Goal: Task Accomplishment & Management: Complete application form

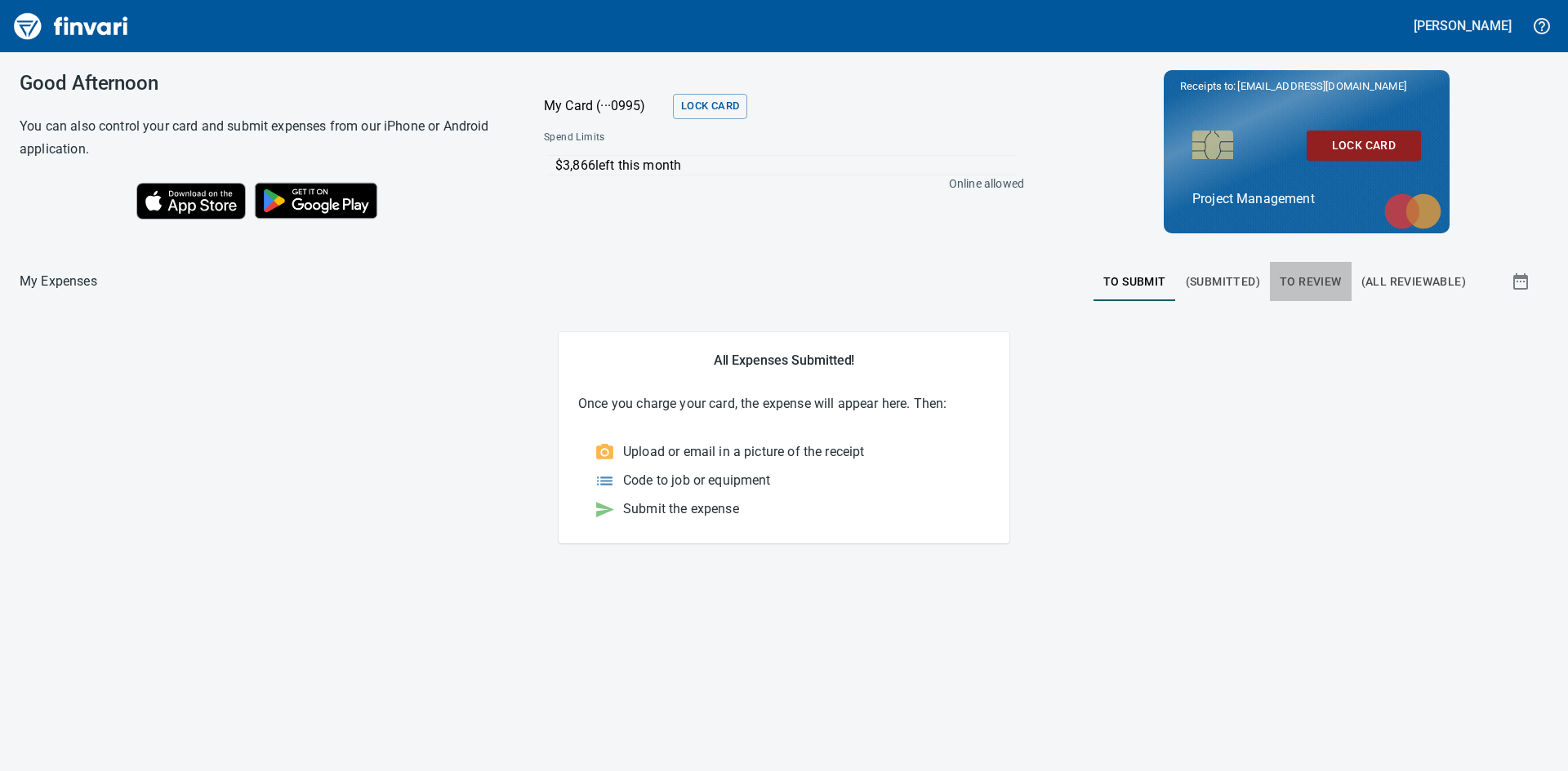
click at [1312, 281] on span "To Review" at bounding box center [1311, 281] width 62 height 20
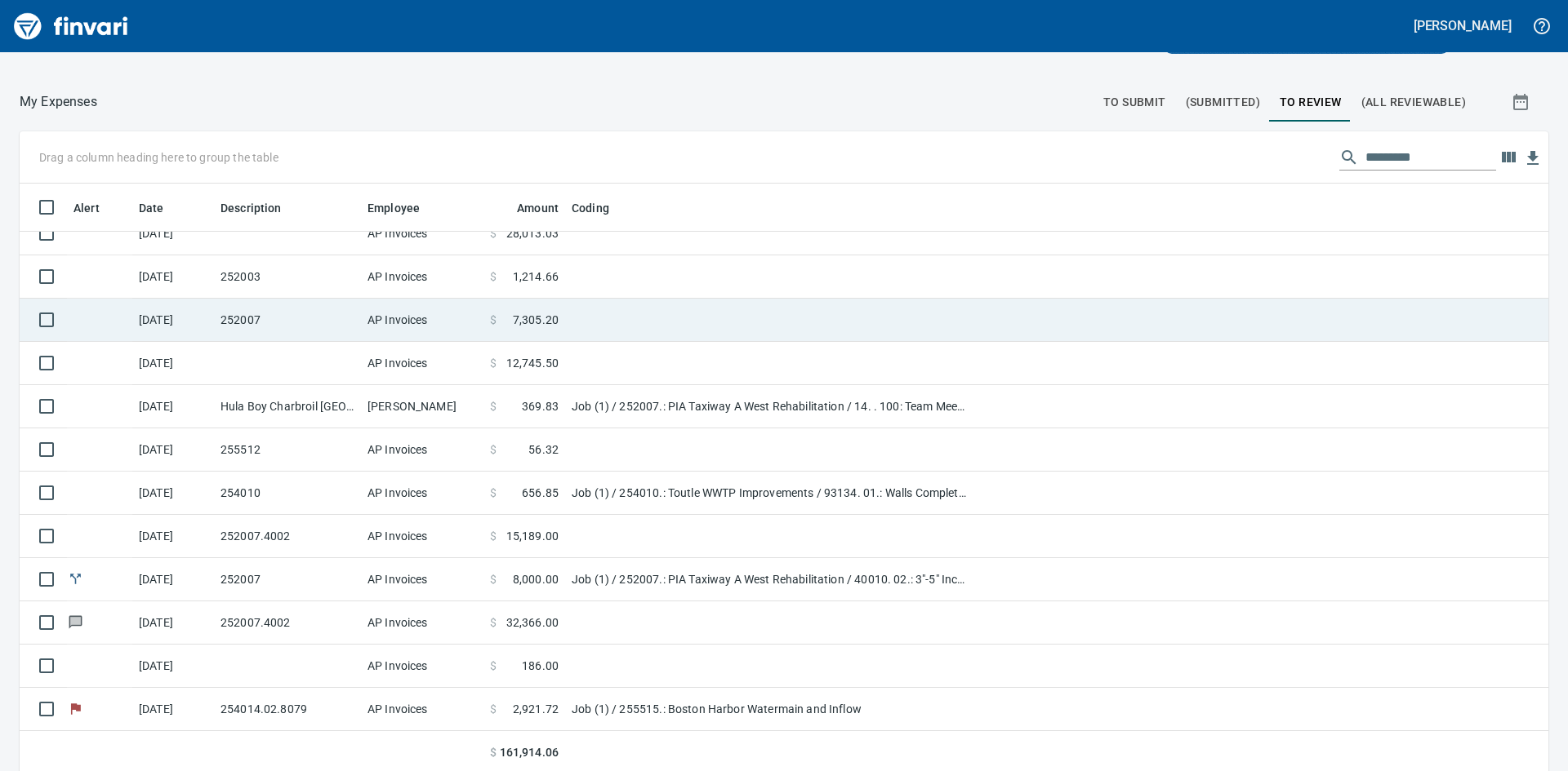
scroll to position [184, 0]
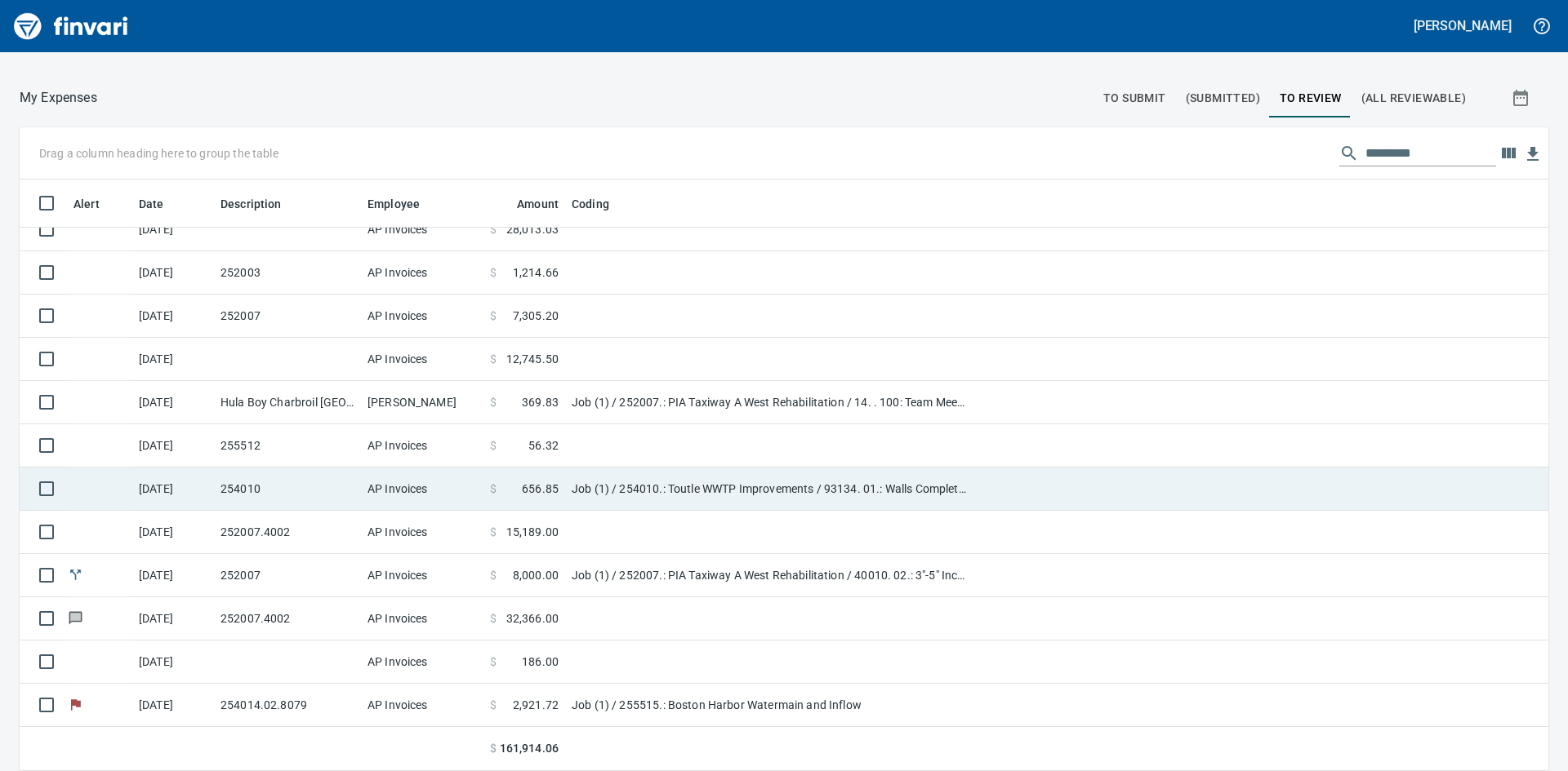
click at [255, 489] on td "254010" at bounding box center [287, 489] width 147 height 43
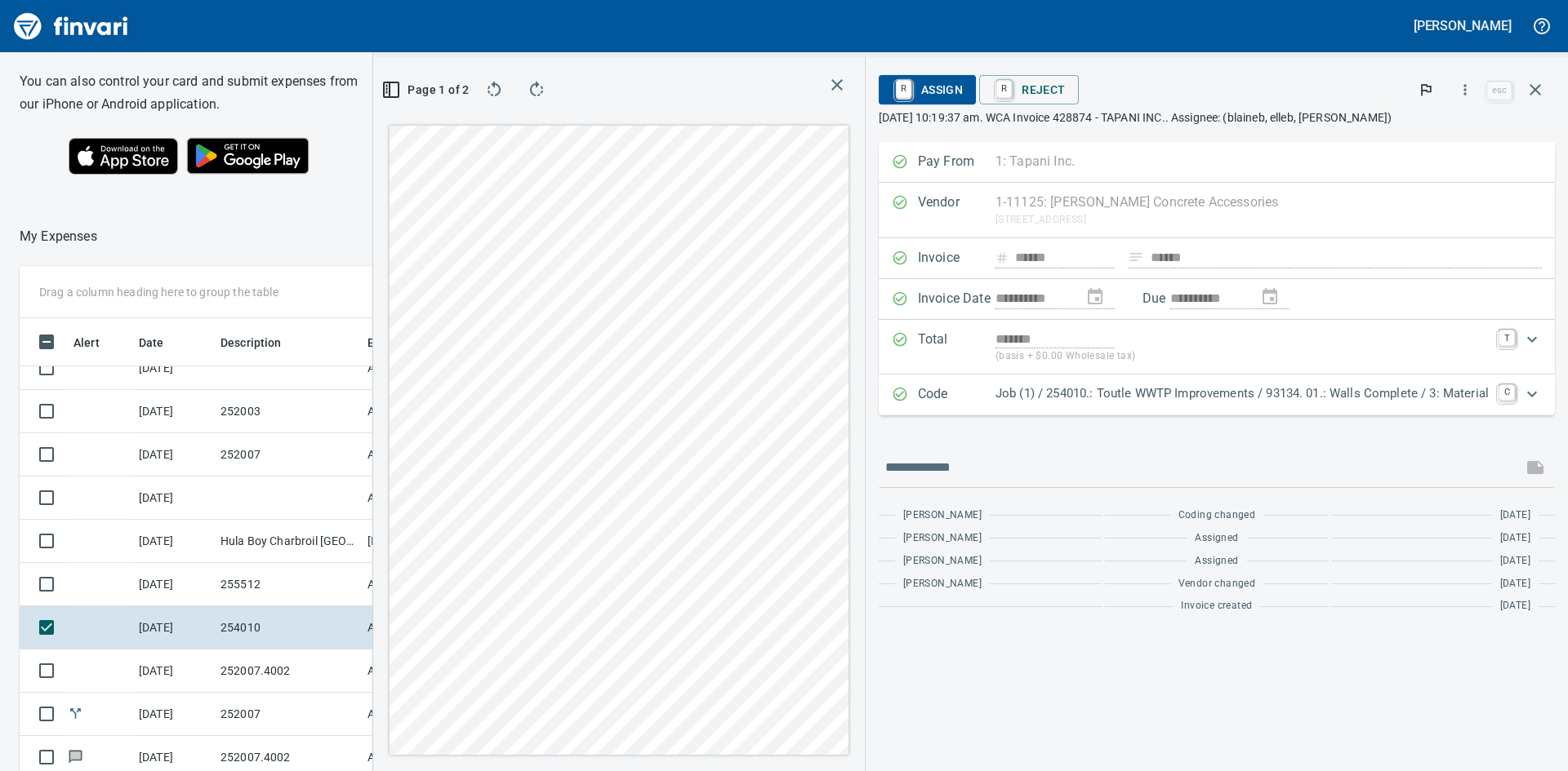
scroll to position [82, 0]
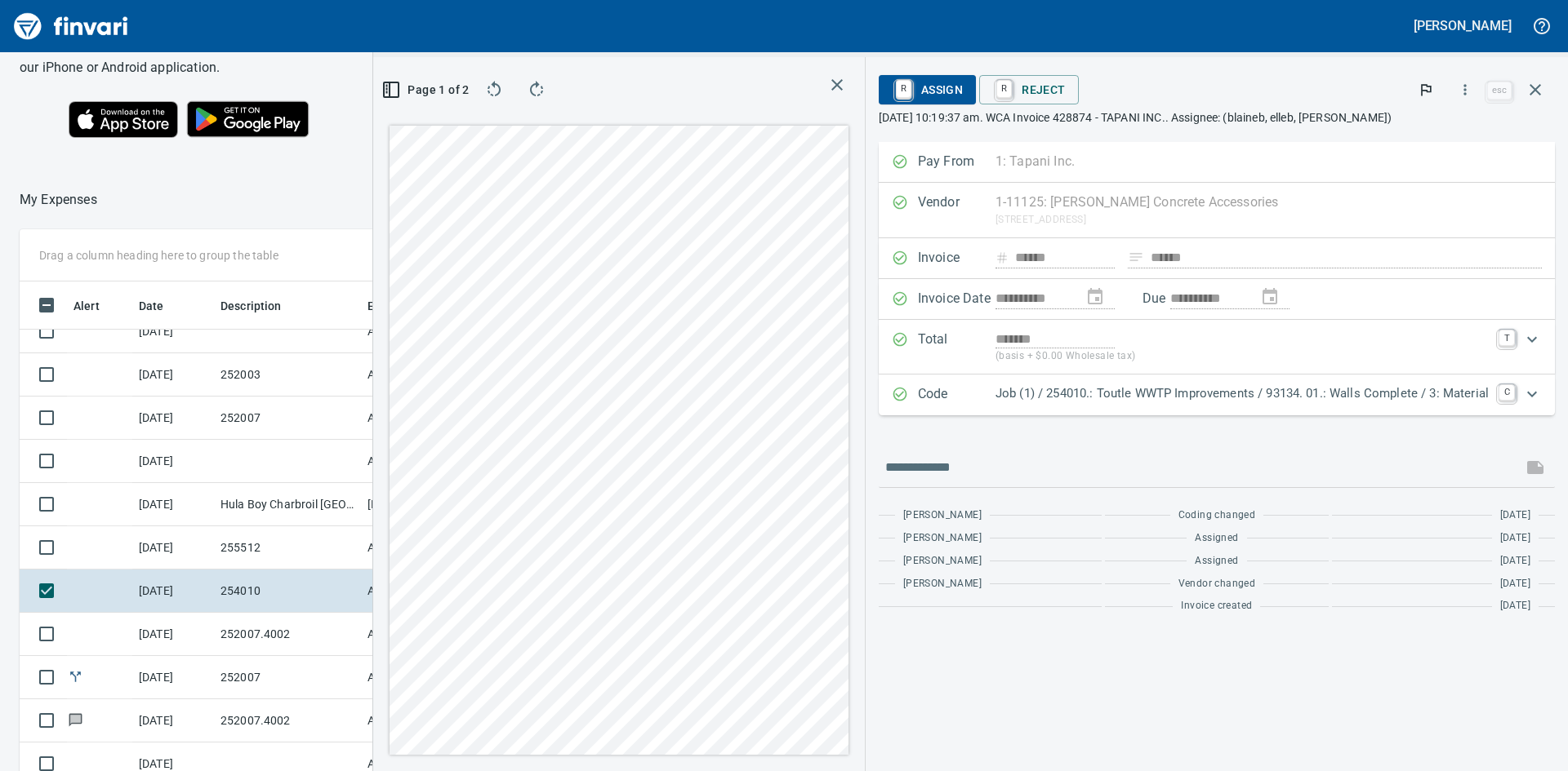
click at [835, 82] on icon "button" at bounding box center [837, 85] width 19 height 19
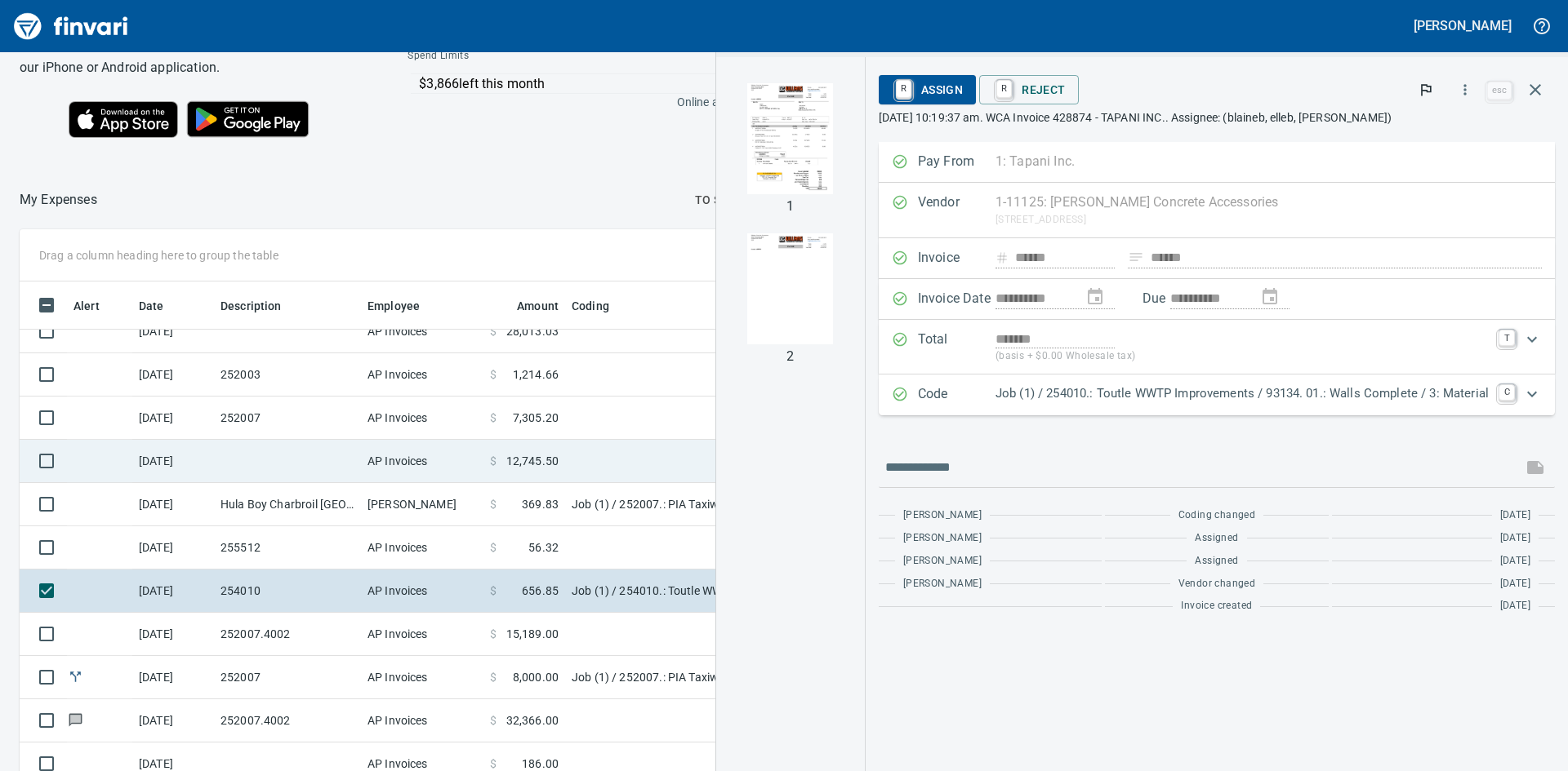
scroll to position [457, 0]
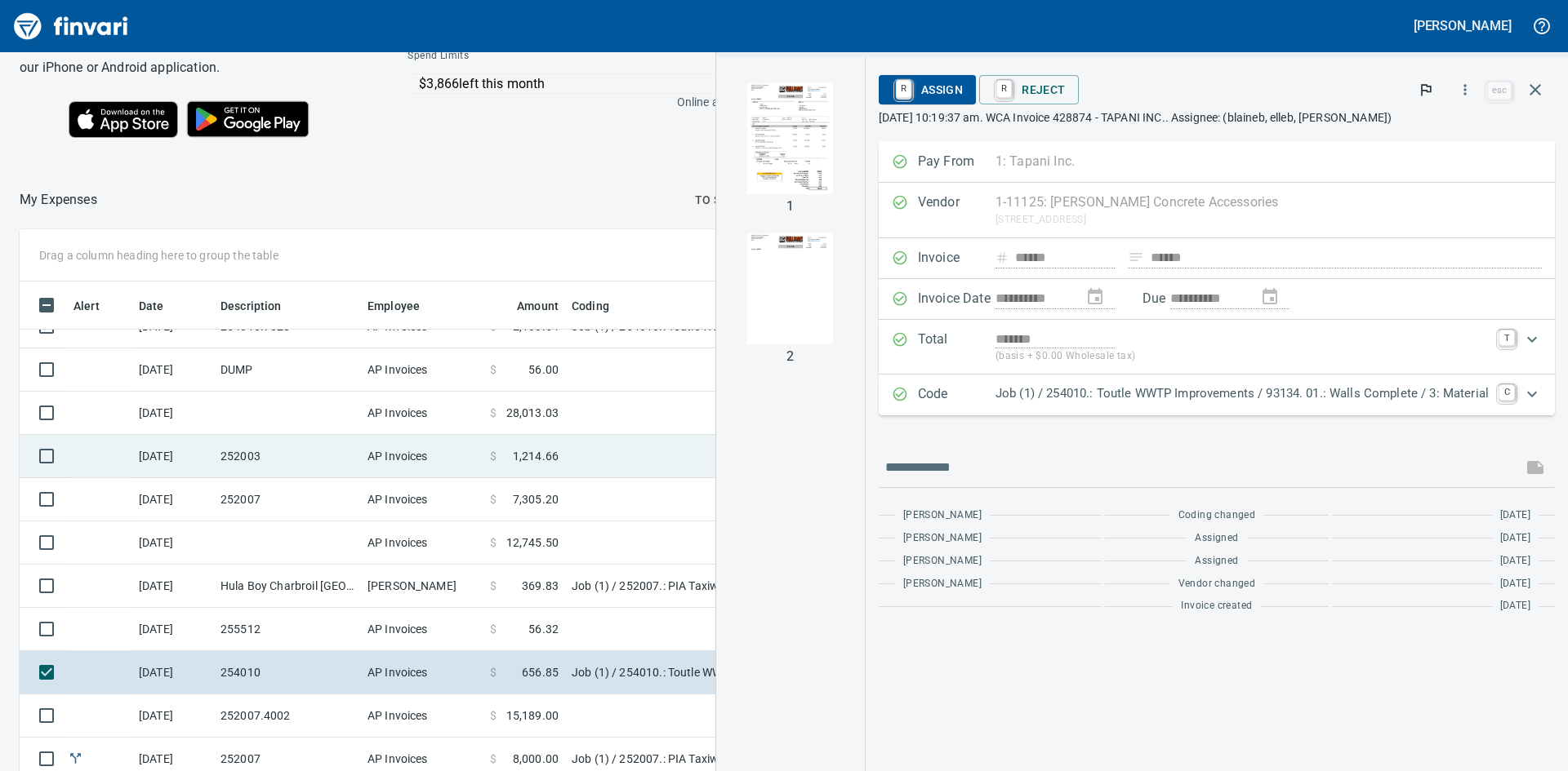
click at [242, 456] on td "252003" at bounding box center [287, 456] width 147 height 43
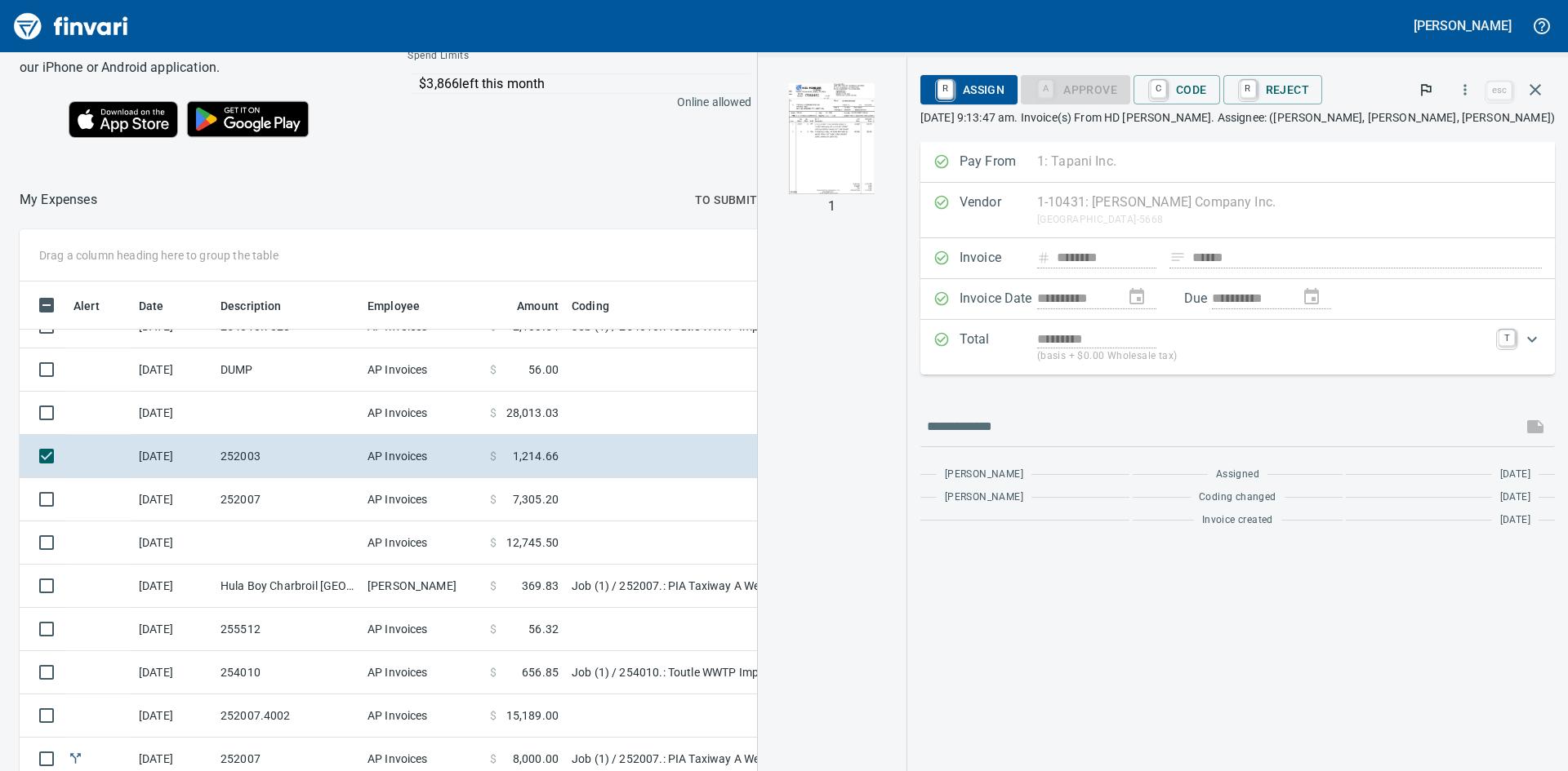
click at [875, 168] on img "button" at bounding box center [831, 138] width 86 height 111
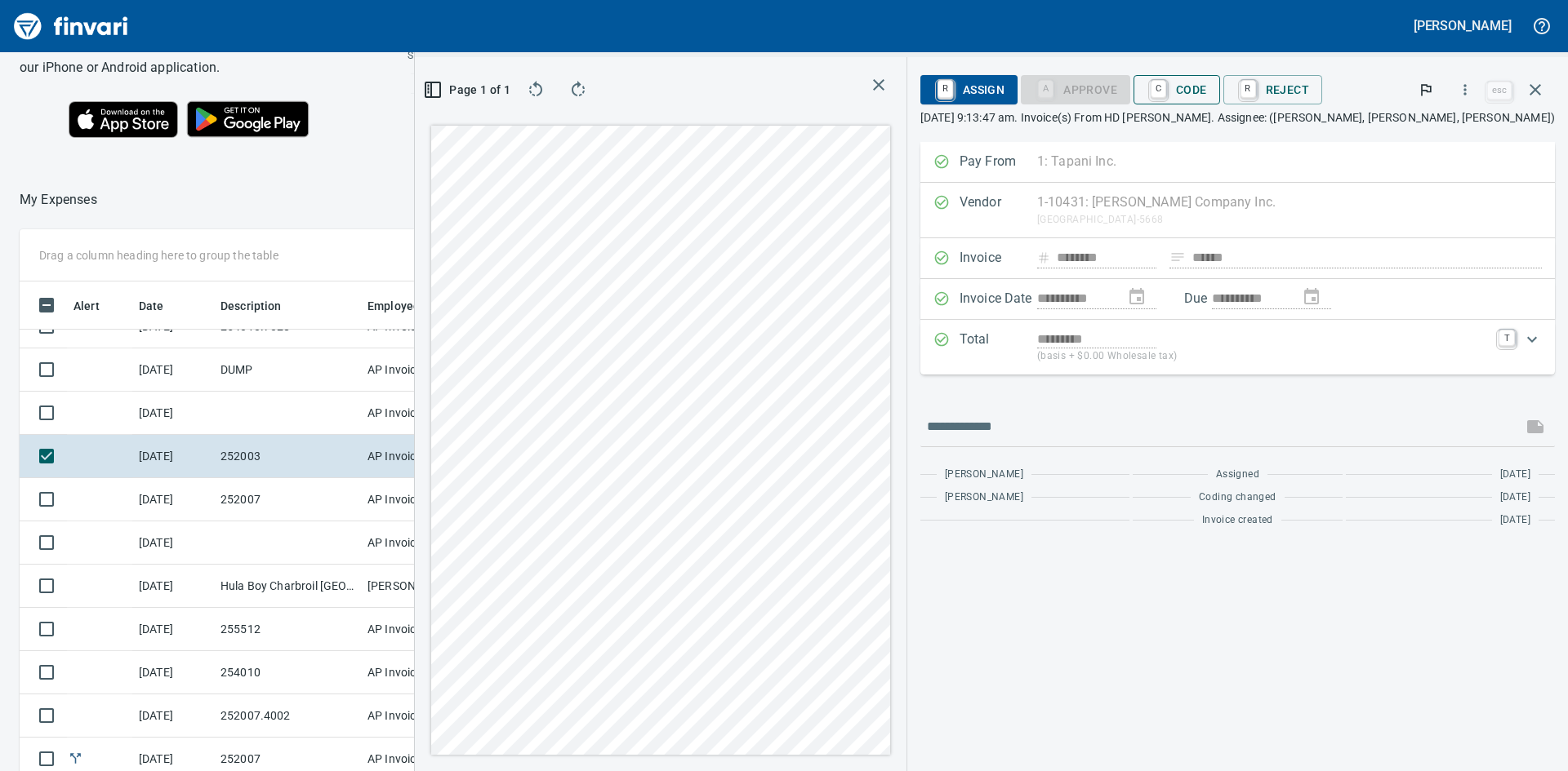
click at [1207, 83] on span "C Code" at bounding box center [1176, 90] width 61 height 28
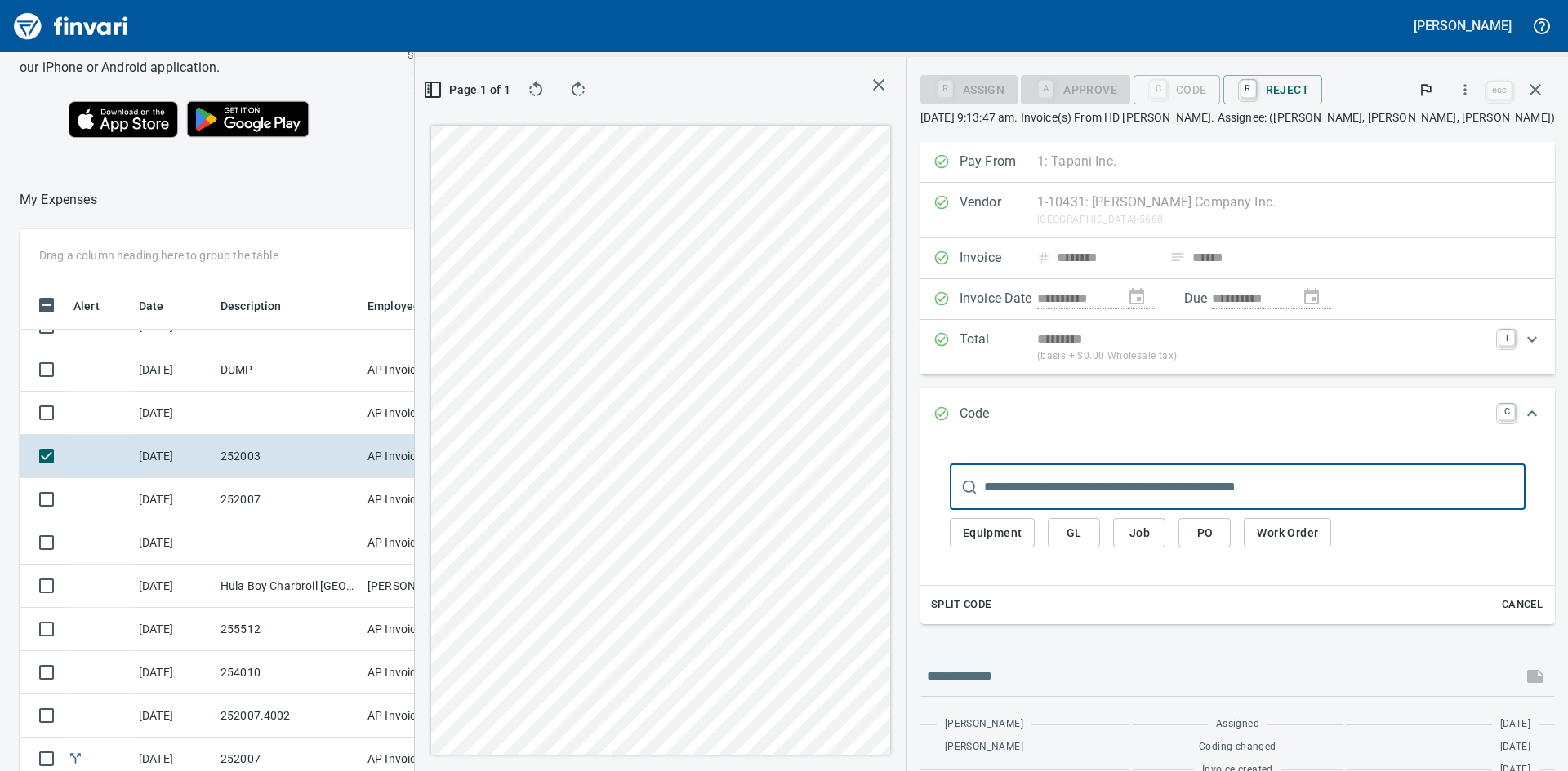
scroll to position [579, 1084]
click at [1152, 535] on span "Job" at bounding box center [1138, 532] width 26 height 20
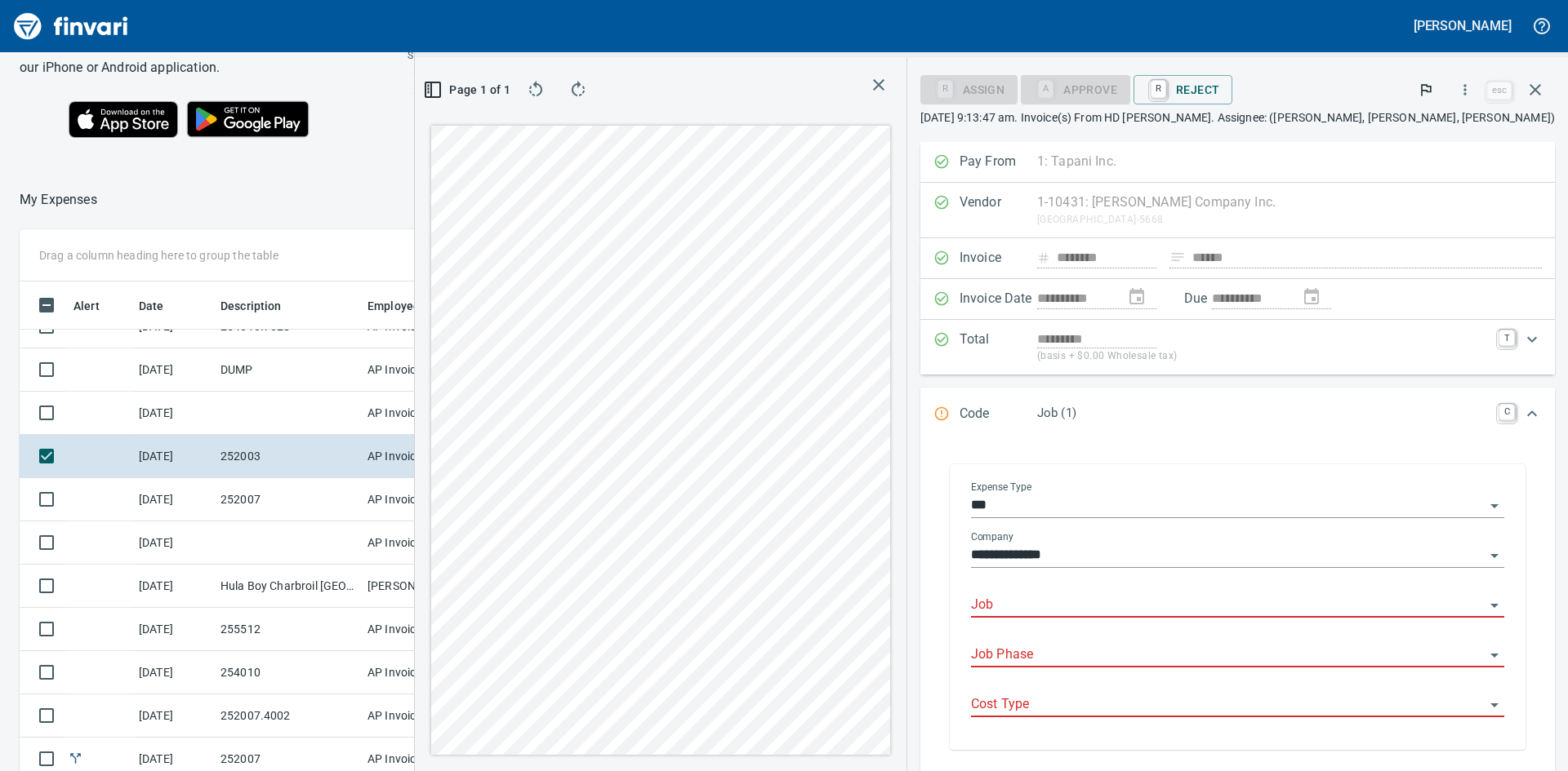
click at [1484, 604] on icon "Open" at bounding box center [1494, 605] width 19 height 19
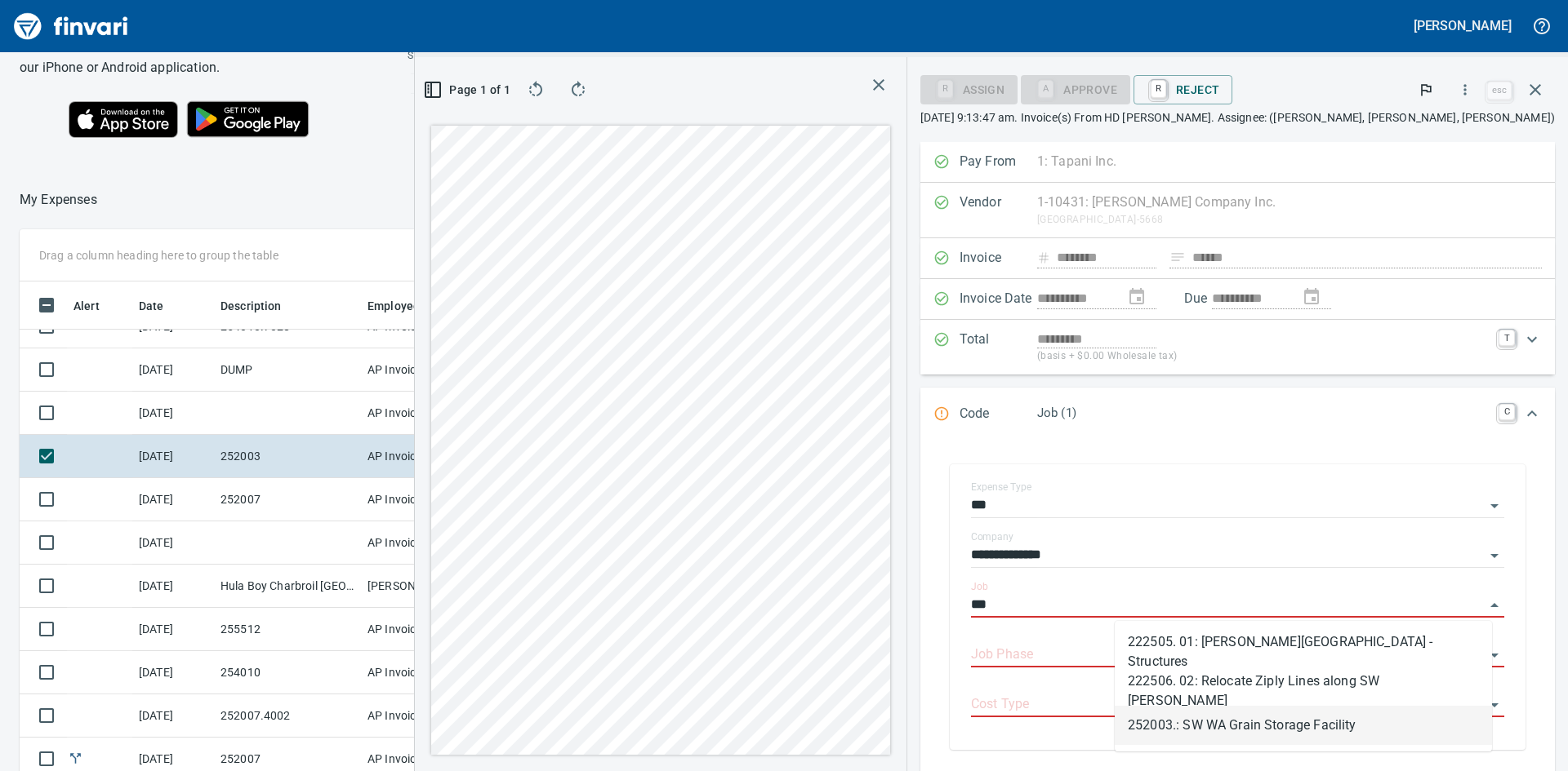
click at [1280, 721] on li "252003.: SW WA Grain Storage Facility" at bounding box center [1303, 725] width 378 height 39
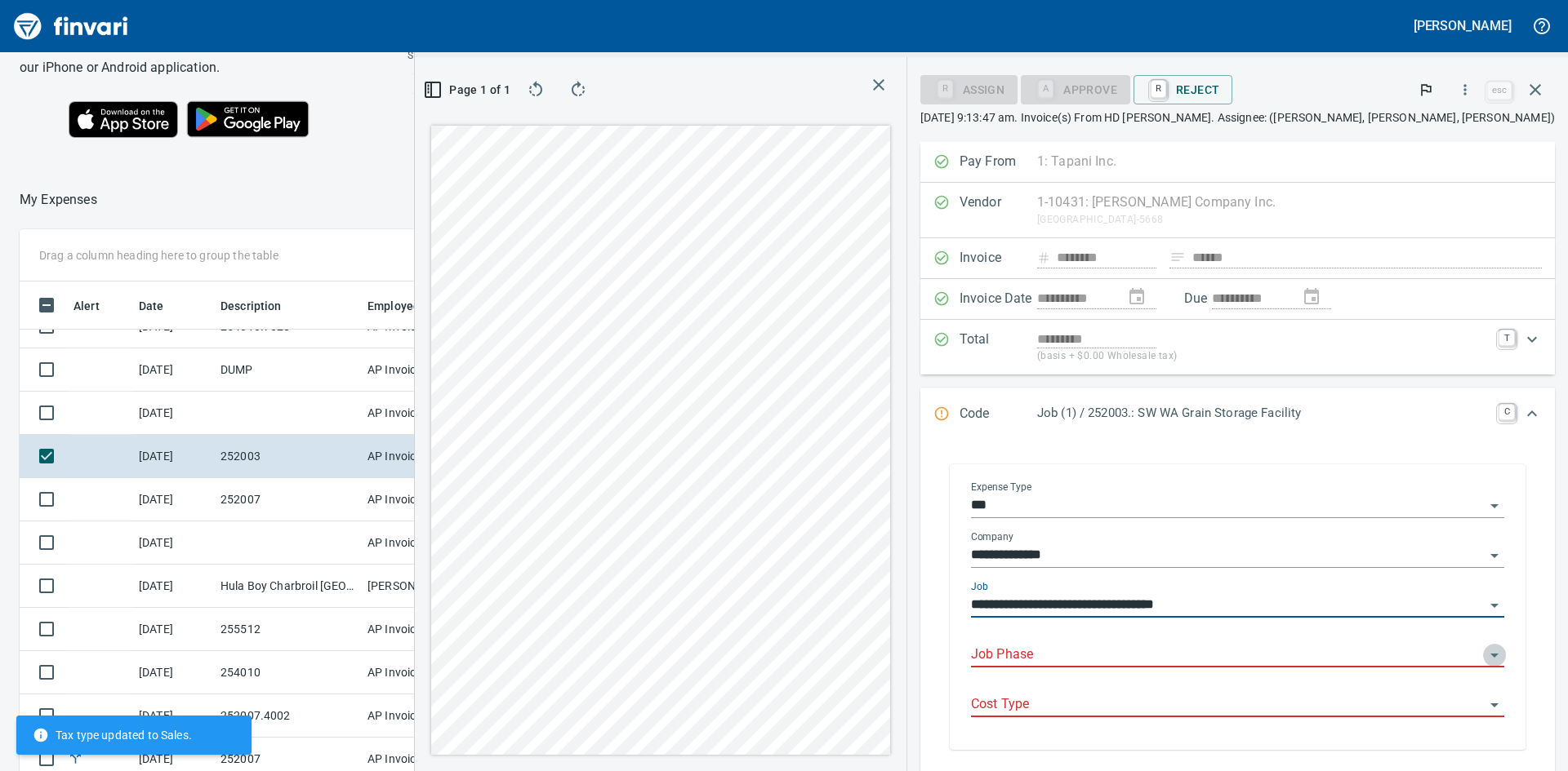
click at [1484, 655] on icon "Open" at bounding box center [1494, 655] width 19 height 19
type input "**********"
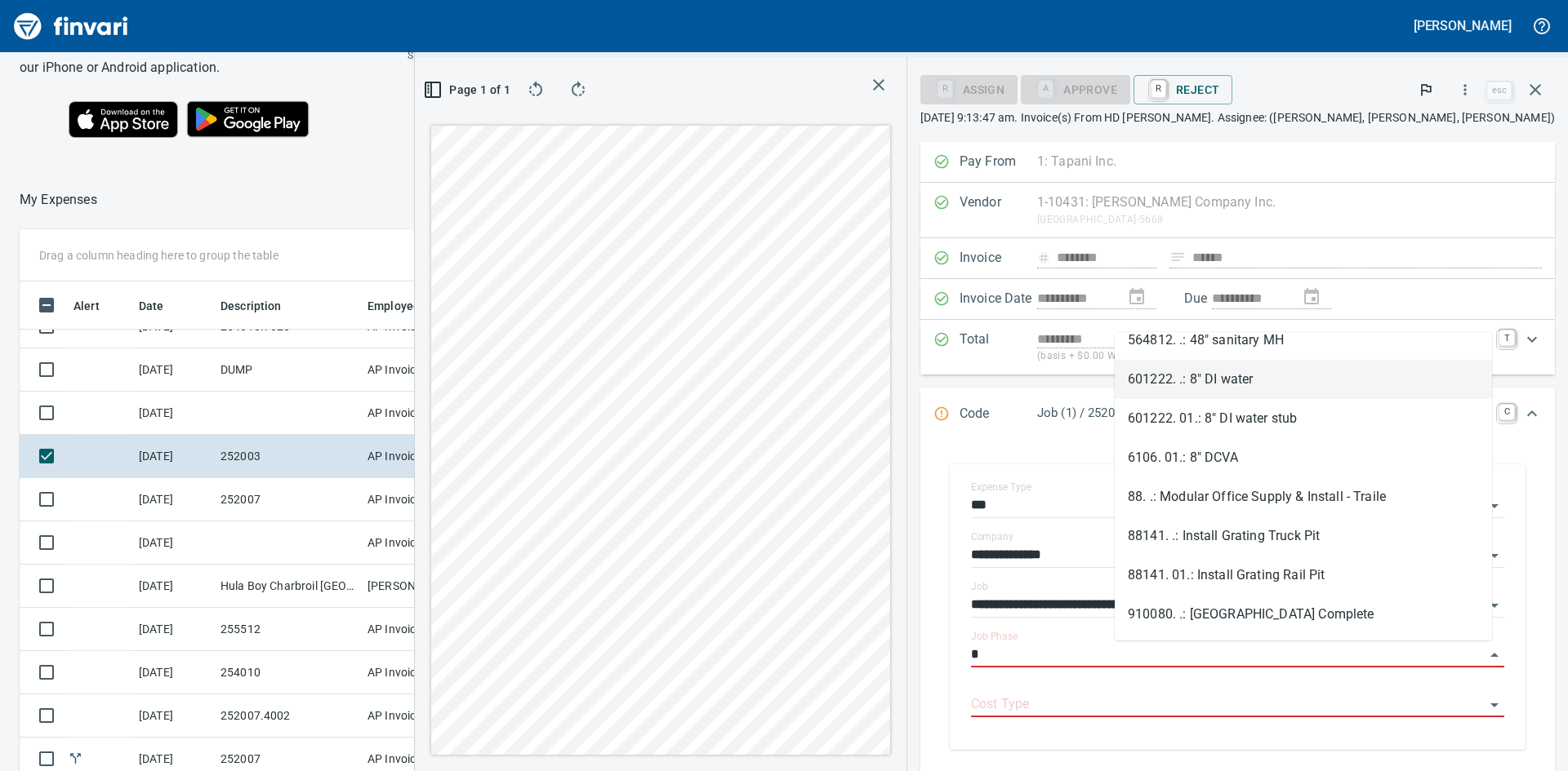
click at [1215, 379] on li "601222. .: 8" DI water" at bounding box center [1303, 379] width 378 height 39
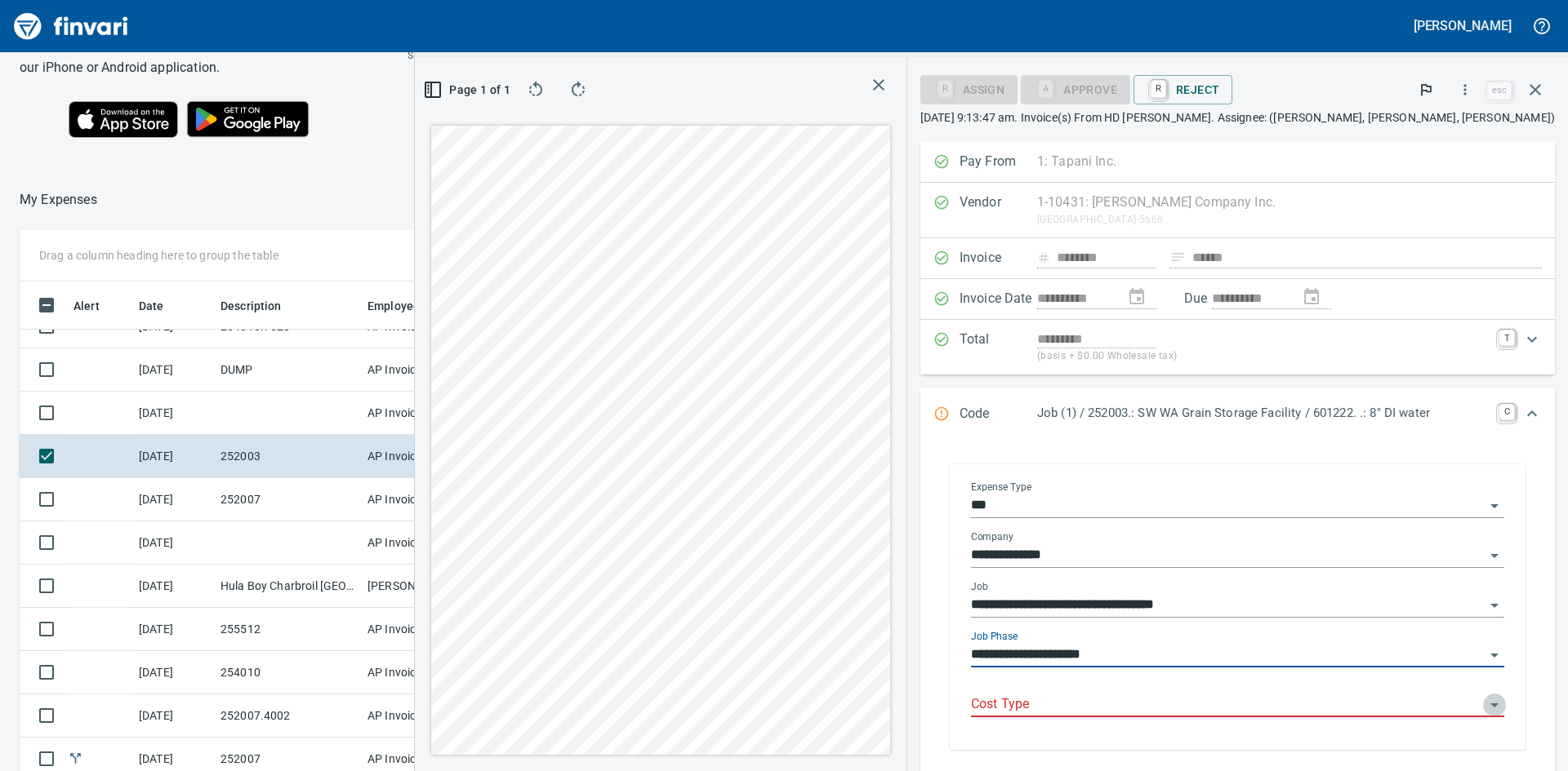
click at [1484, 704] on icon "Open" at bounding box center [1494, 705] width 19 height 19
type input "**********"
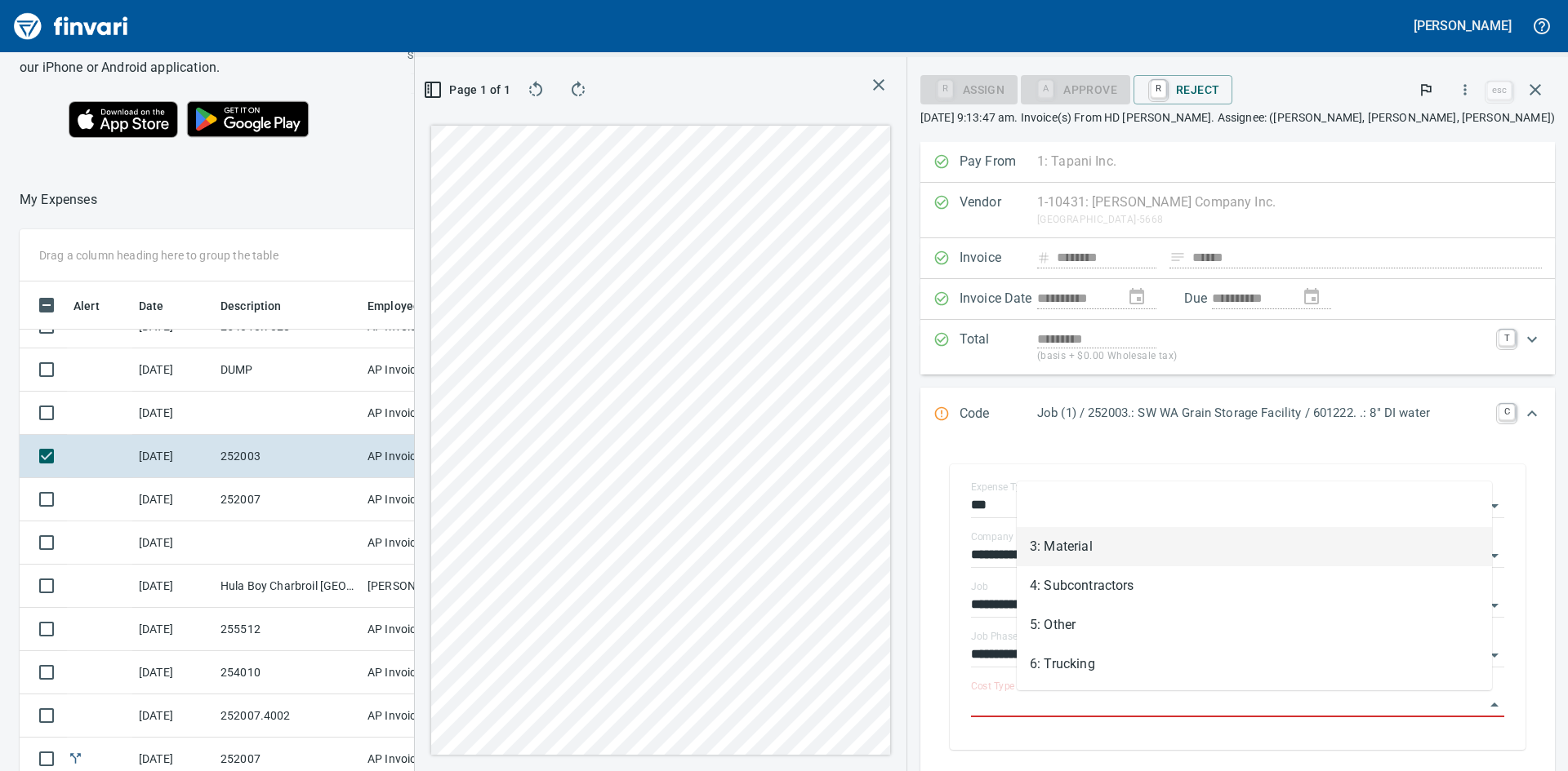
click at [1087, 546] on li "3: Material" at bounding box center [1254, 547] width 475 height 39
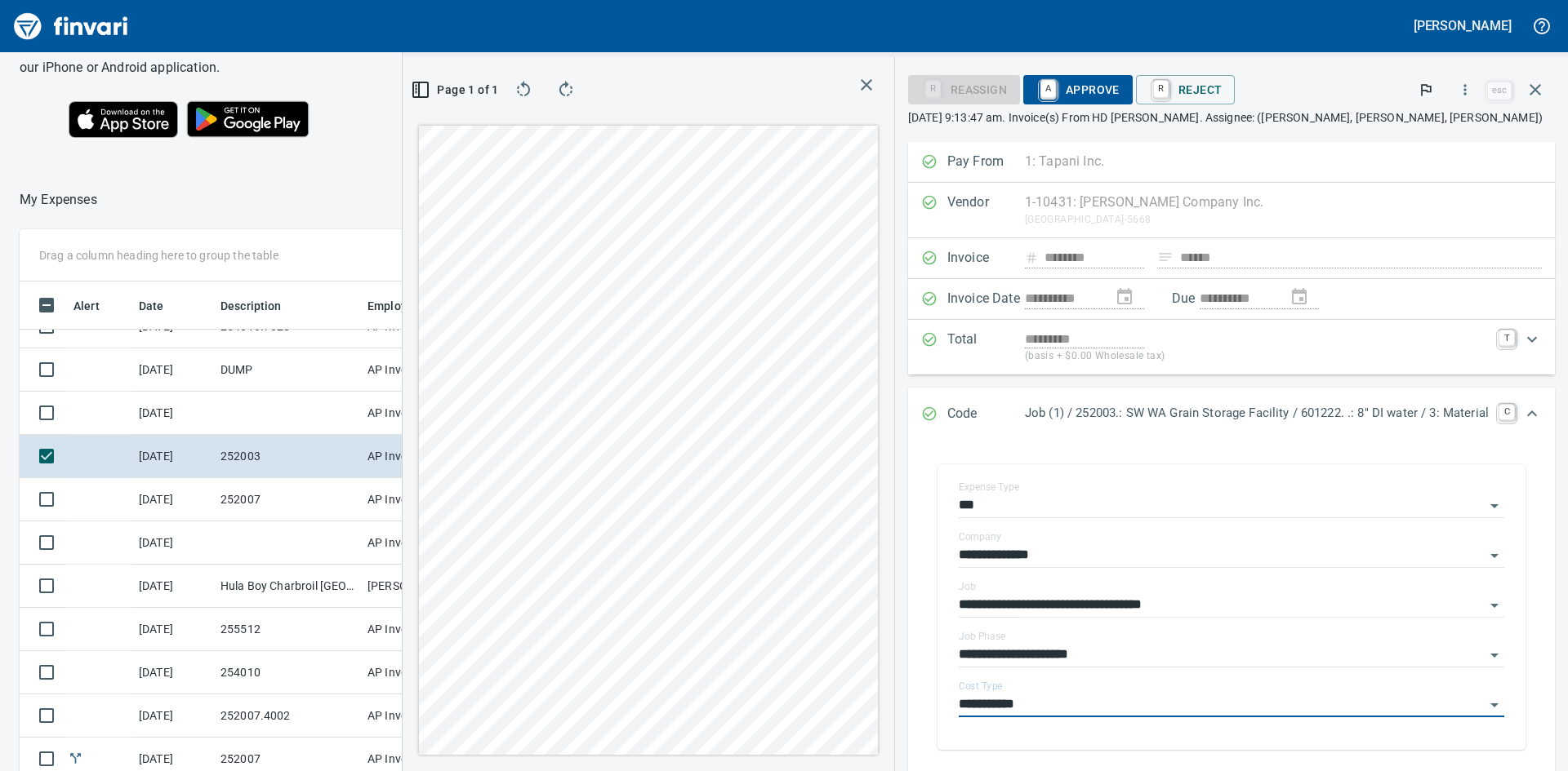
type input "**********"
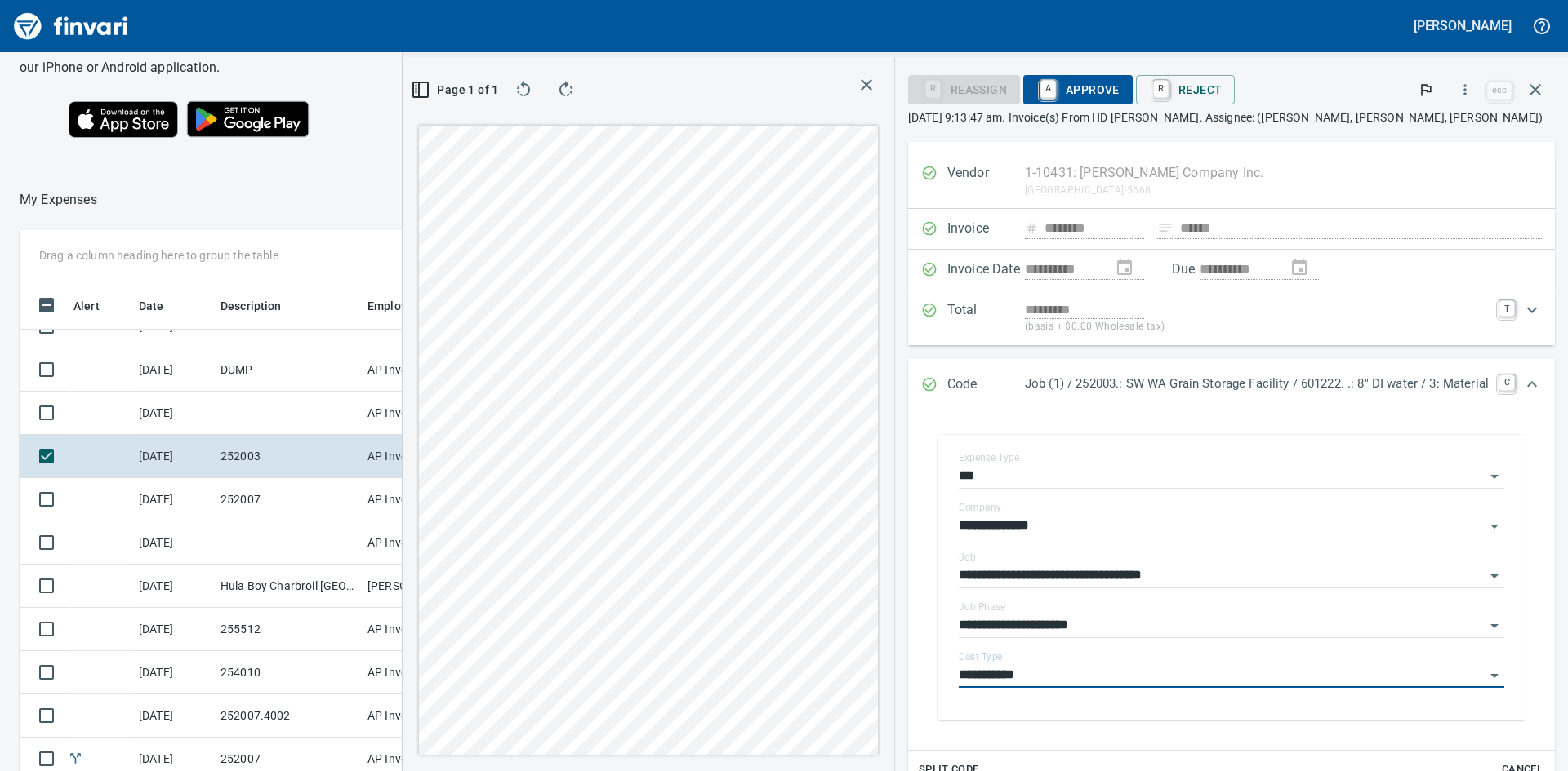
scroll to position [0, 0]
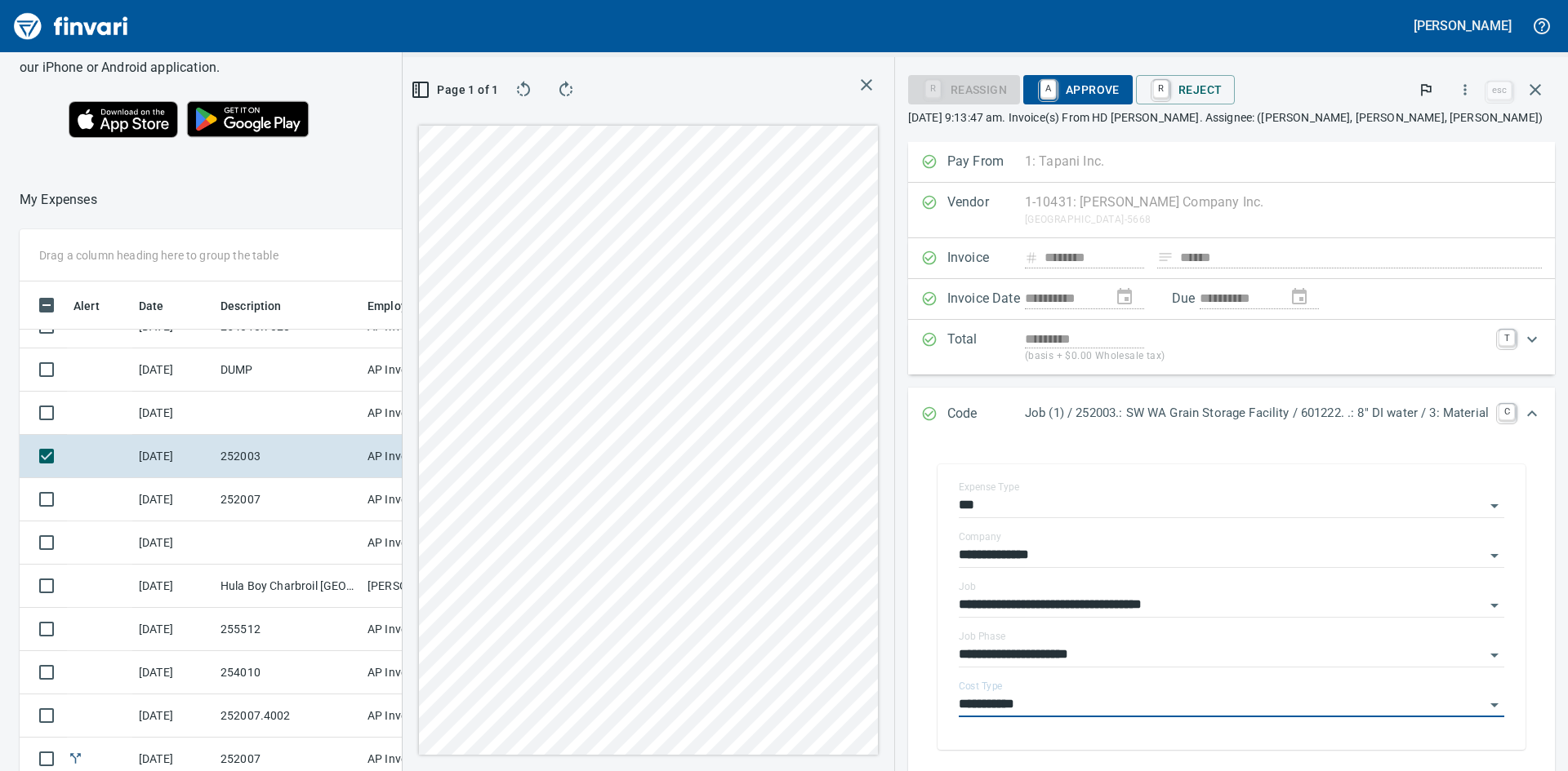
click at [1058, 83] on span "A Approve" at bounding box center [1078, 90] width 83 height 28
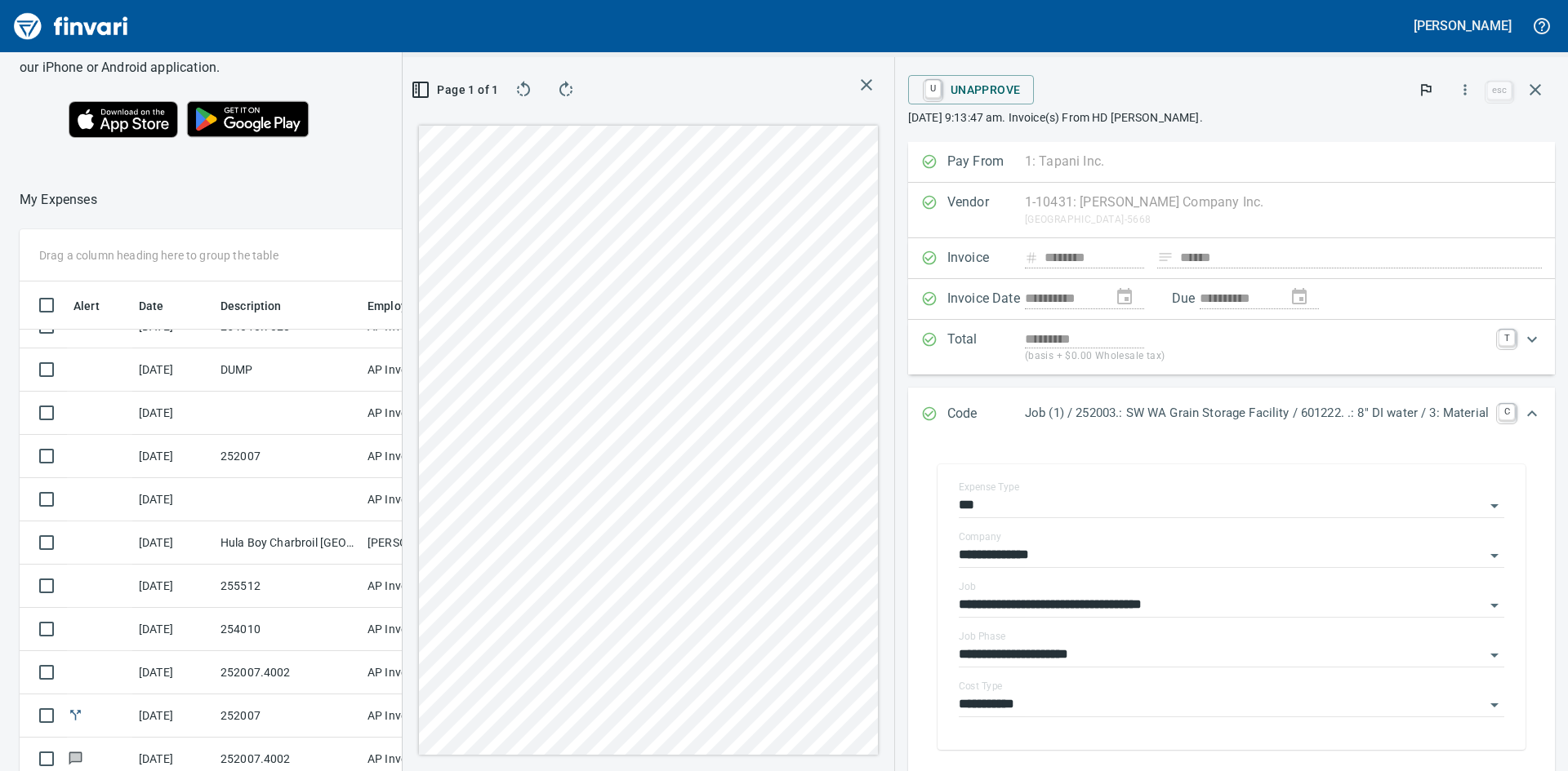
click at [856, 82] on icon "button" at bounding box center [866, 85] width 19 height 19
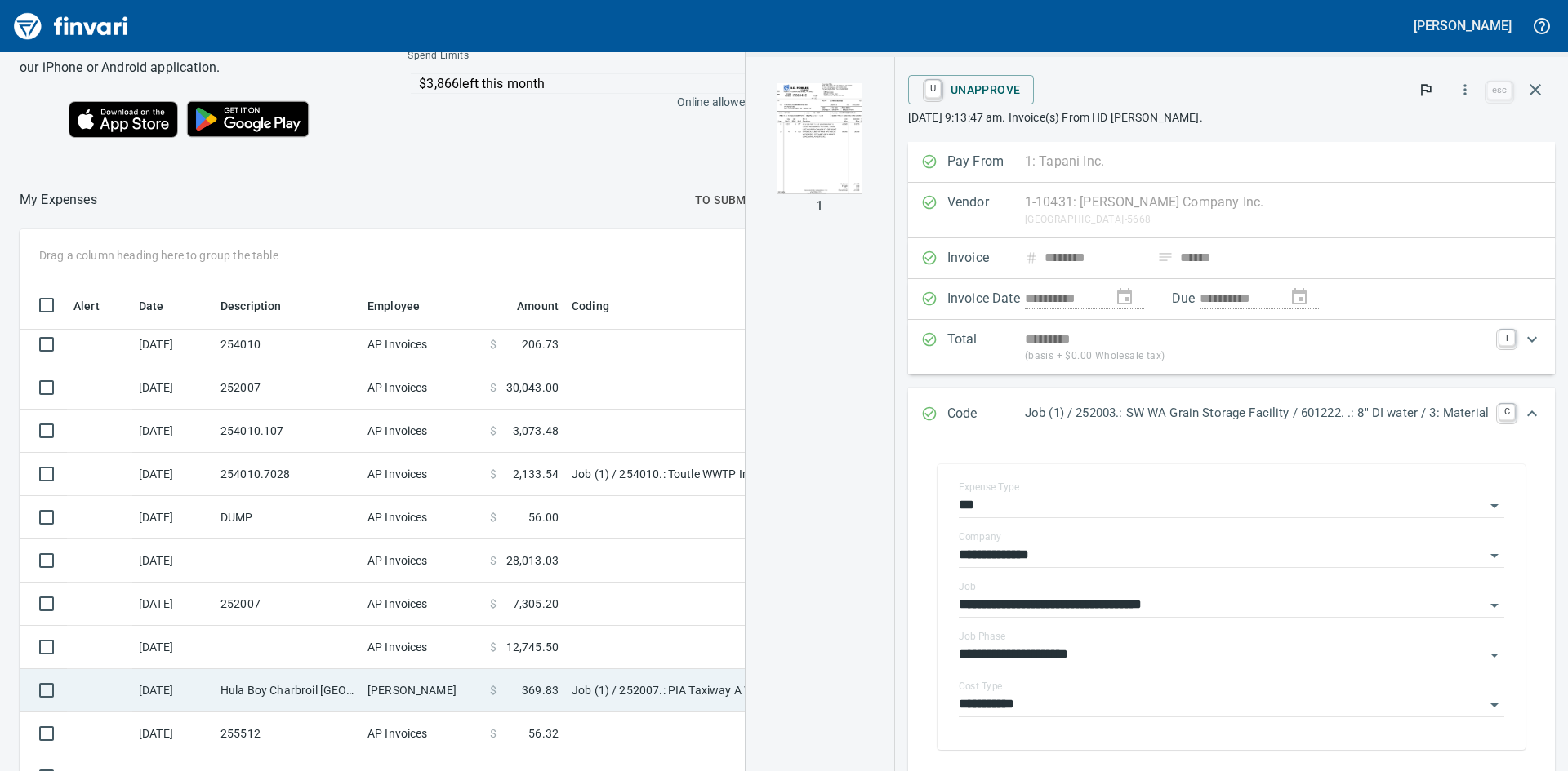
scroll to position [294, 0]
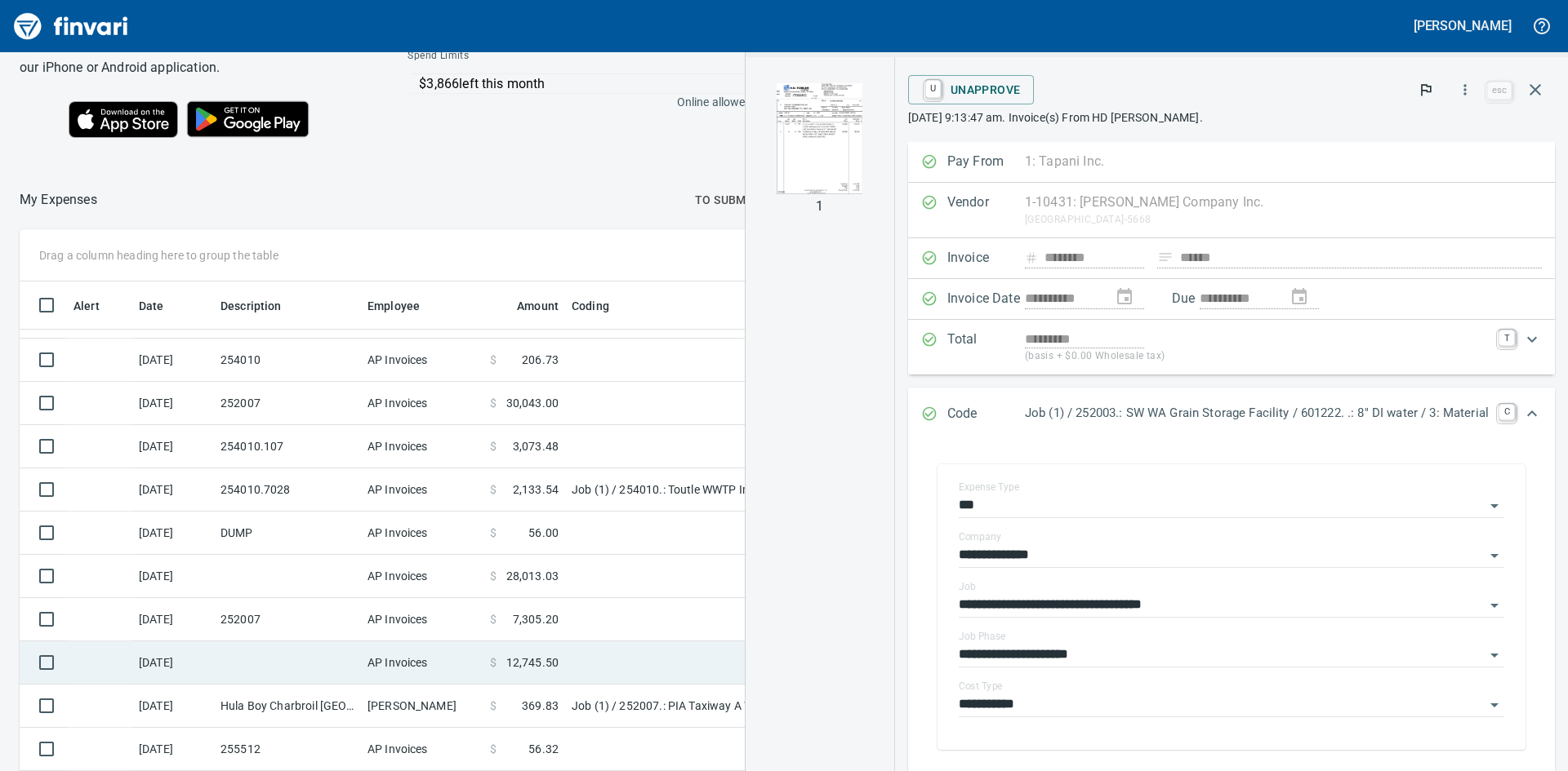
click at [240, 656] on td at bounding box center [287, 662] width 147 height 43
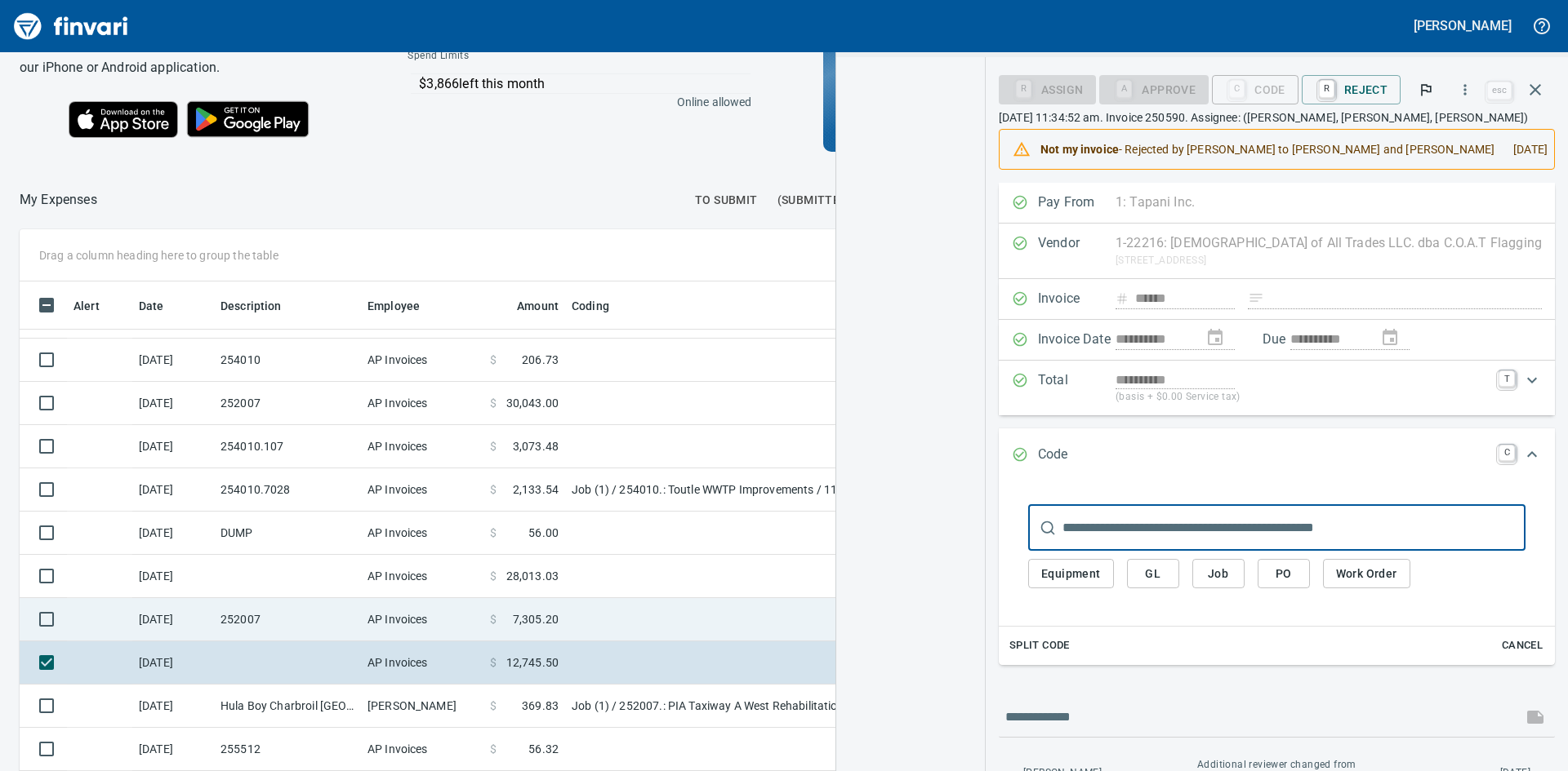
click at [257, 616] on td "252007" at bounding box center [287, 619] width 147 height 43
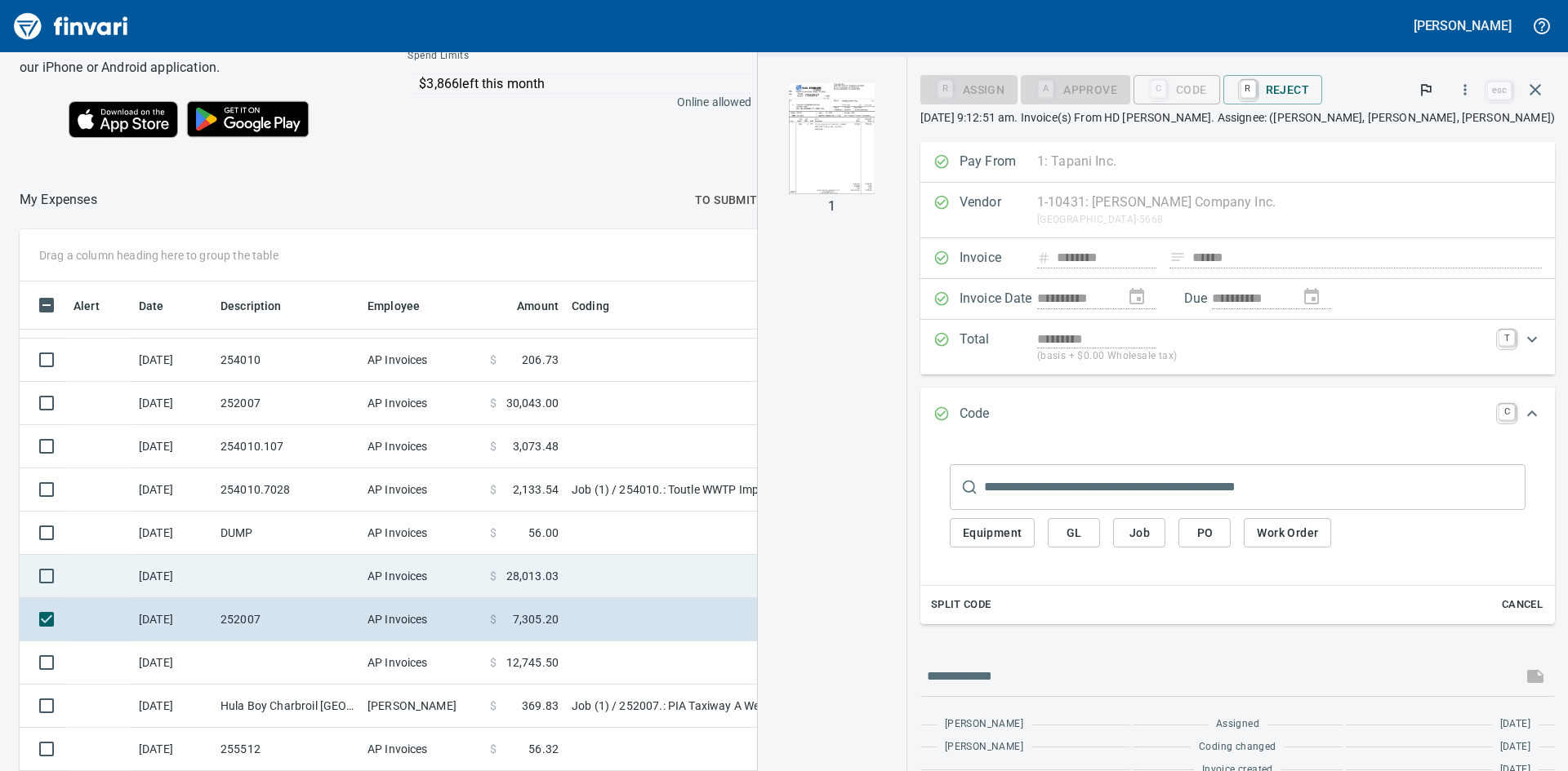
click at [244, 567] on td at bounding box center [287, 577] width 147 height 43
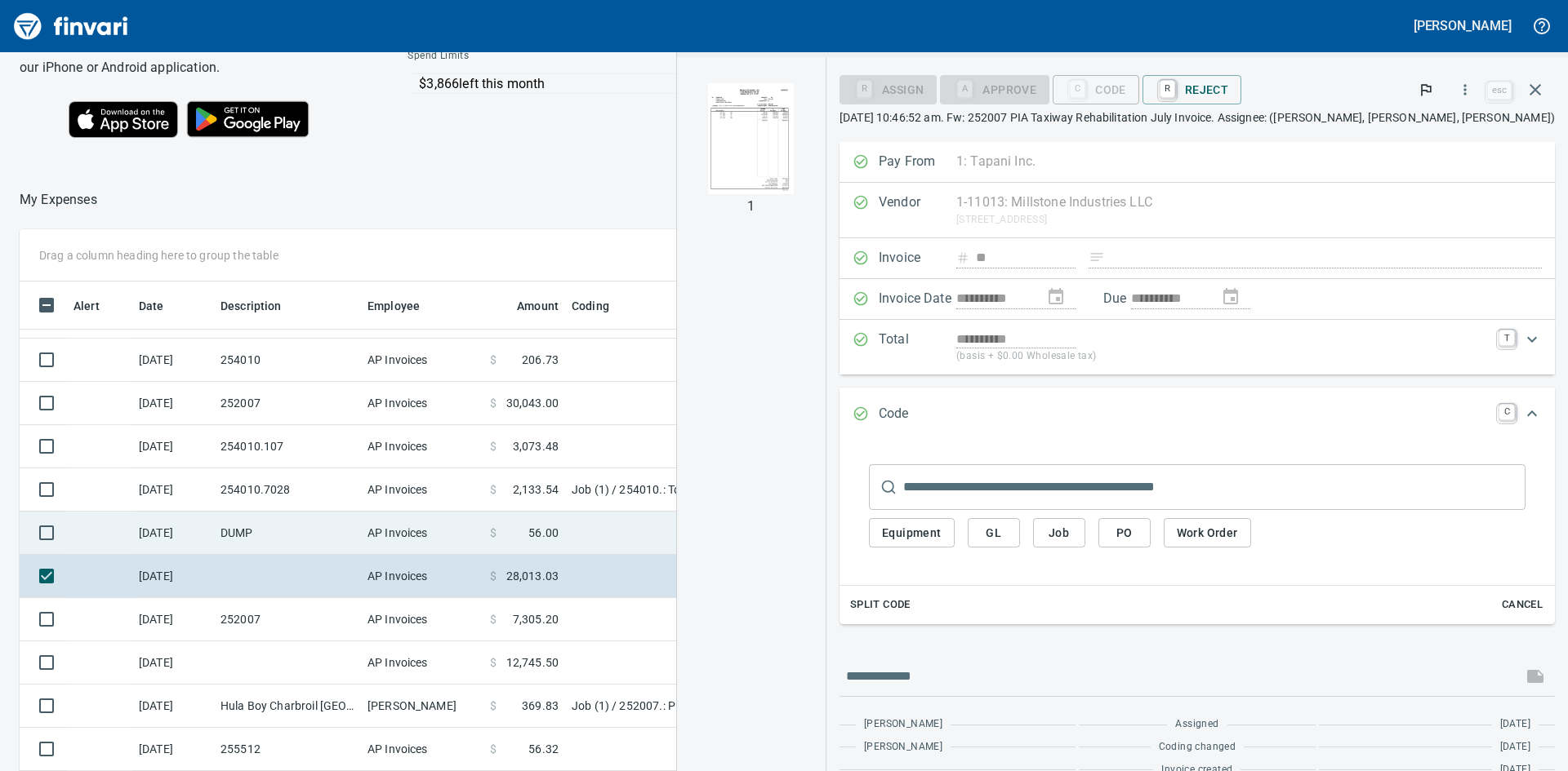
click at [269, 531] on td "DUMP" at bounding box center [287, 533] width 147 height 43
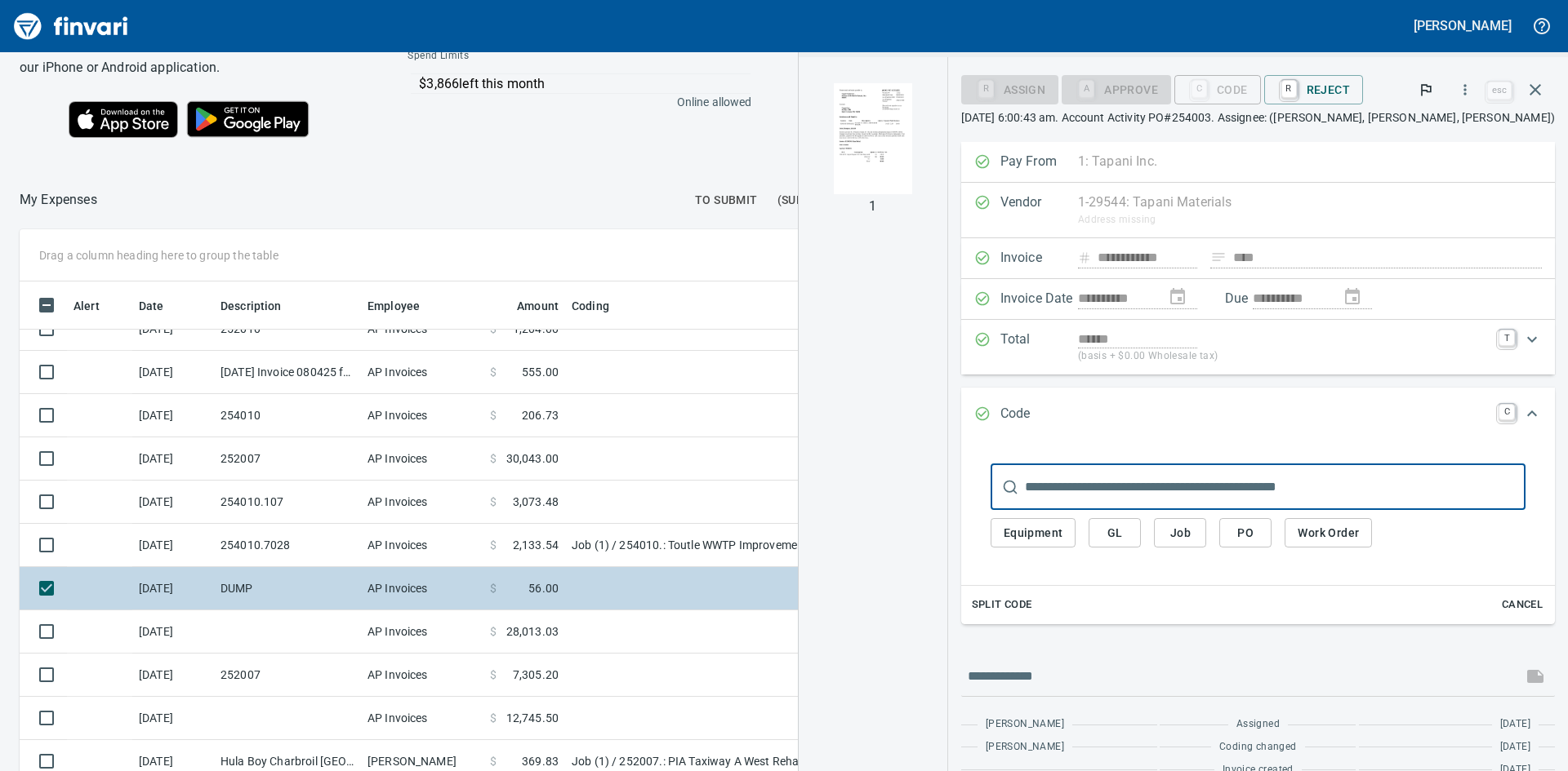
scroll to position [212, 0]
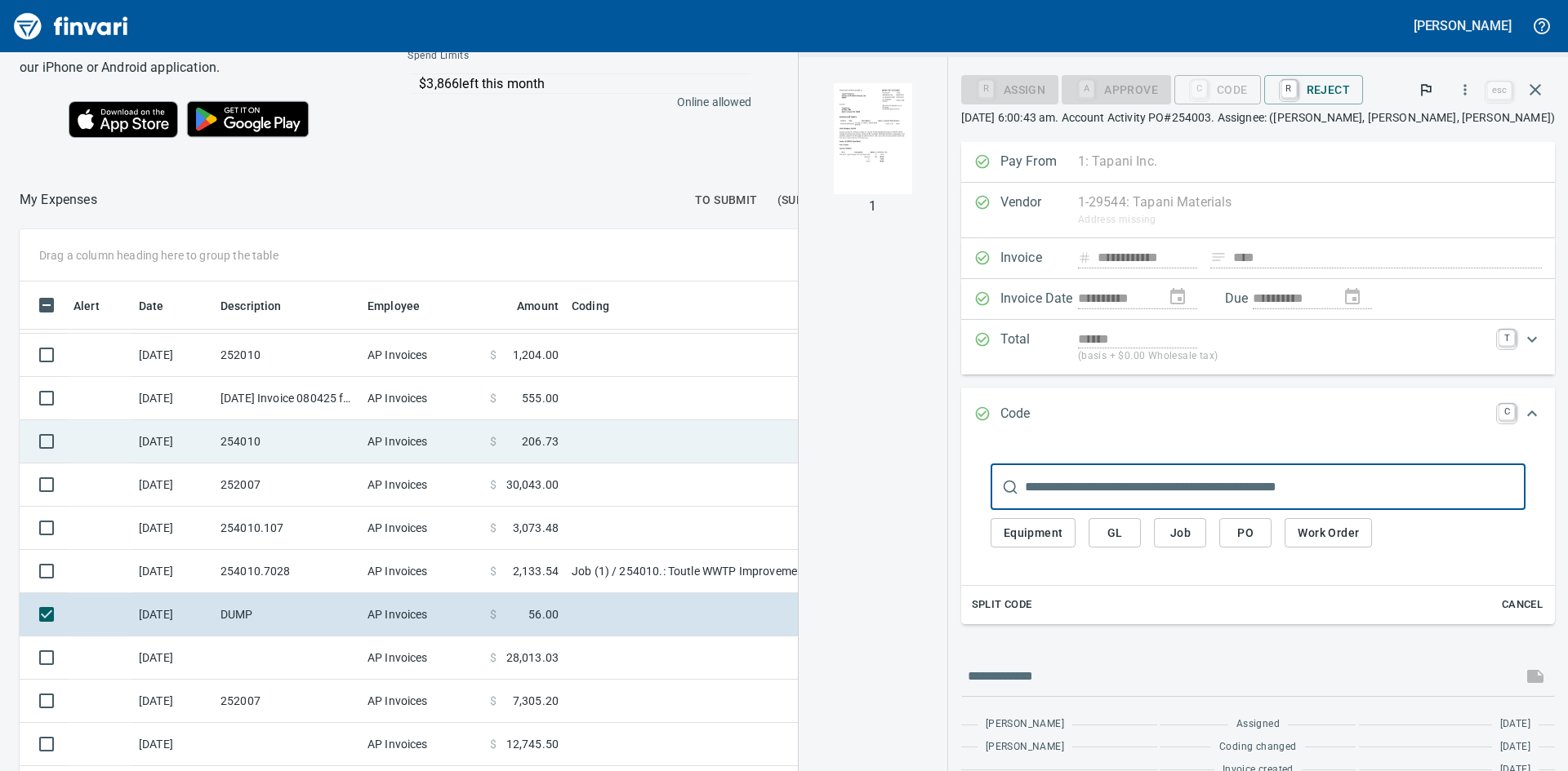
click at [270, 438] on td "254010" at bounding box center [287, 442] width 147 height 43
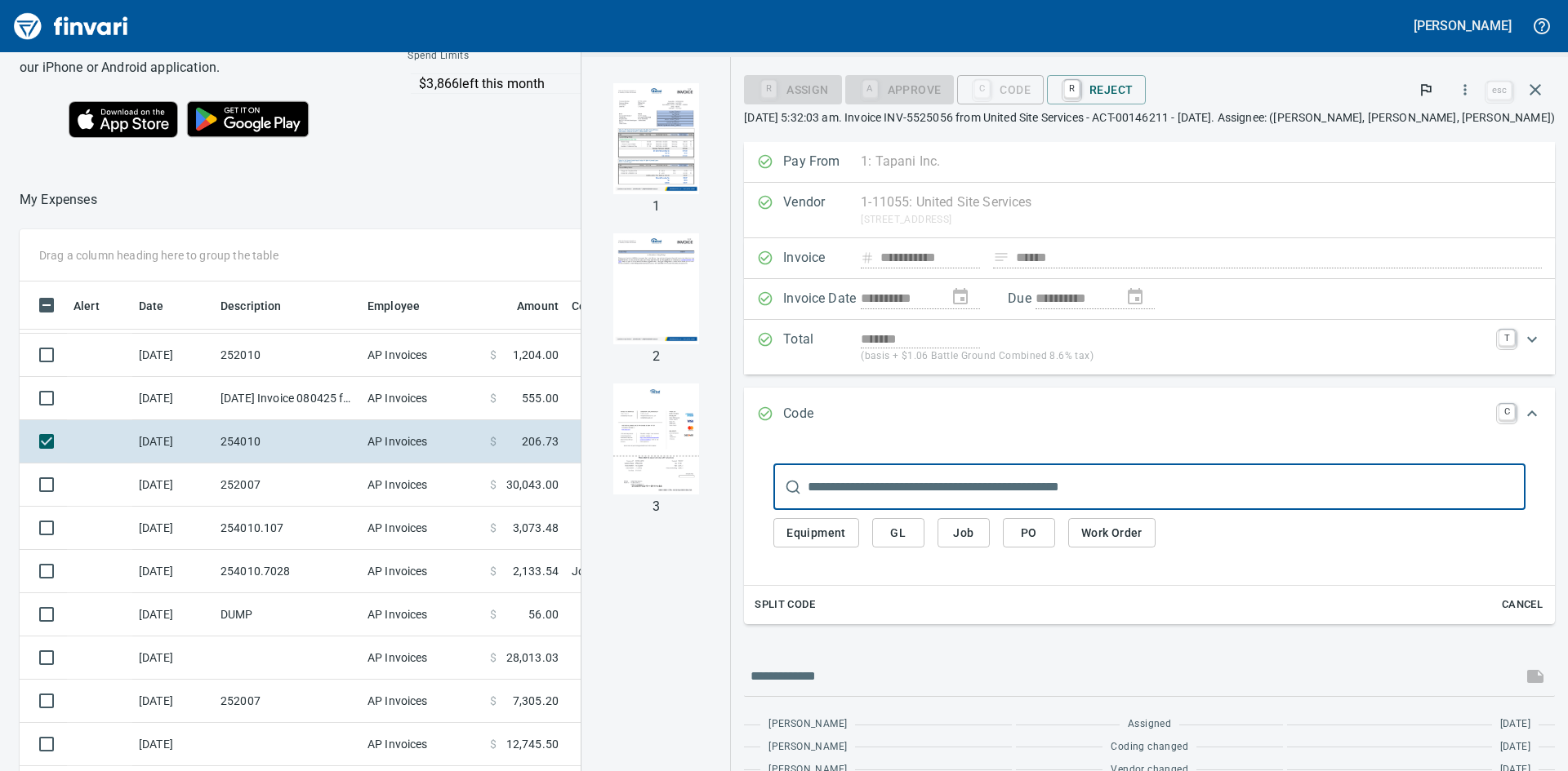
click at [699, 150] on img "button" at bounding box center [656, 138] width 86 height 111
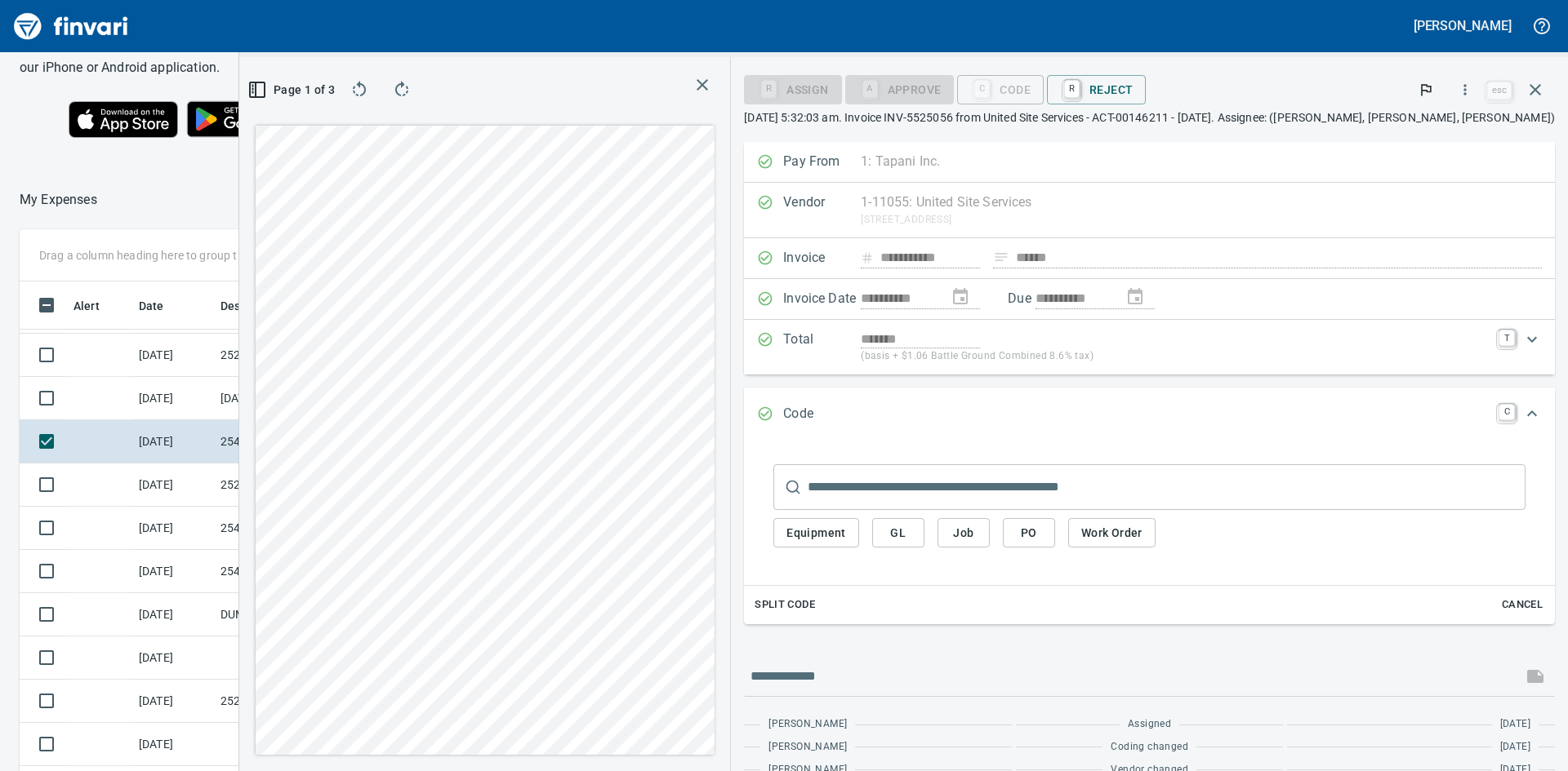
click at [977, 531] on span "Job" at bounding box center [963, 532] width 26 height 20
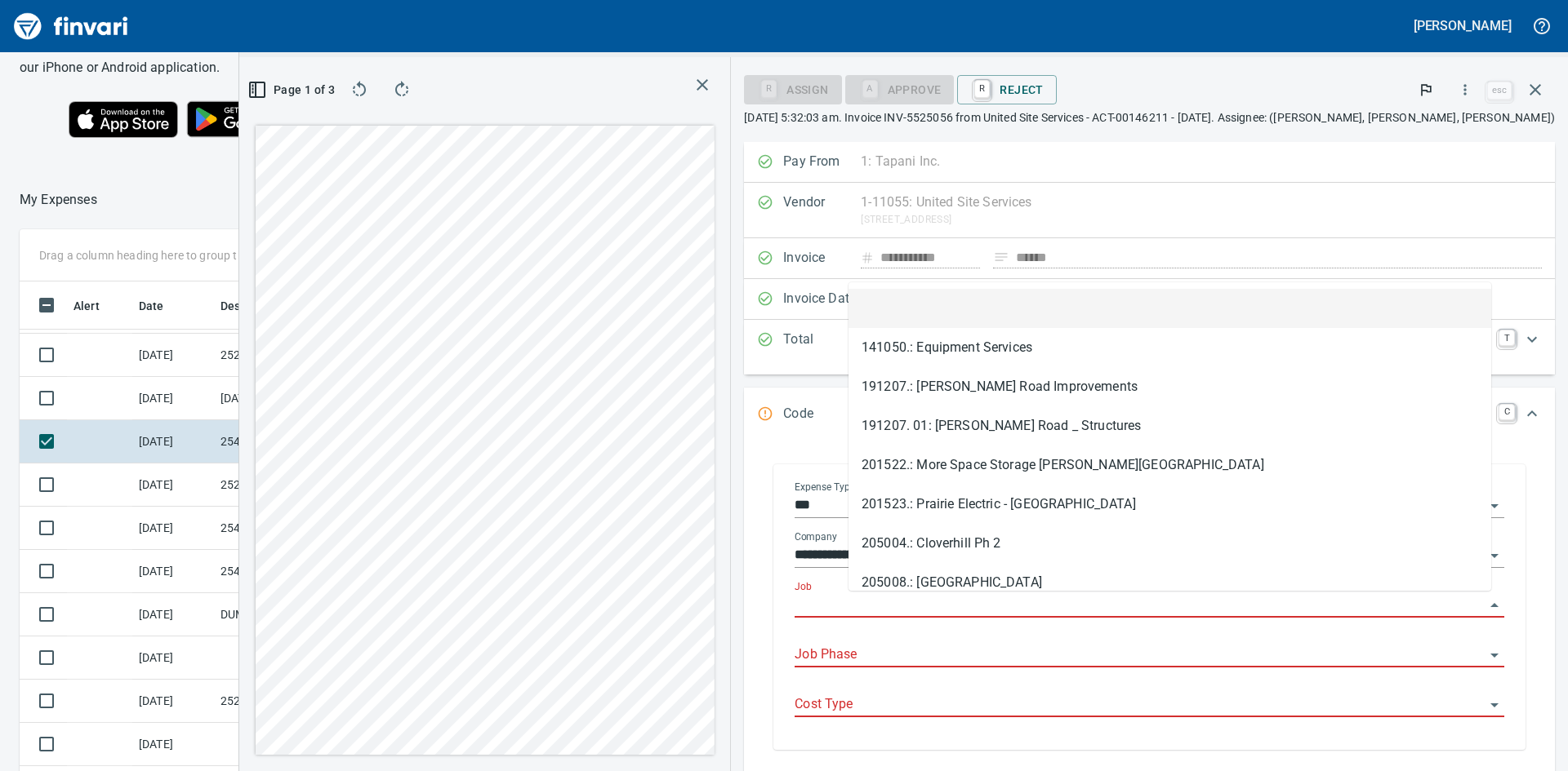
click at [913, 604] on input "Job" at bounding box center [1139, 605] width 690 height 23
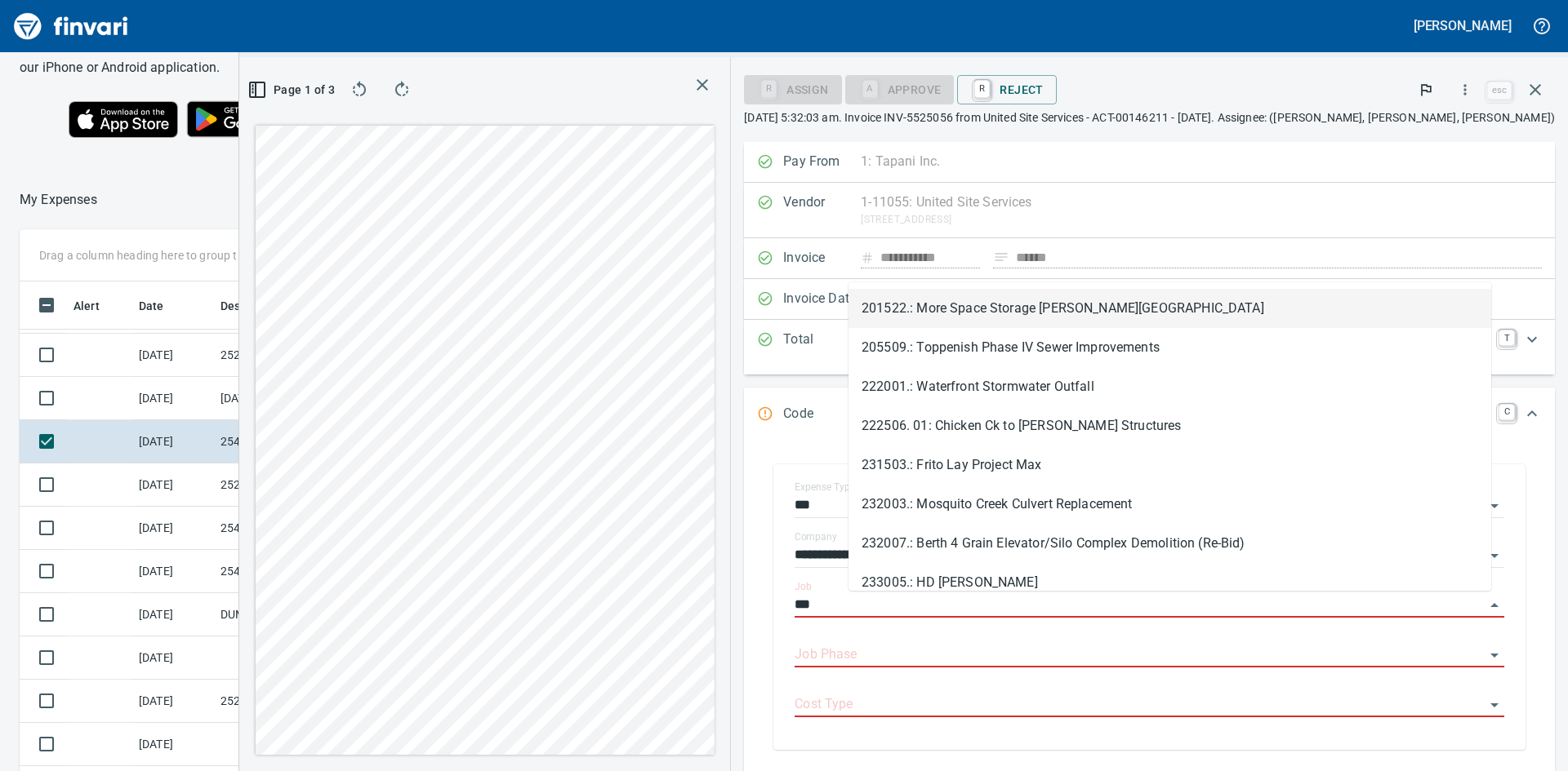
scroll to position [579, 1084]
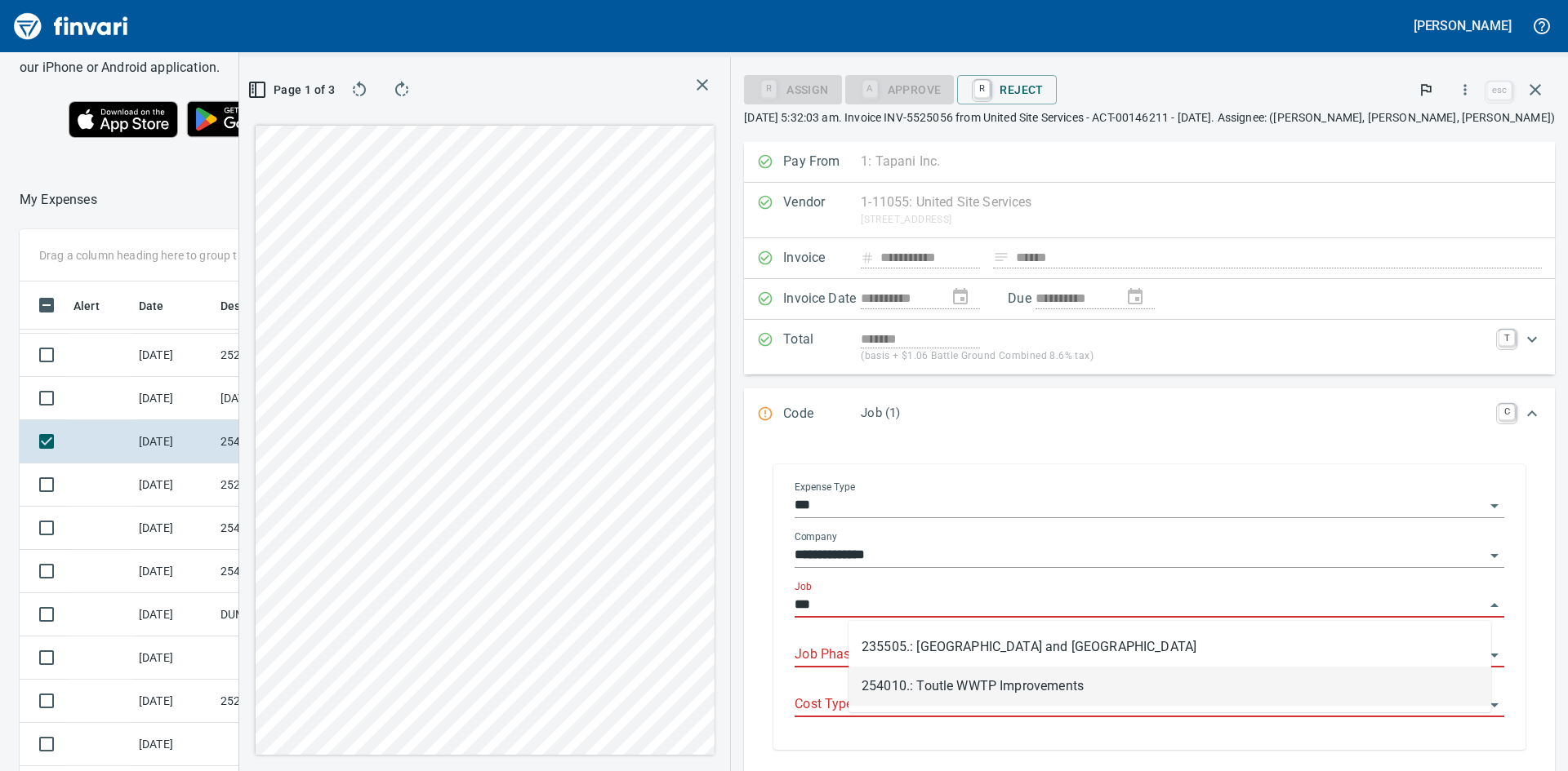
drag, startPoint x: 957, startPoint y: 686, endPoint x: 949, endPoint y: 665, distance: 22.5
click at [957, 687] on li "254010.: Toutle WWTP Improvements" at bounding box center [1169, 686] width 642 height 39
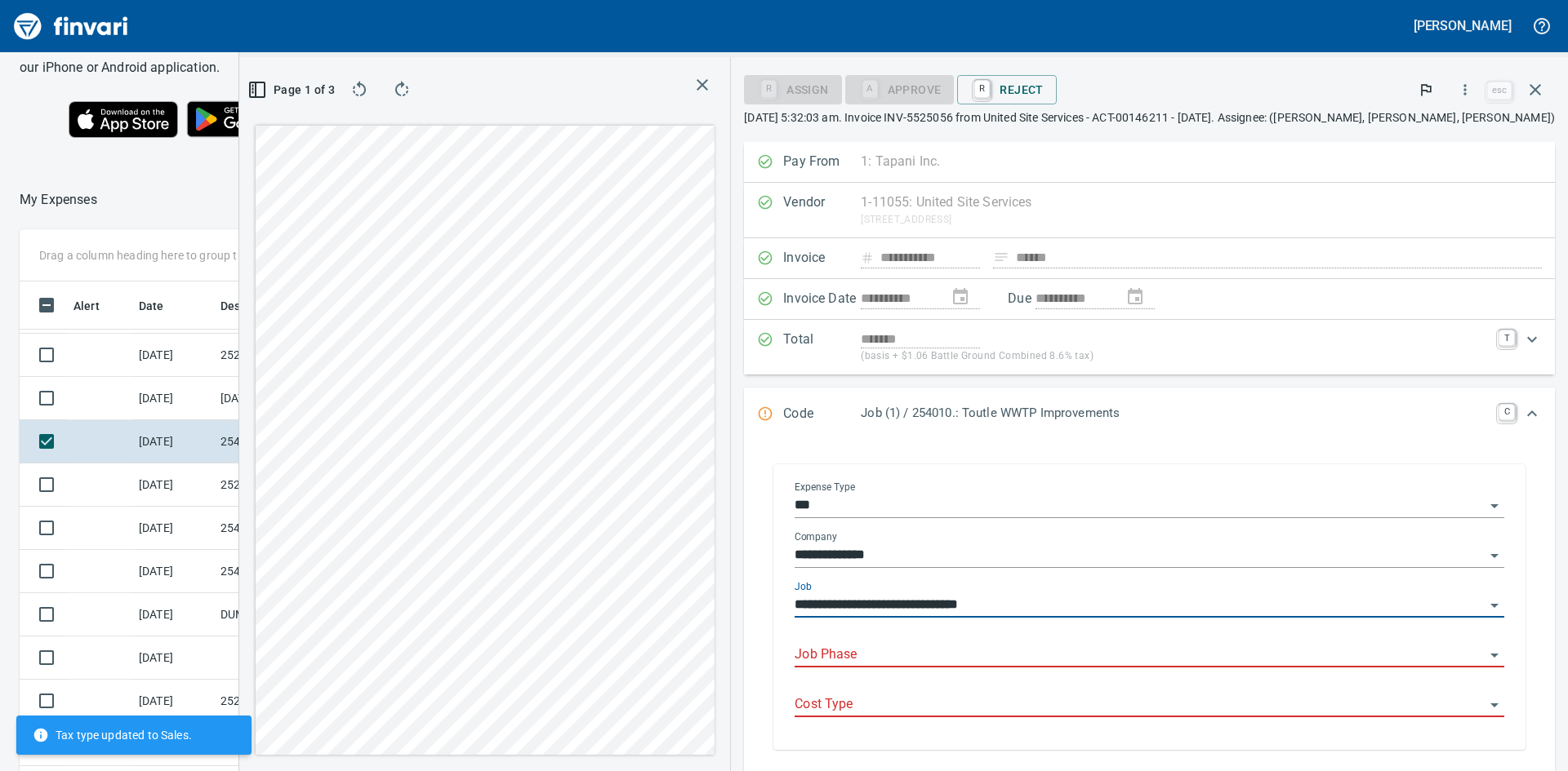
type input "**********"
click at [931, 647] on input "Job Phase" at bounding box center [1139, 655] width 690 height 23
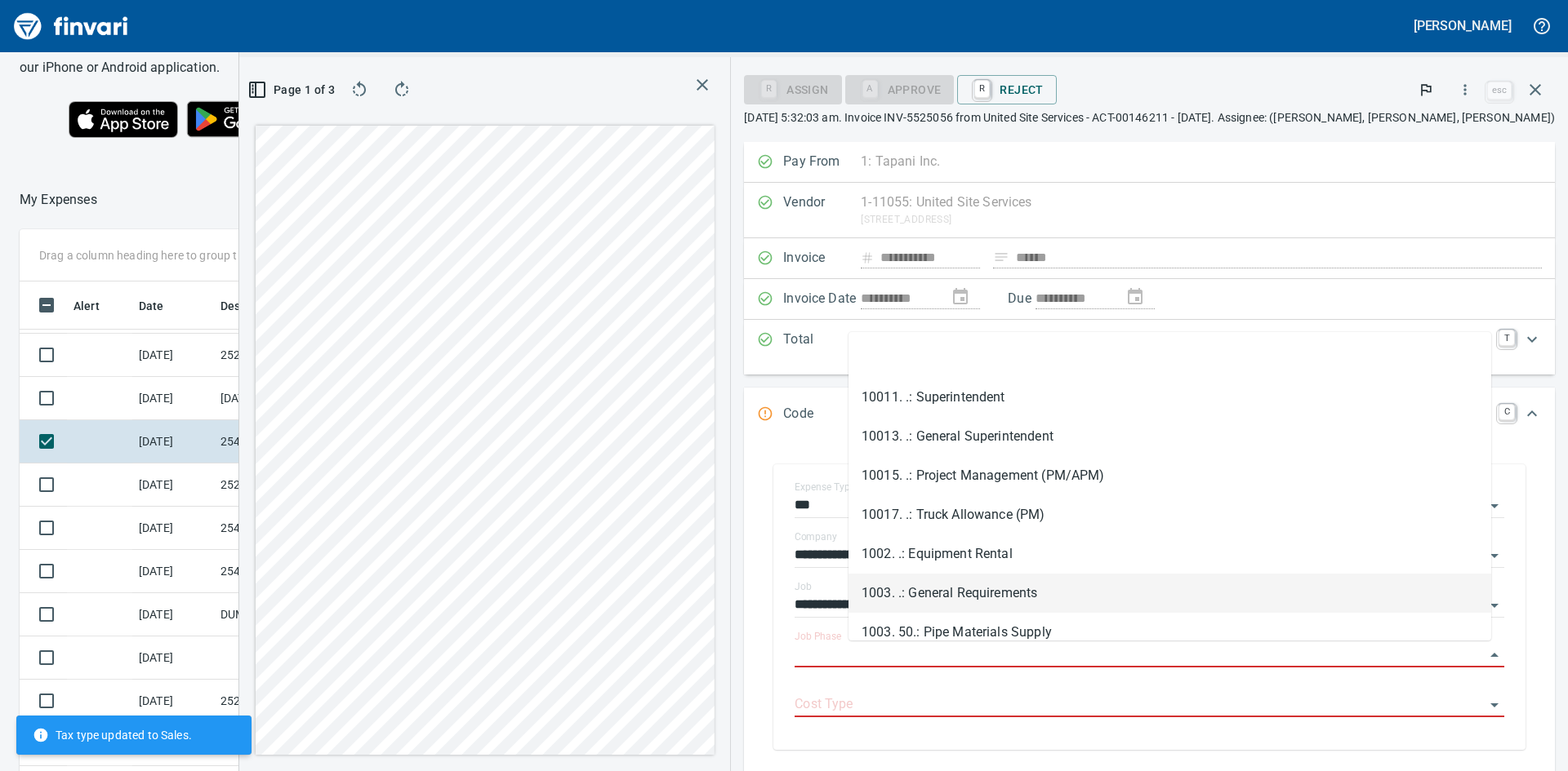
click at [980, 592] on li "1003. .: General Requirements" at bounding box center [1169, 593] width 642 height 39
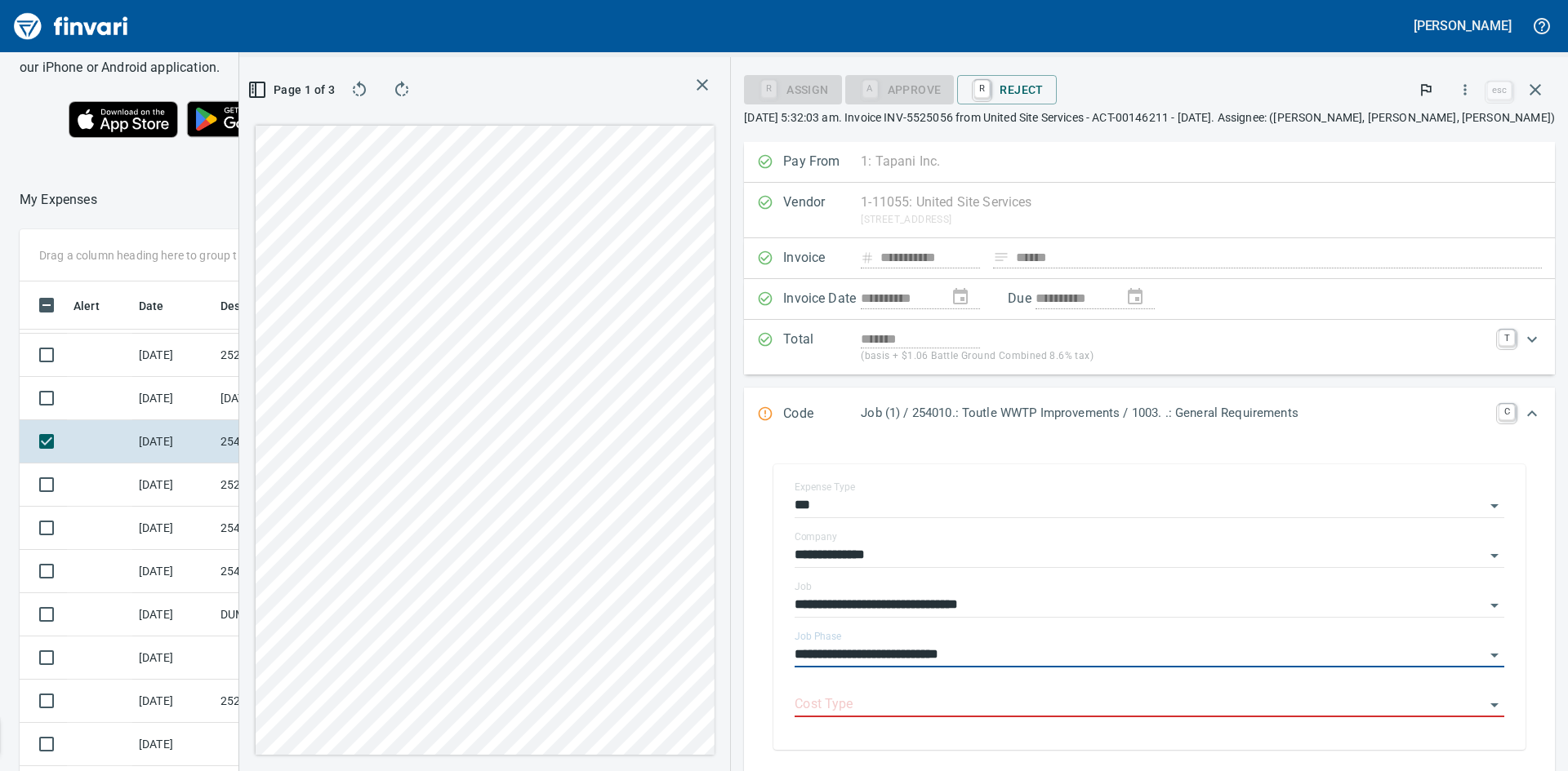
type input "**********"
click at [940, 697] on input "Cost Type" at bounding box center [1139, 706] width 690 height 23
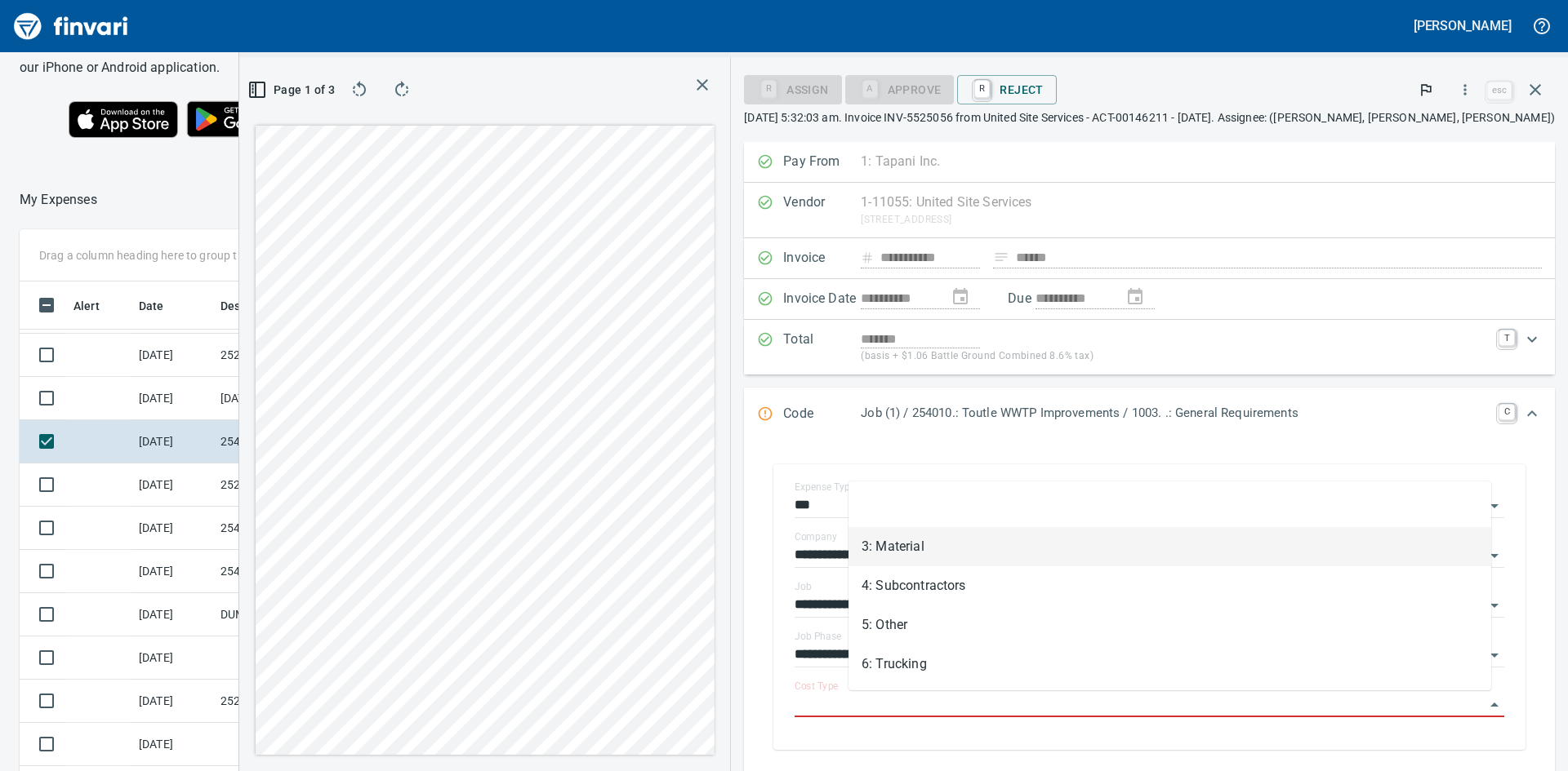
click at [900, 544] on li "3: Material" at bounding box center [1169, 547] width 642 height 39
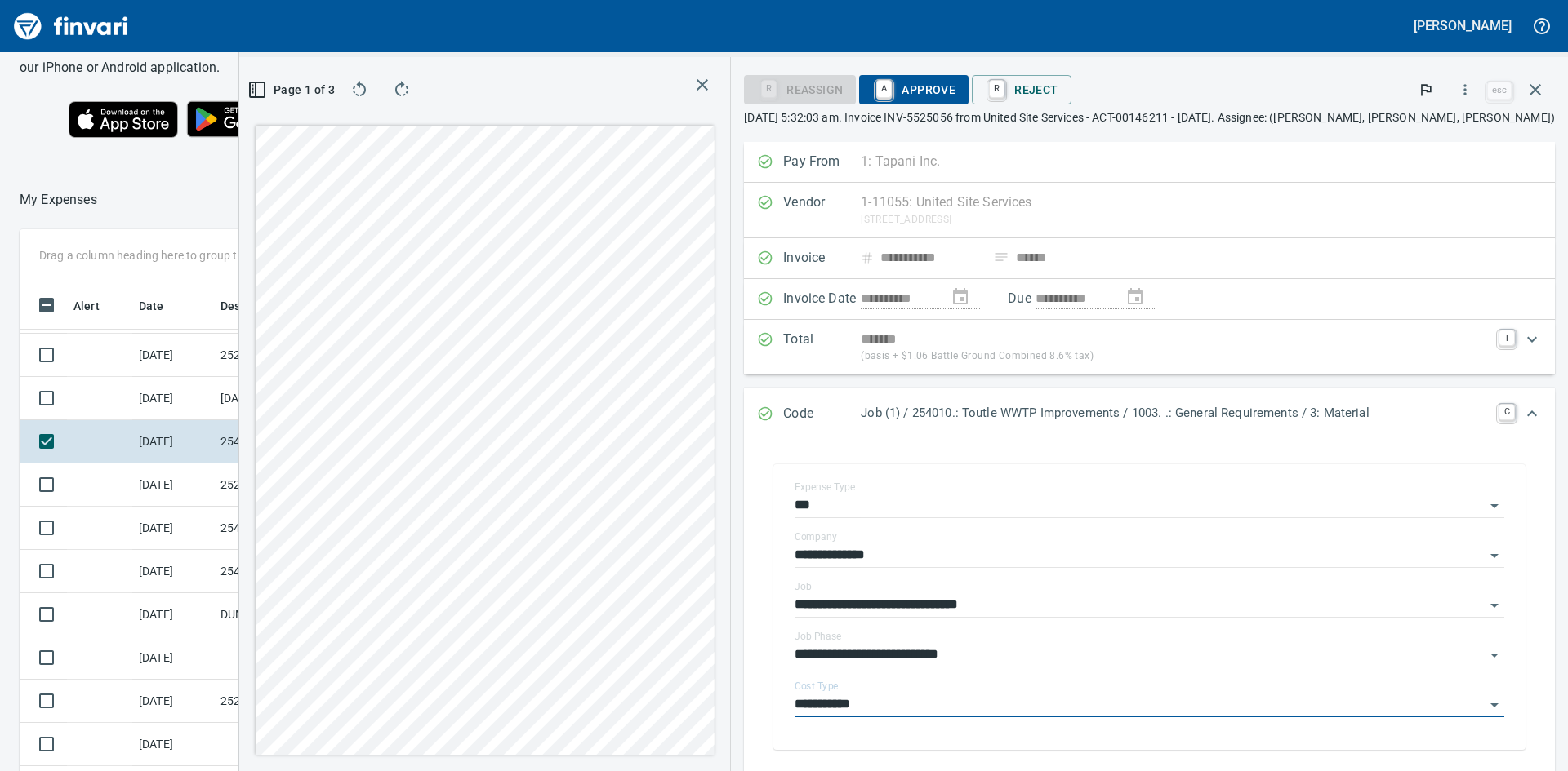
type input "**********"
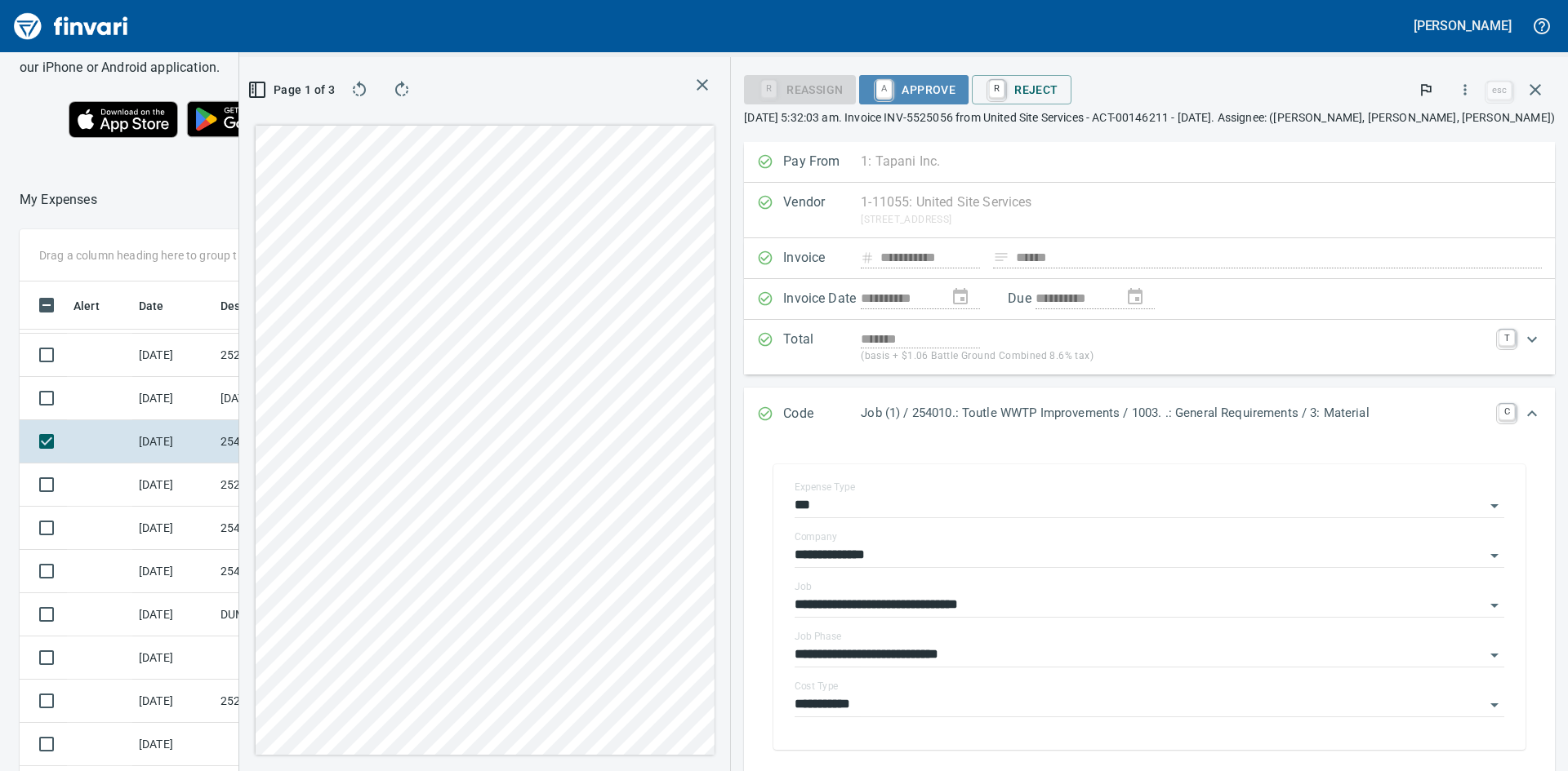
click at [955, 86] on span "A Approve" at bounding box center [913, 90] width 83 height 28
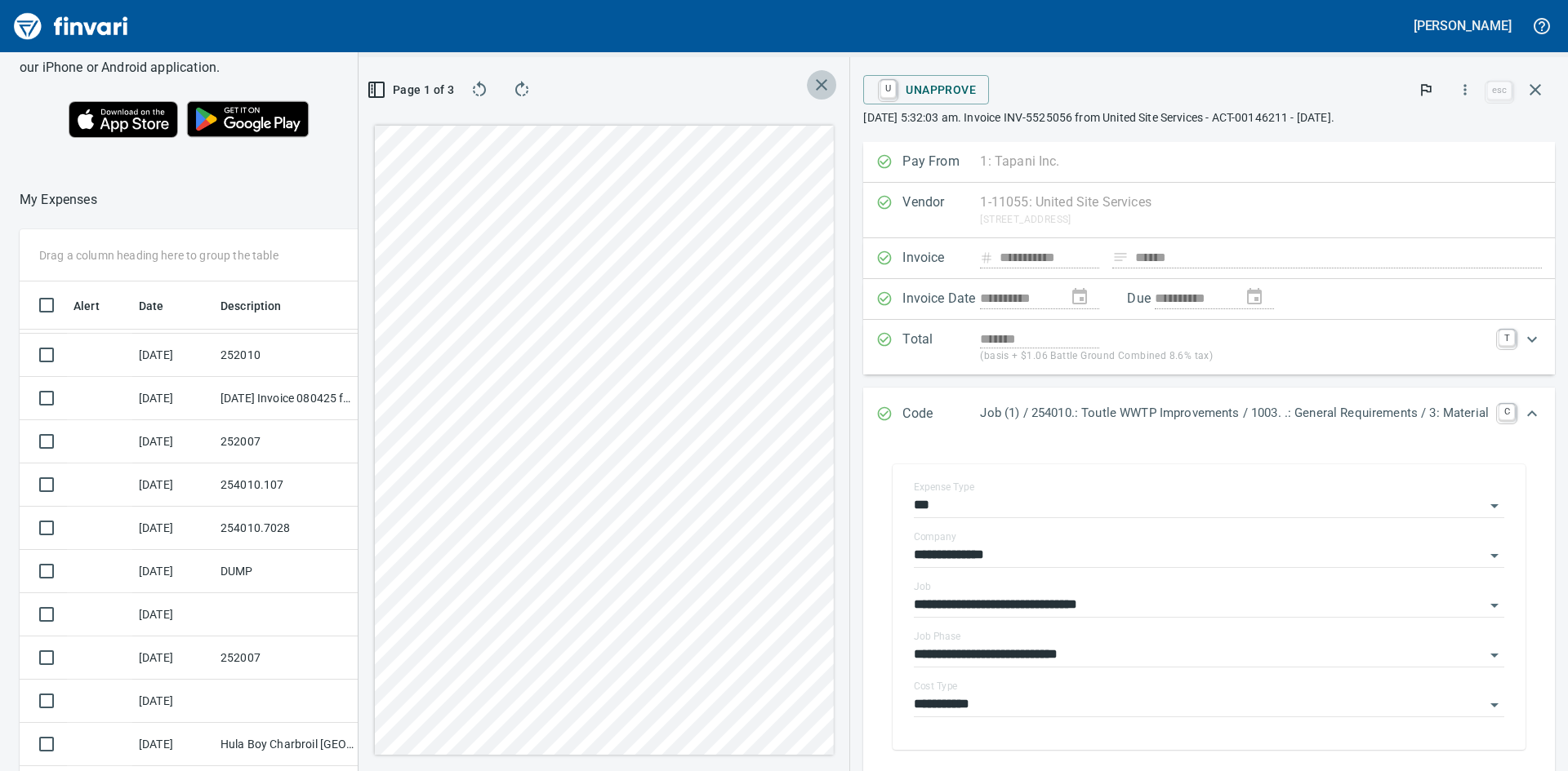
click at [812, 79] on icon "button" at bounding box center [822, 85] width 19 height 19
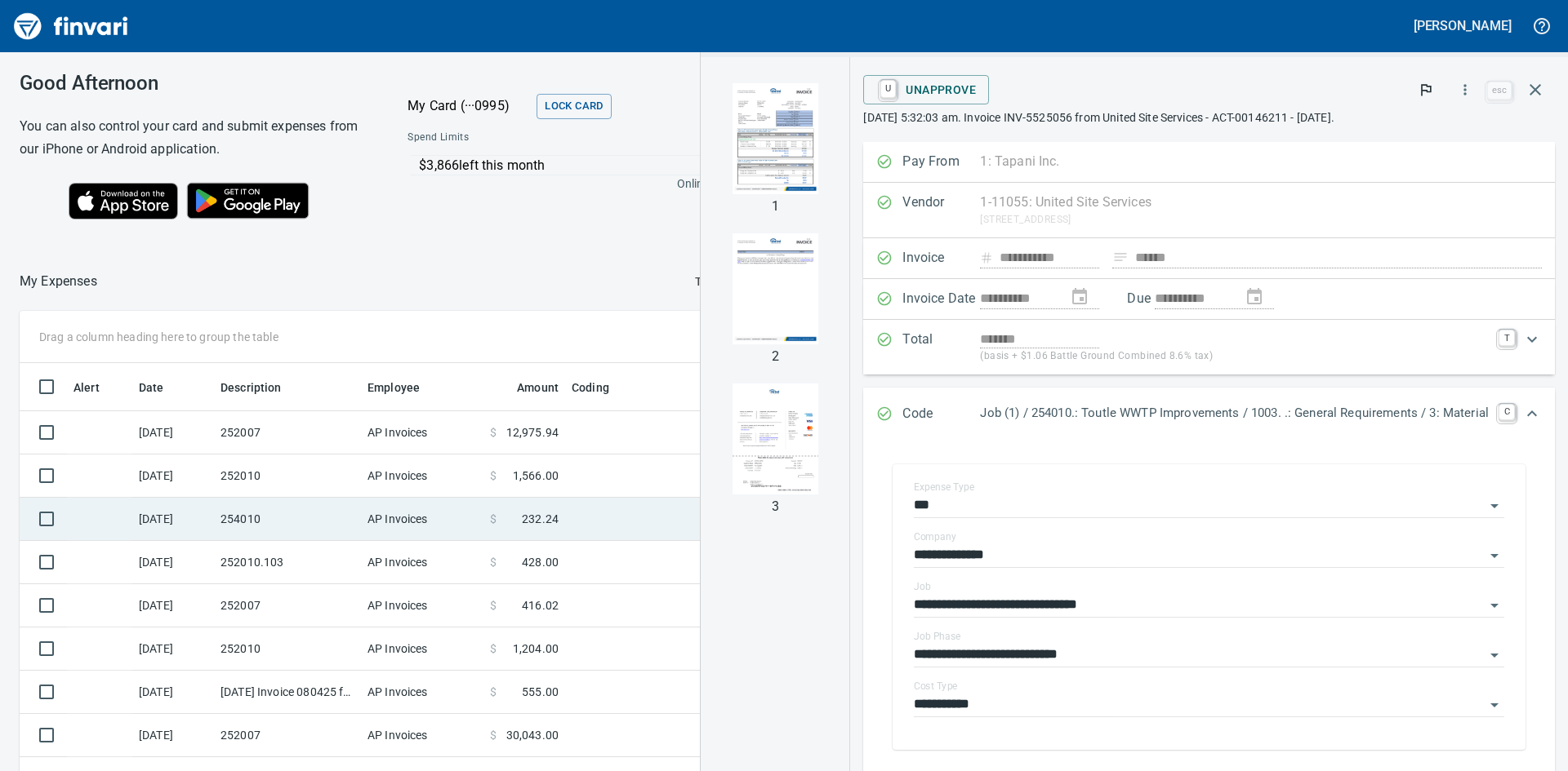
click at [252, 514] on td "254010" at bounding box center [287, 519] width 147 height 43
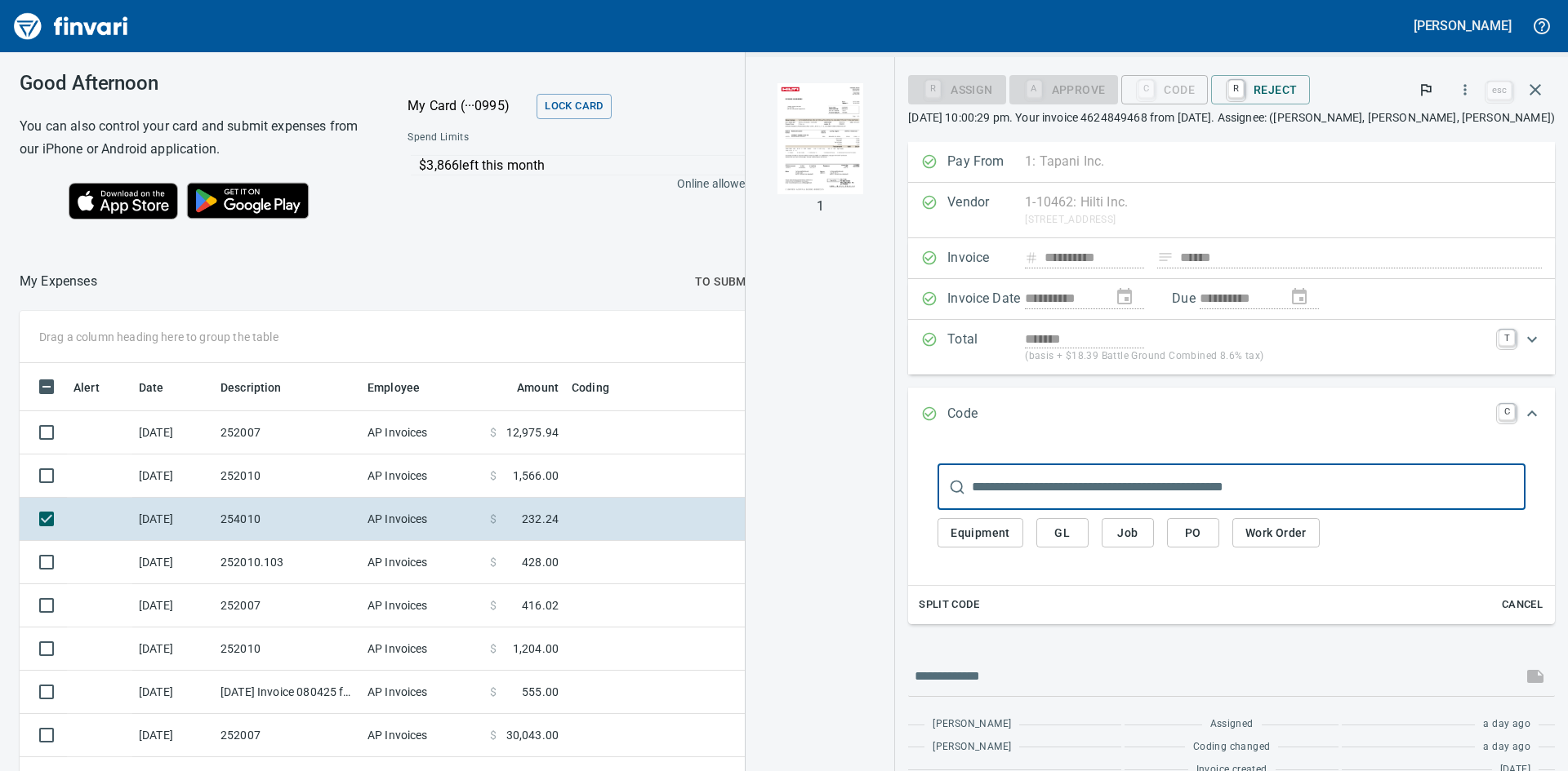
click at [863, 131] on img "button" at bounding box center [820, 138] width 86 height 111
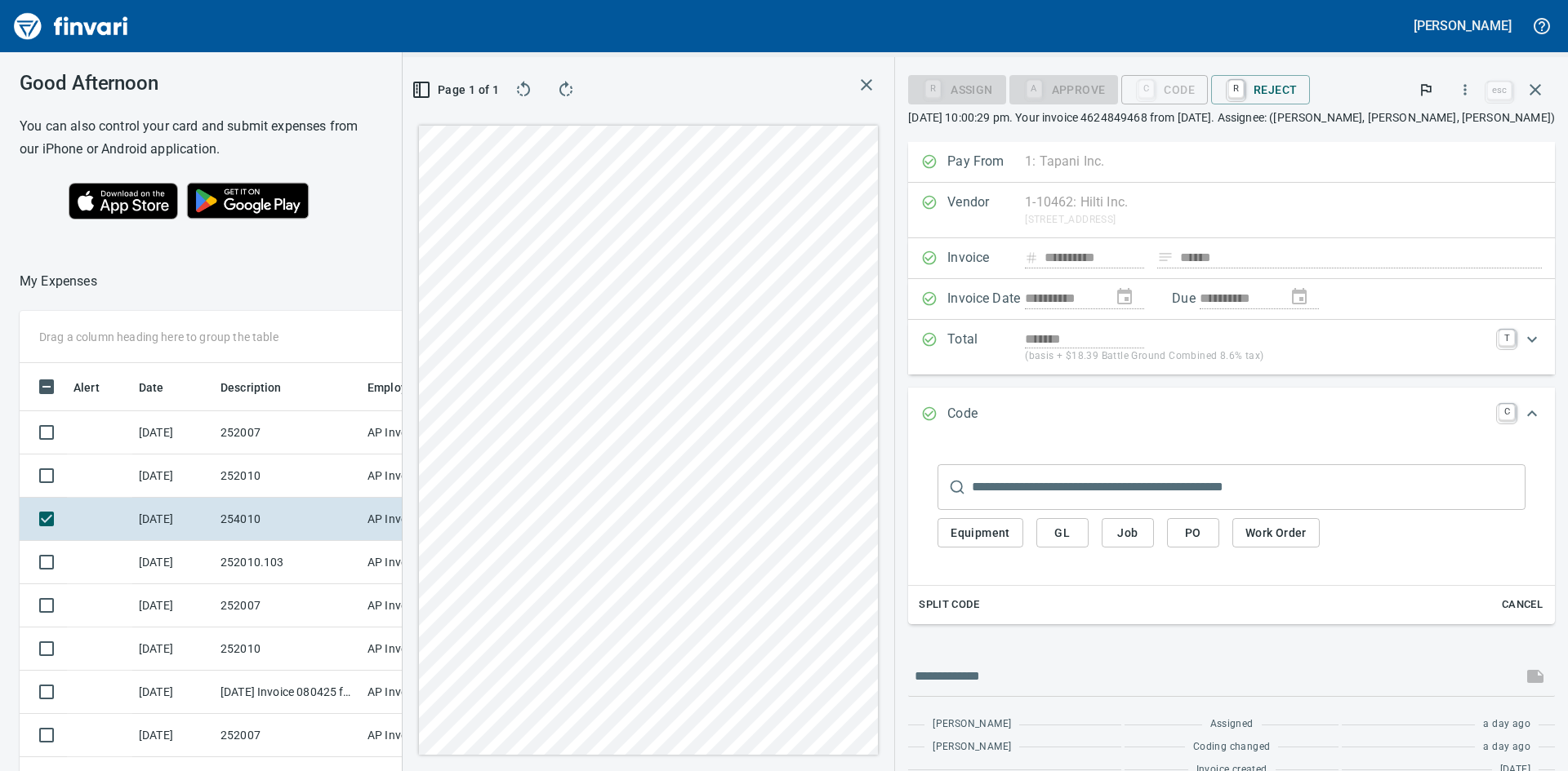
scroll to position [579, 1084]
click at [1140, 537] on span "Job" at bounding box center [1127, 532] width 26 height 20
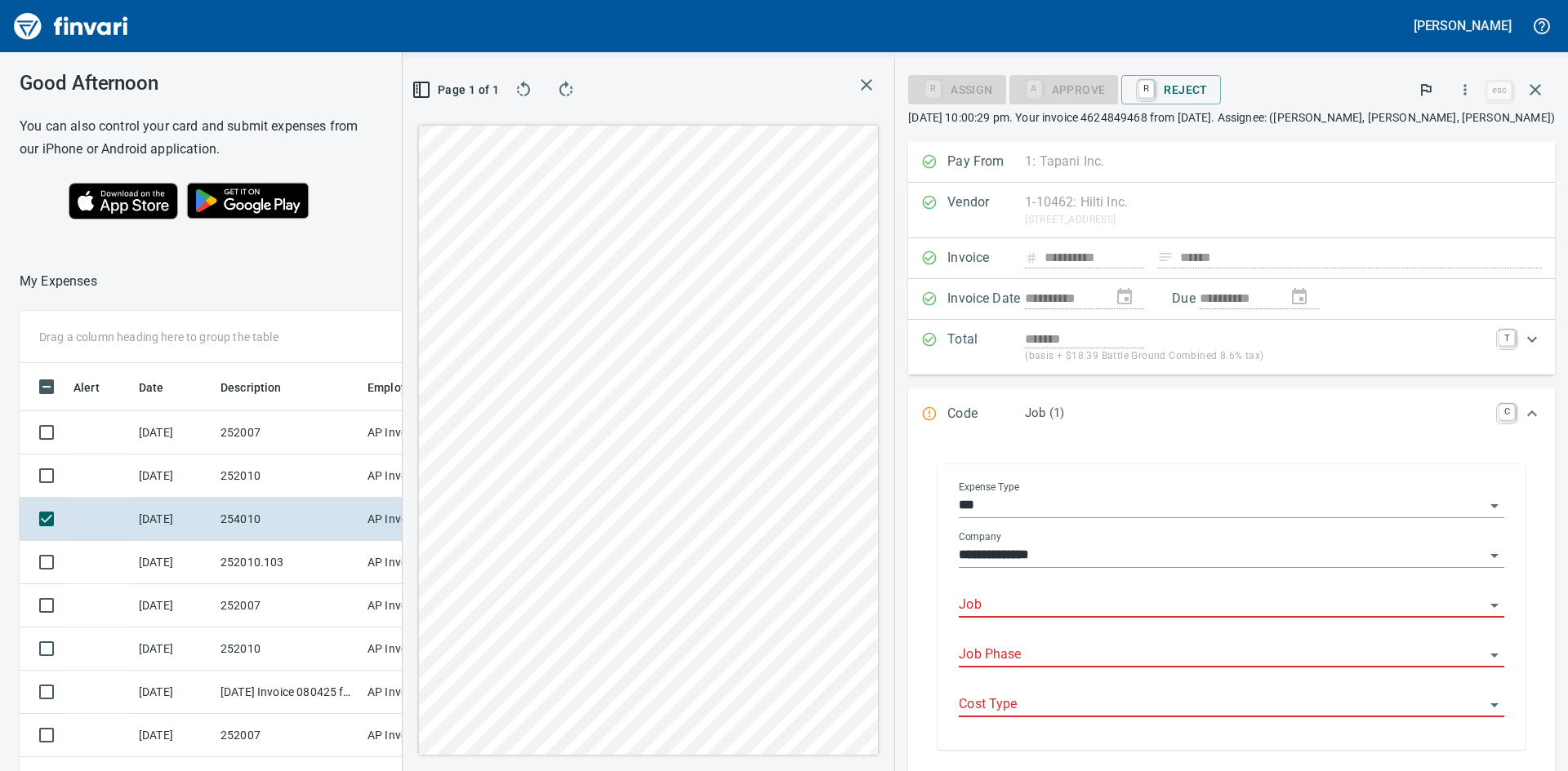
click at [1090, 608] on input "Job" at bounding box center [1221, 605] width 526 height 23
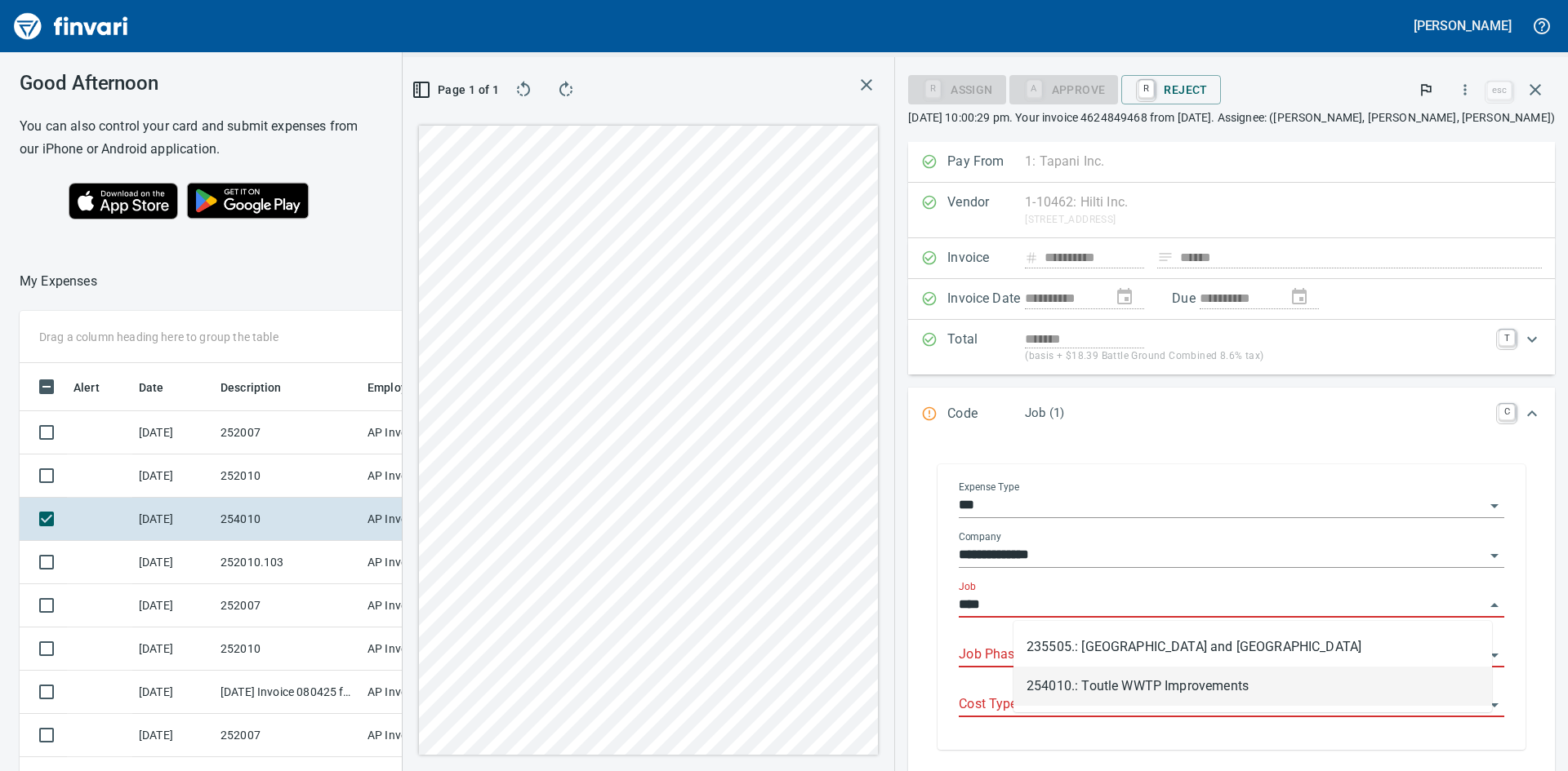
click at [1097, 689] on li "254010.: Toutle WWTP Improvements" at bounding box center [1252, 686] width 479 height 39
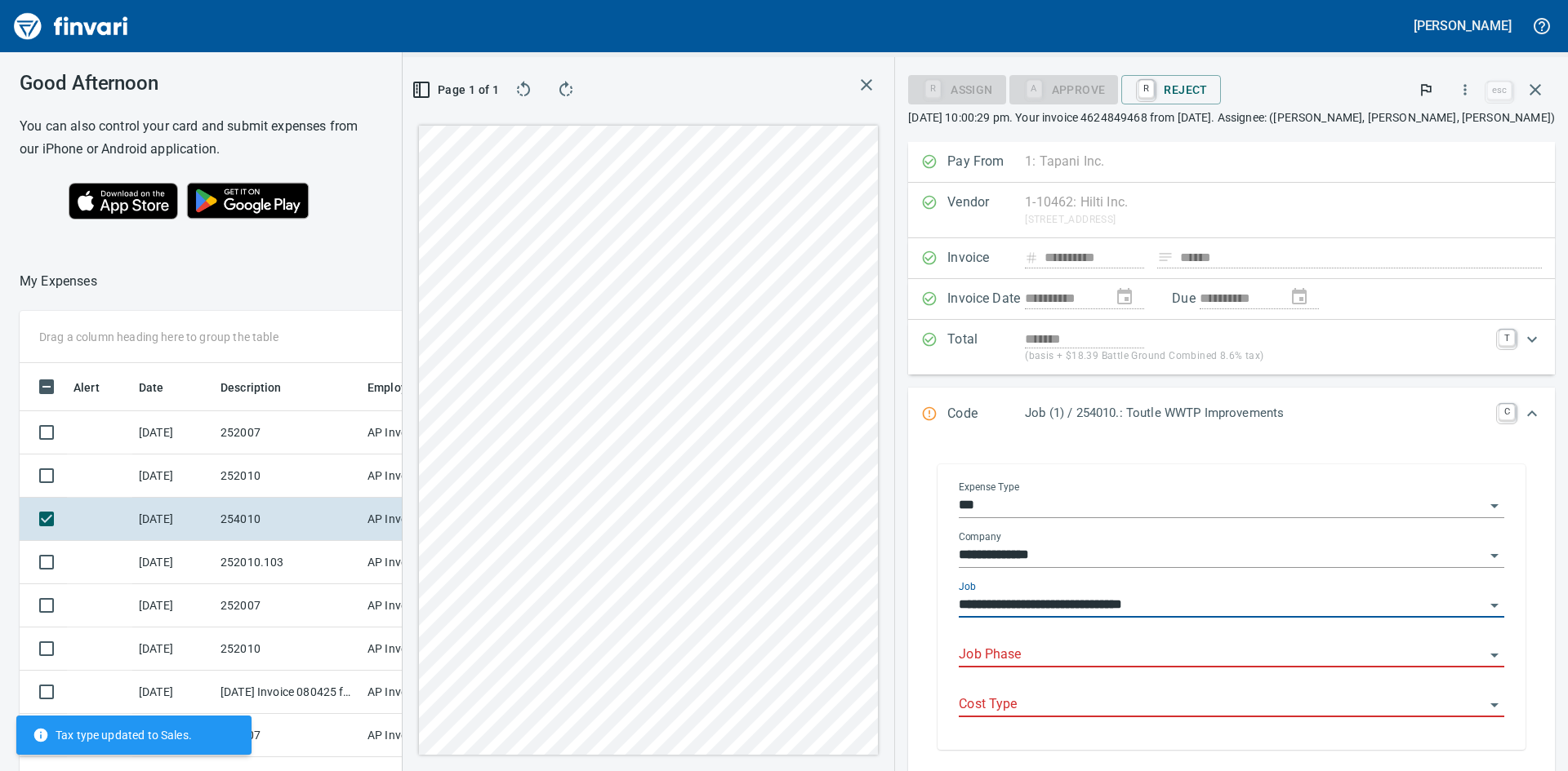
type input "**********"
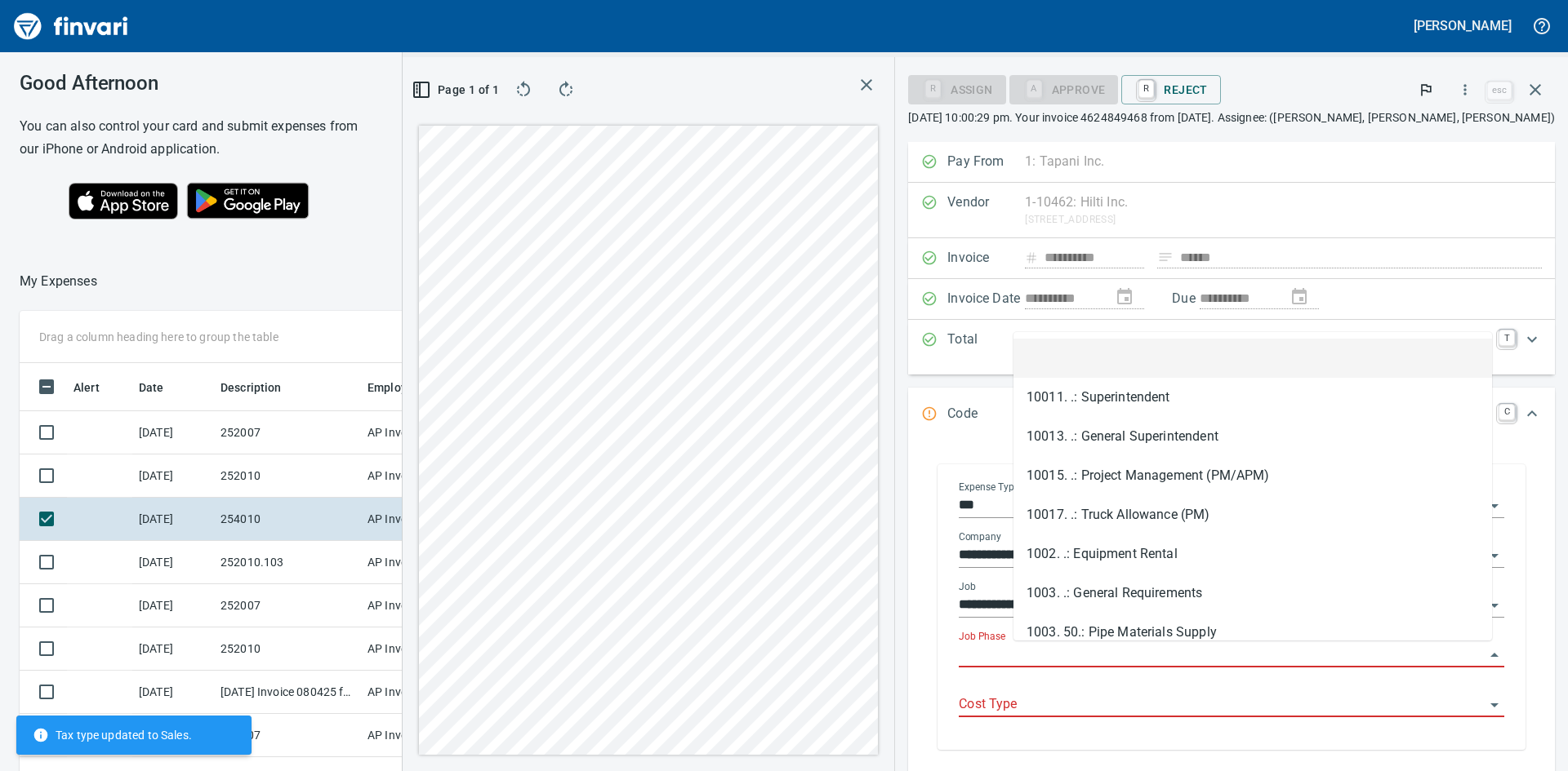
click at [1078, 649] on input "Job Phase" at bounding box center [1221, 655] width 526 height 23
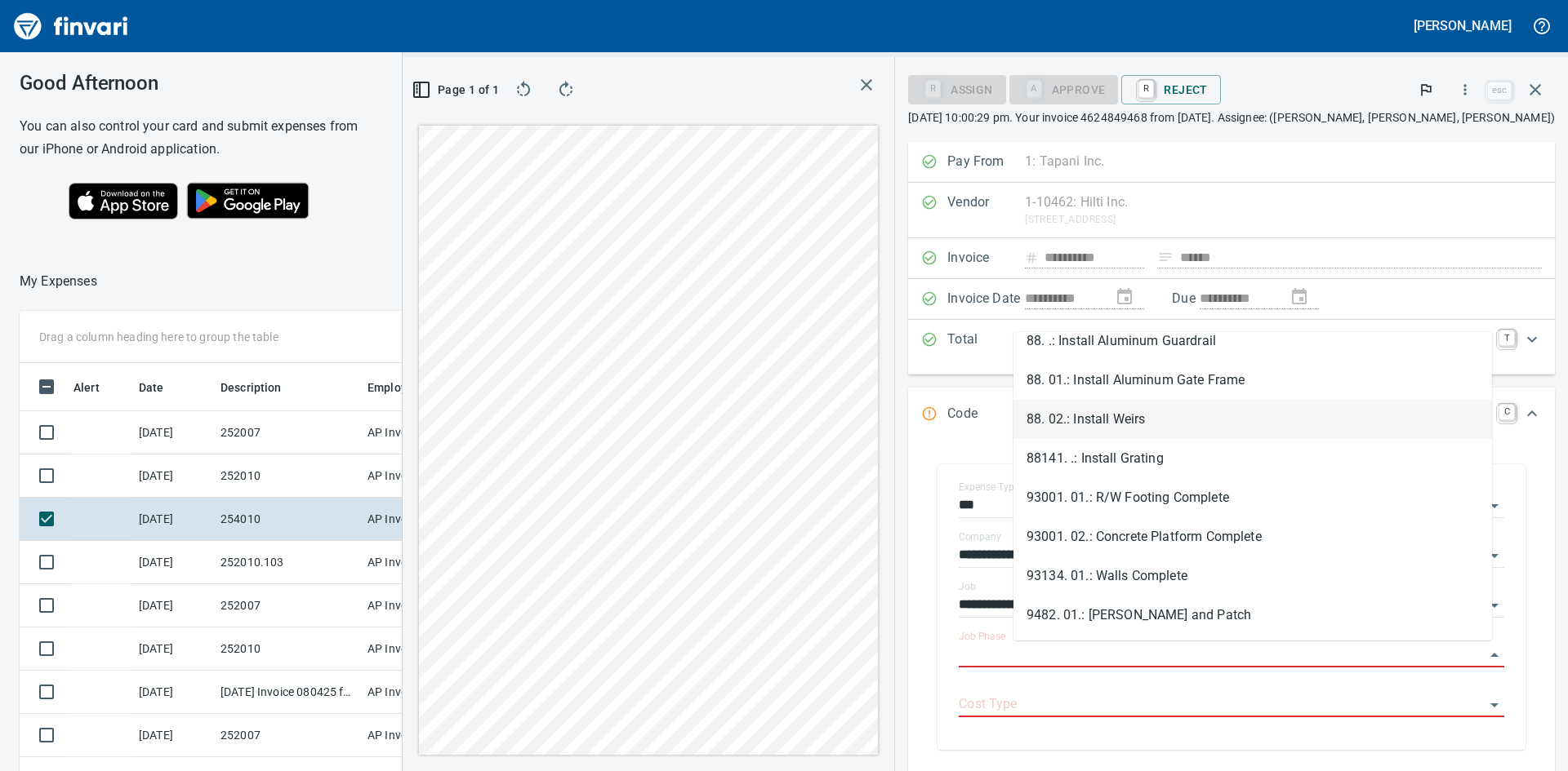
scroll to position [2407, 0]
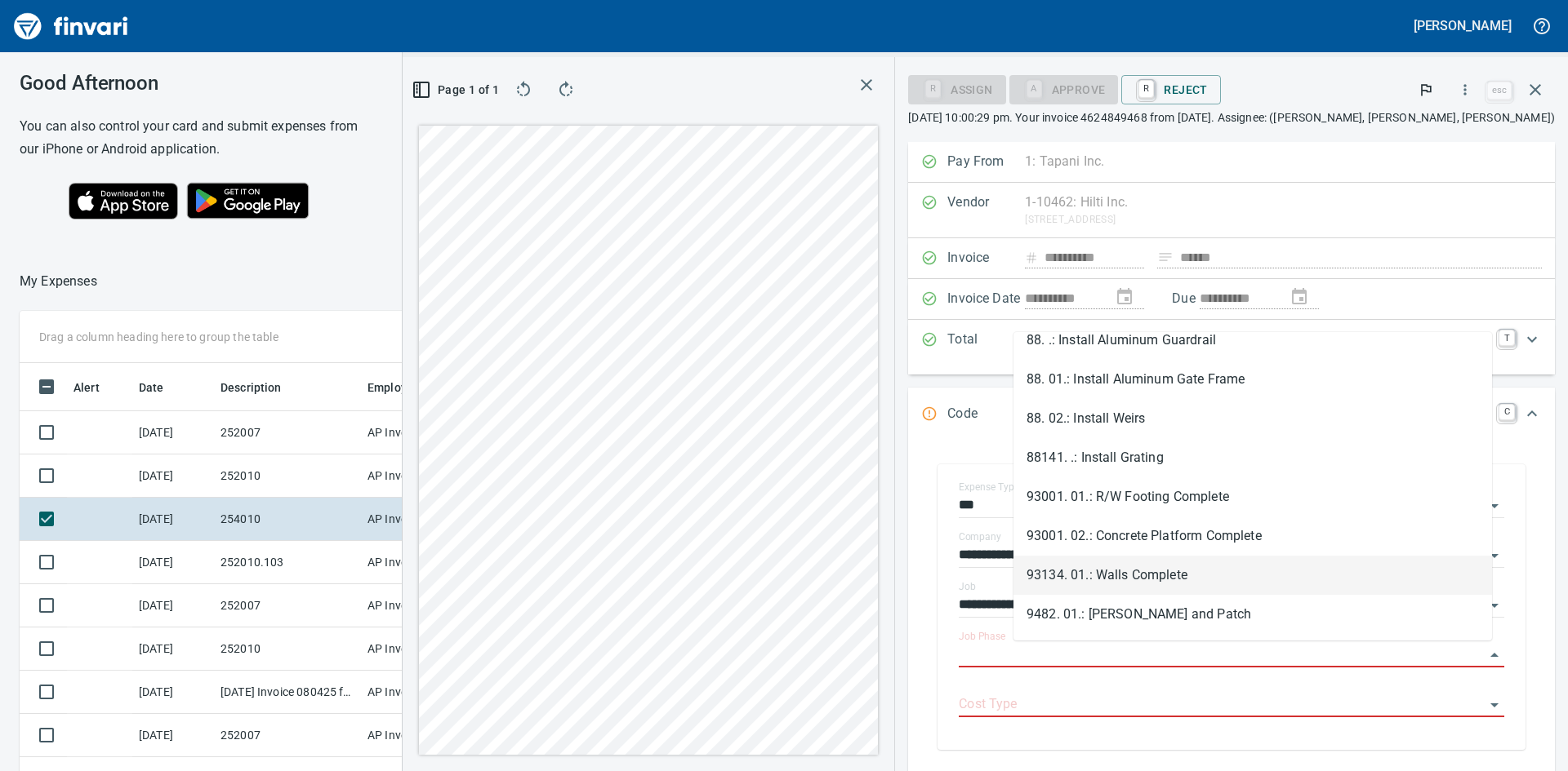
click at [1163, 576] on li "93134. 01.: Walls Complete" at bounding box center [1252, 575] width 479 height 39
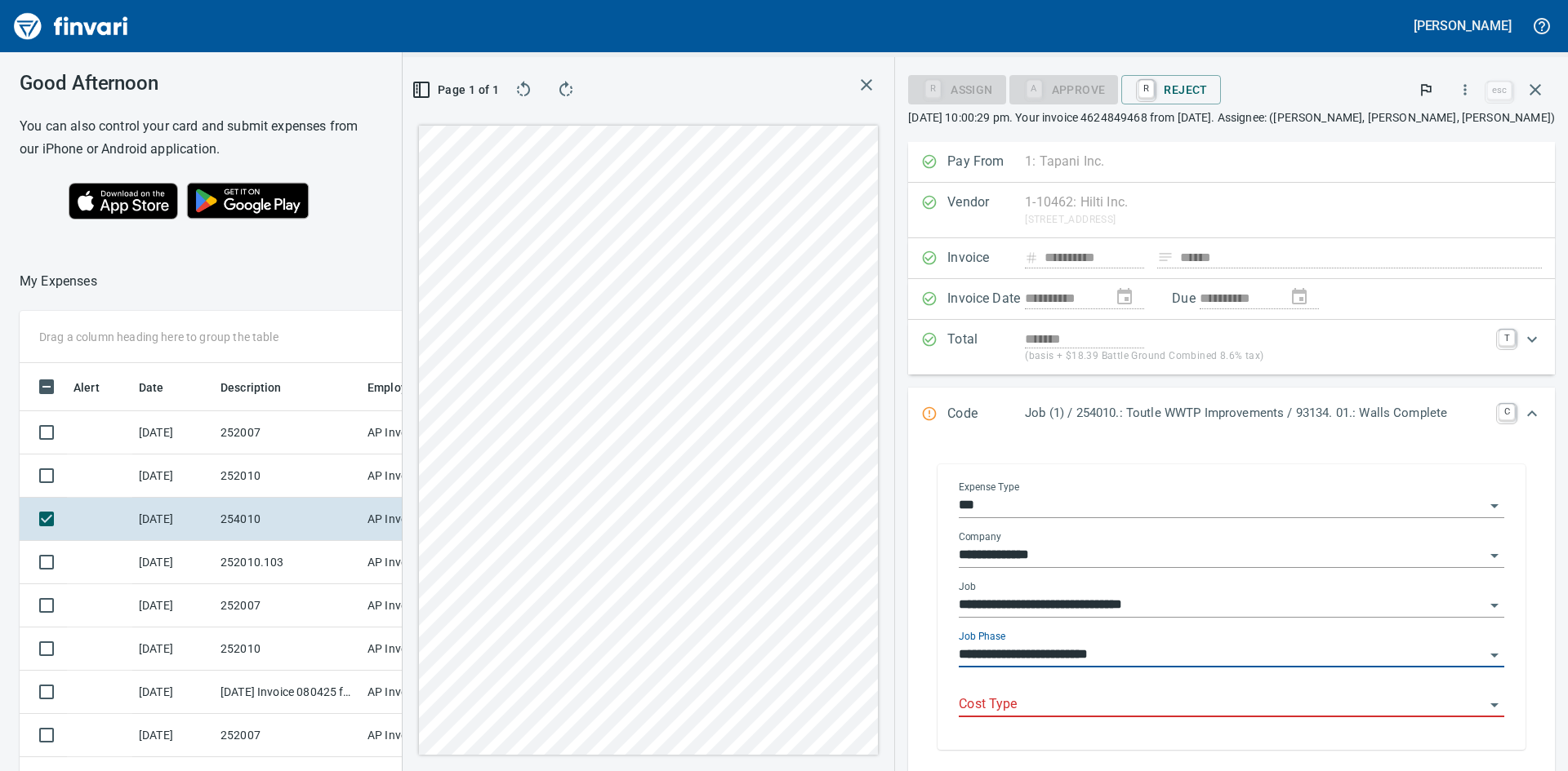
type input "**********"
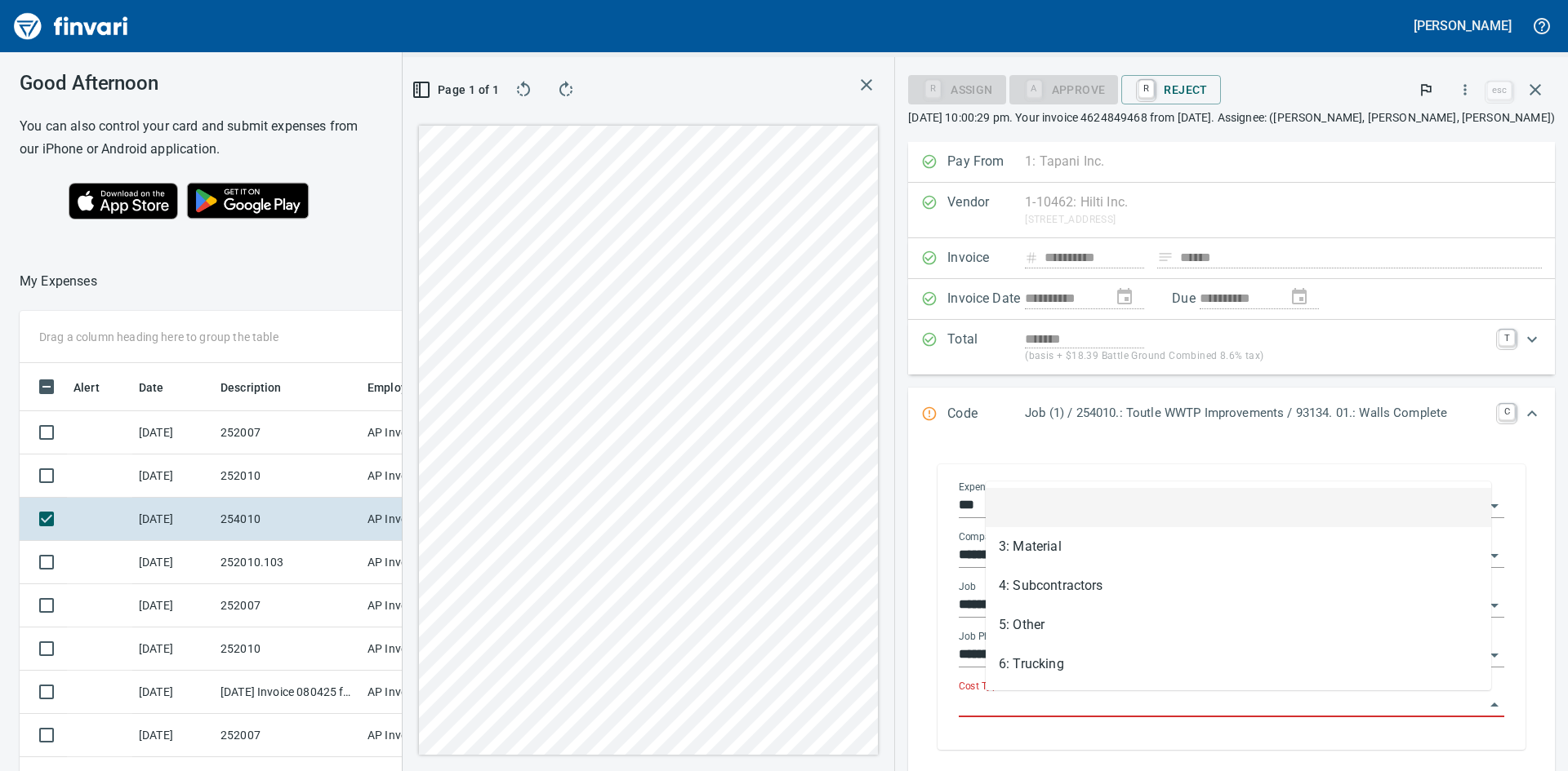
click at [1103, 696] on input "Cost Type" at bounding box center [1221, 706] width 526 height 23
click at [1010, 536] on li "3: Material" at bounding box center [1238, 547] width 506 height 39
type input "**********"
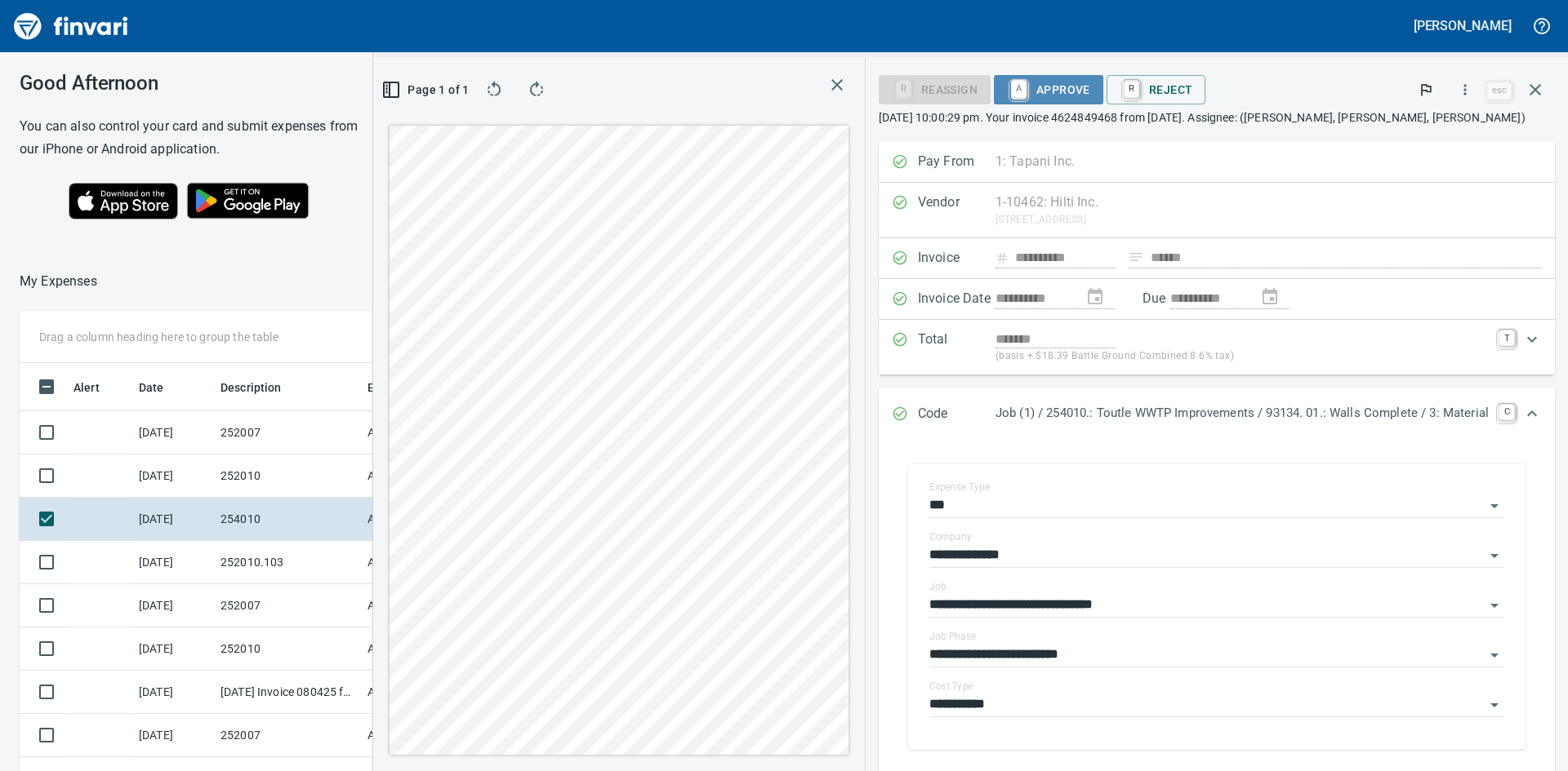
click at [1040, 87] on span "A Approve" at bounding box center [1048, 90] width 83 height 28
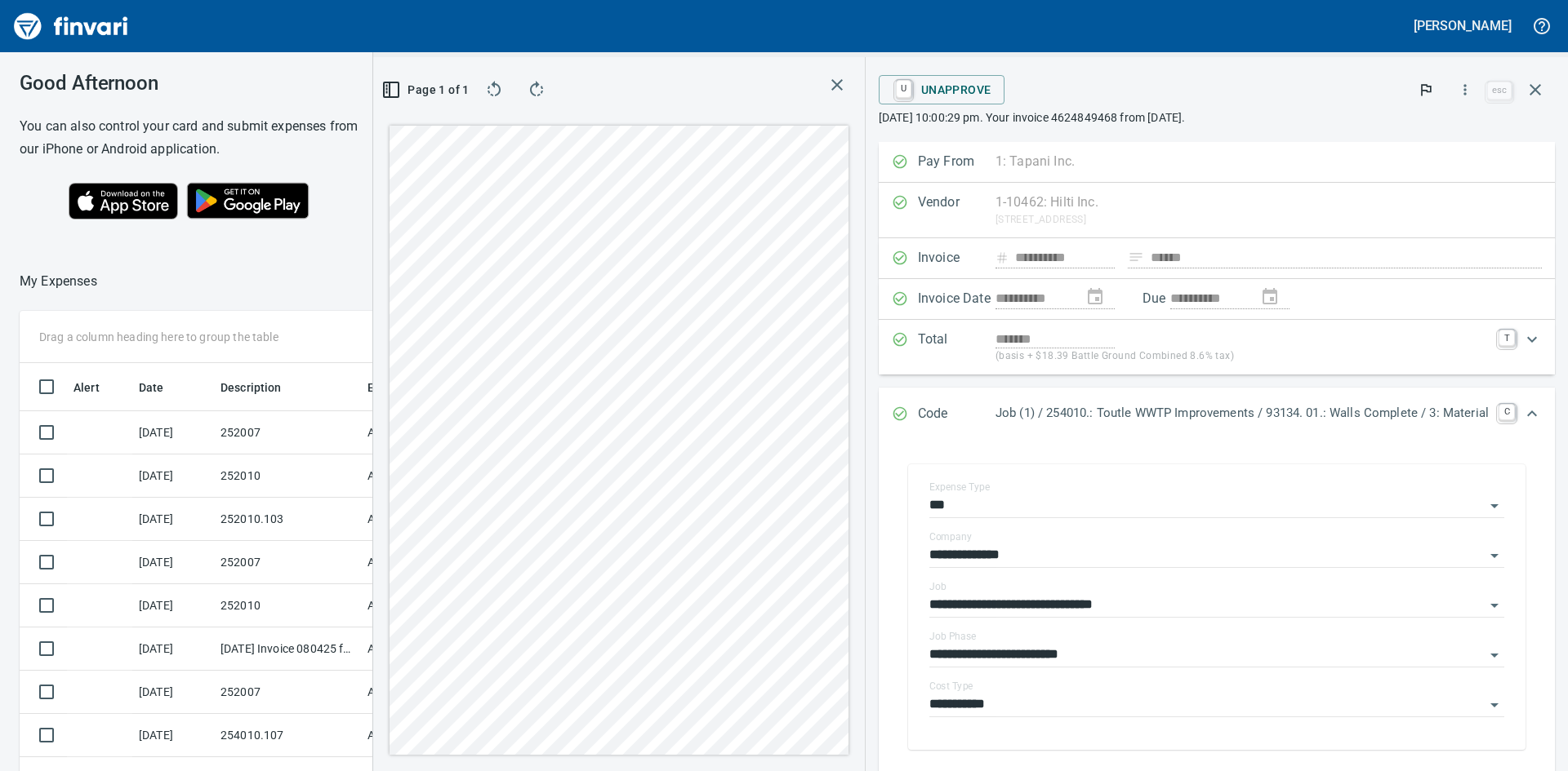
click at [827, 82] on icon "button" at bounding box center [837, 85] width 19 height 19
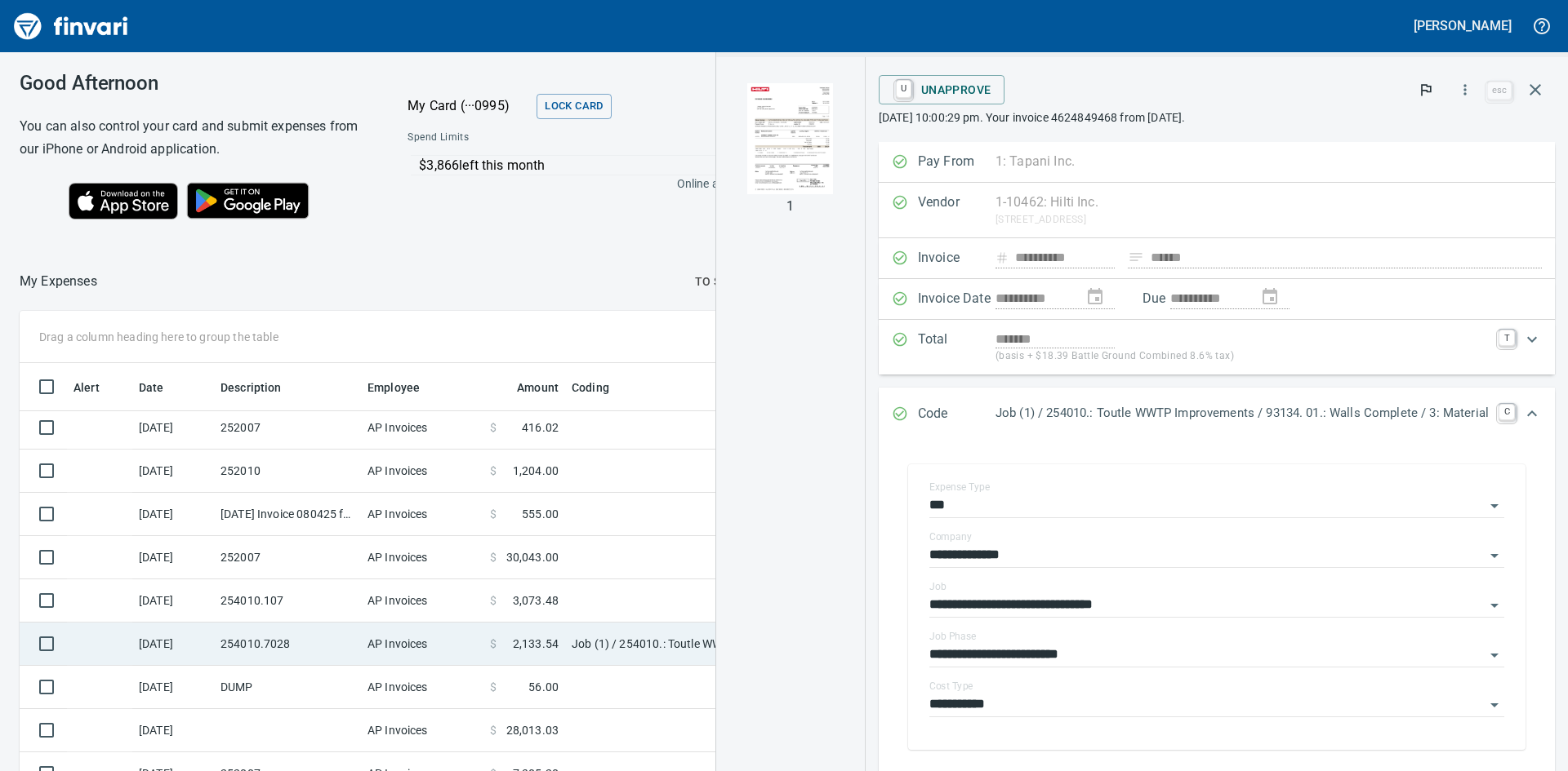
scroll to position [164, 0]
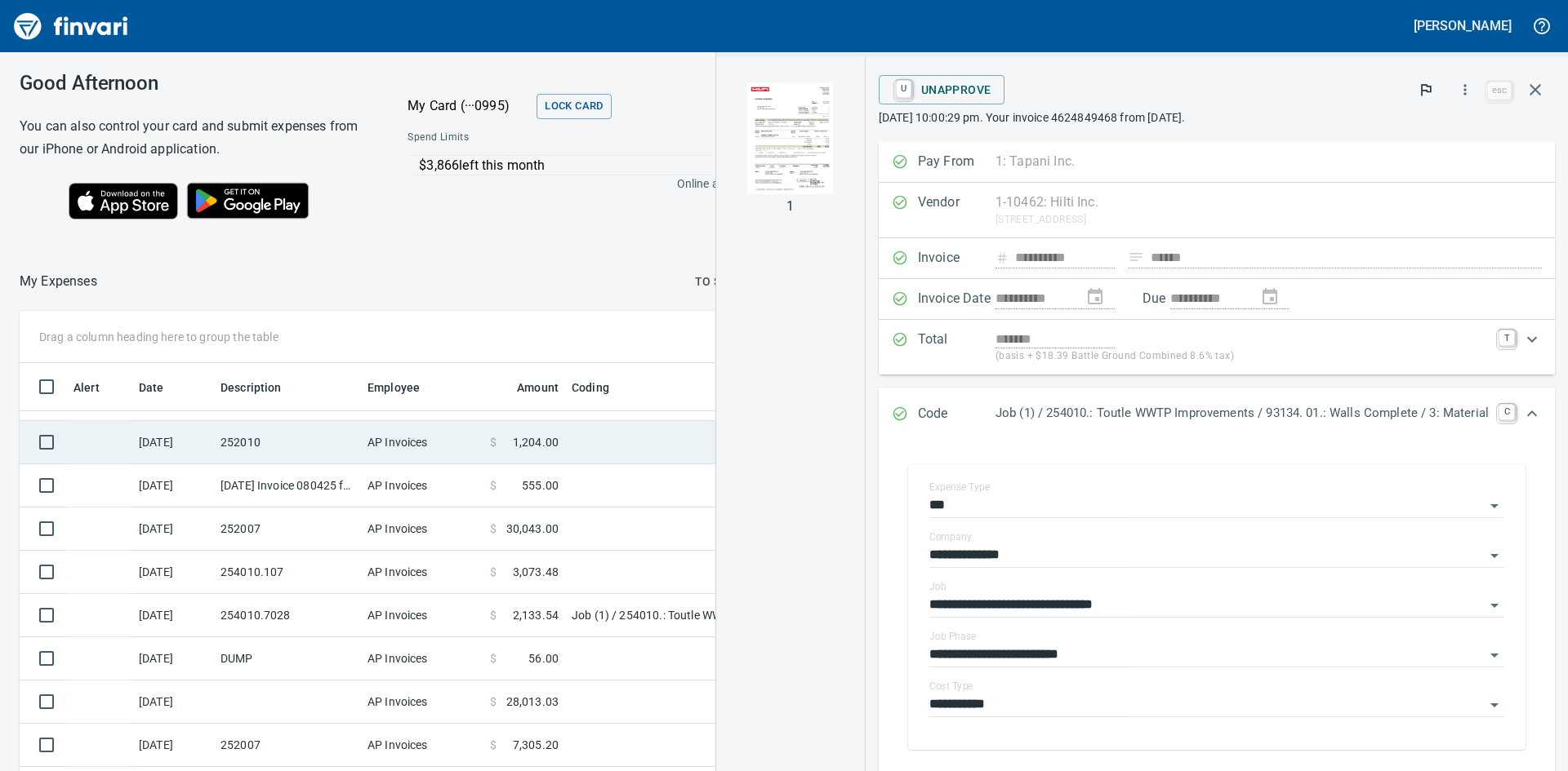
click at [249, 445] on td "252010" at bounding box center [287, 442] width 147 height 43
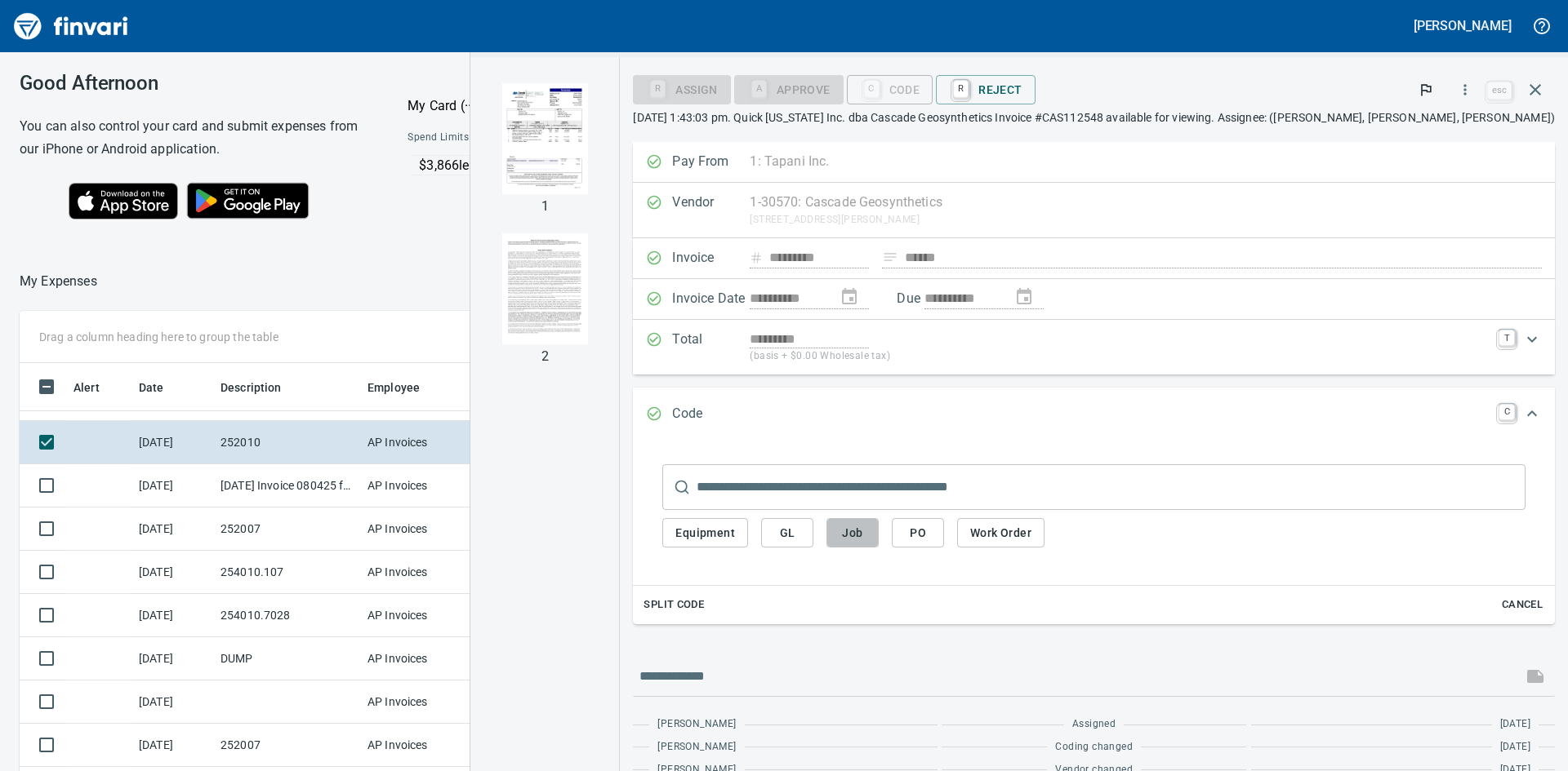
click at [866, 530] on span "Job" at bounding box center [852, 532] width 26 height 20
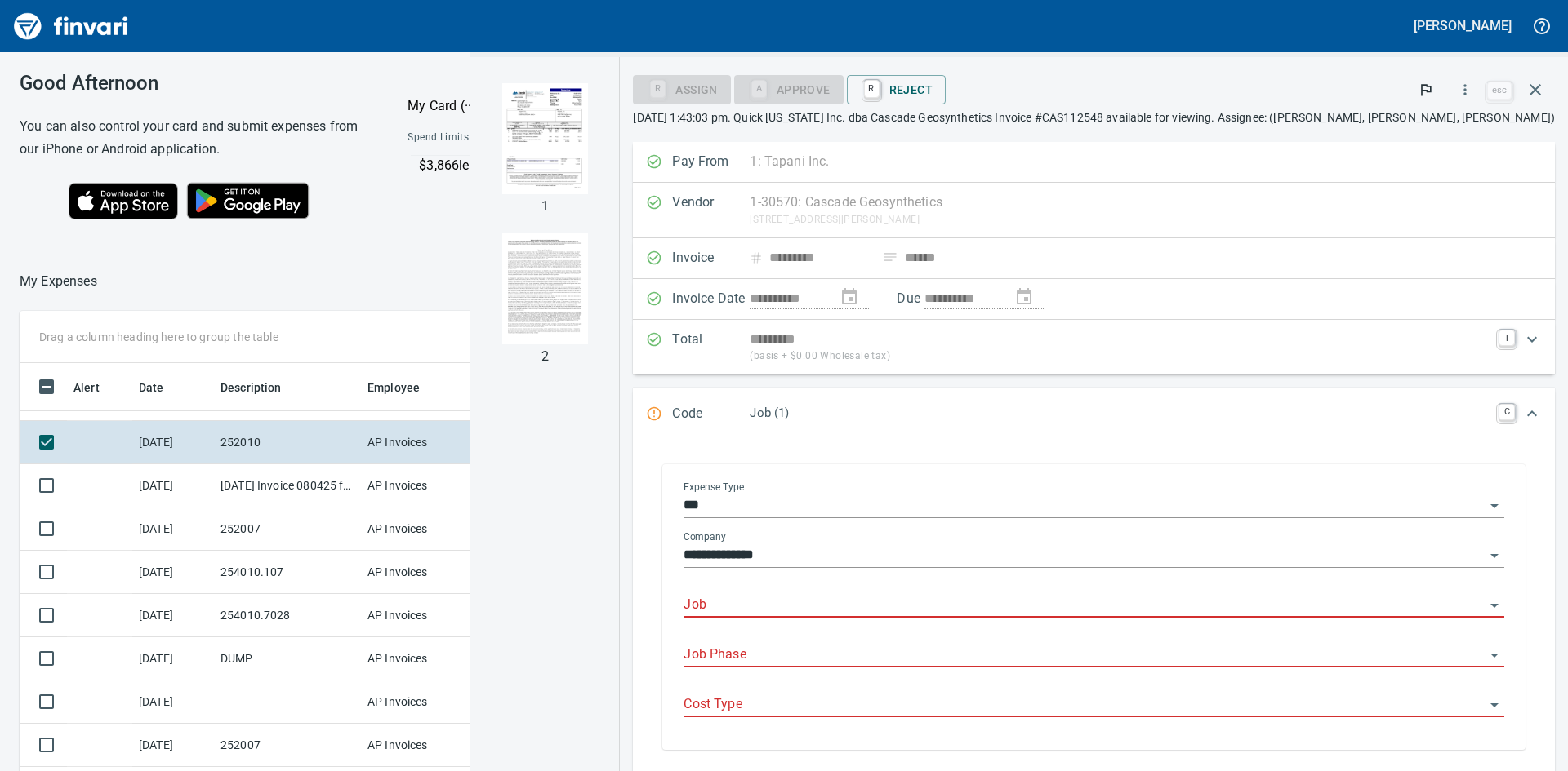
click at [897, 600] on input "Job" at bounding box center [1085, 605] width 801 height 23
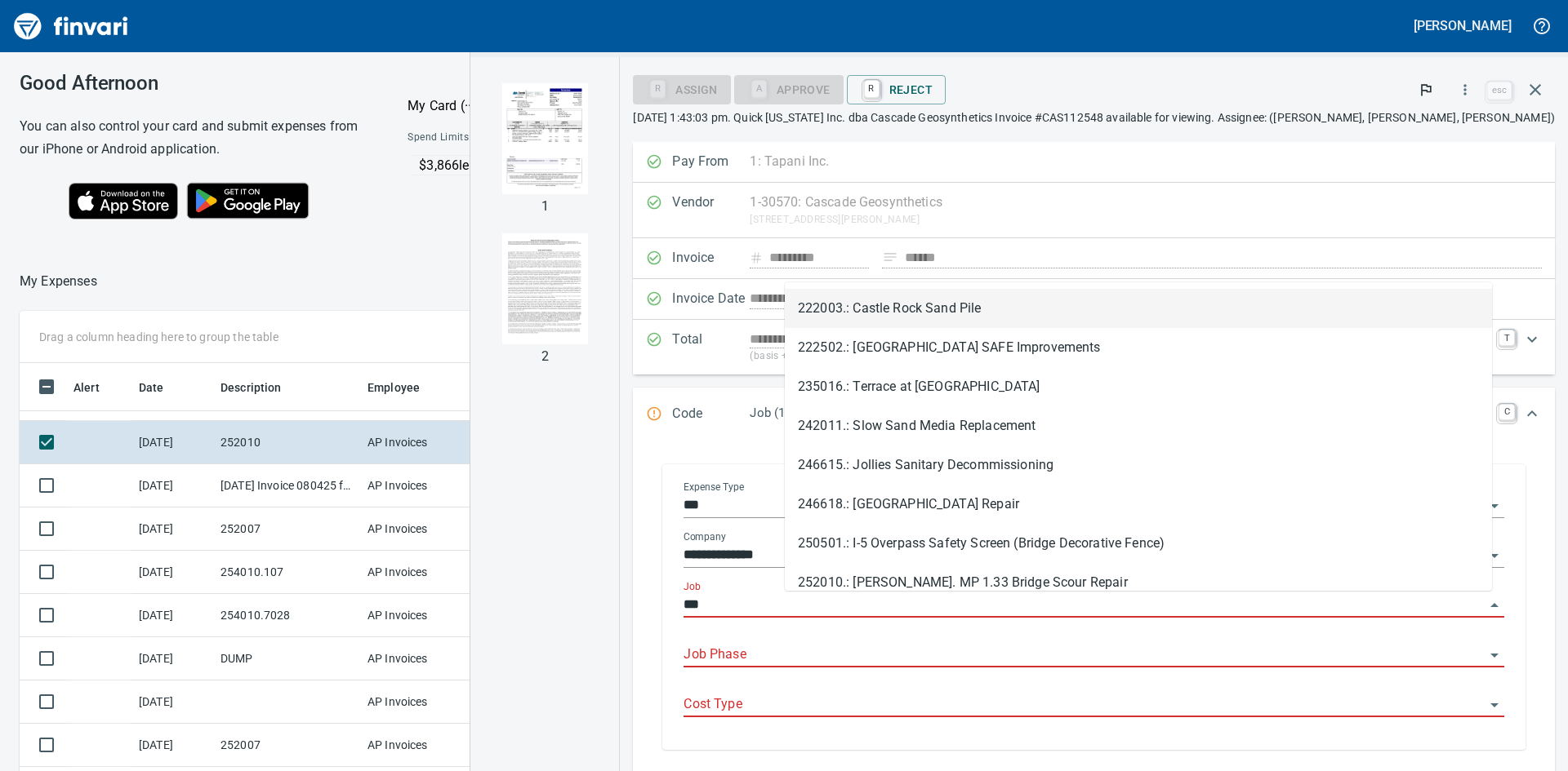
scroll to position [579, 1084]
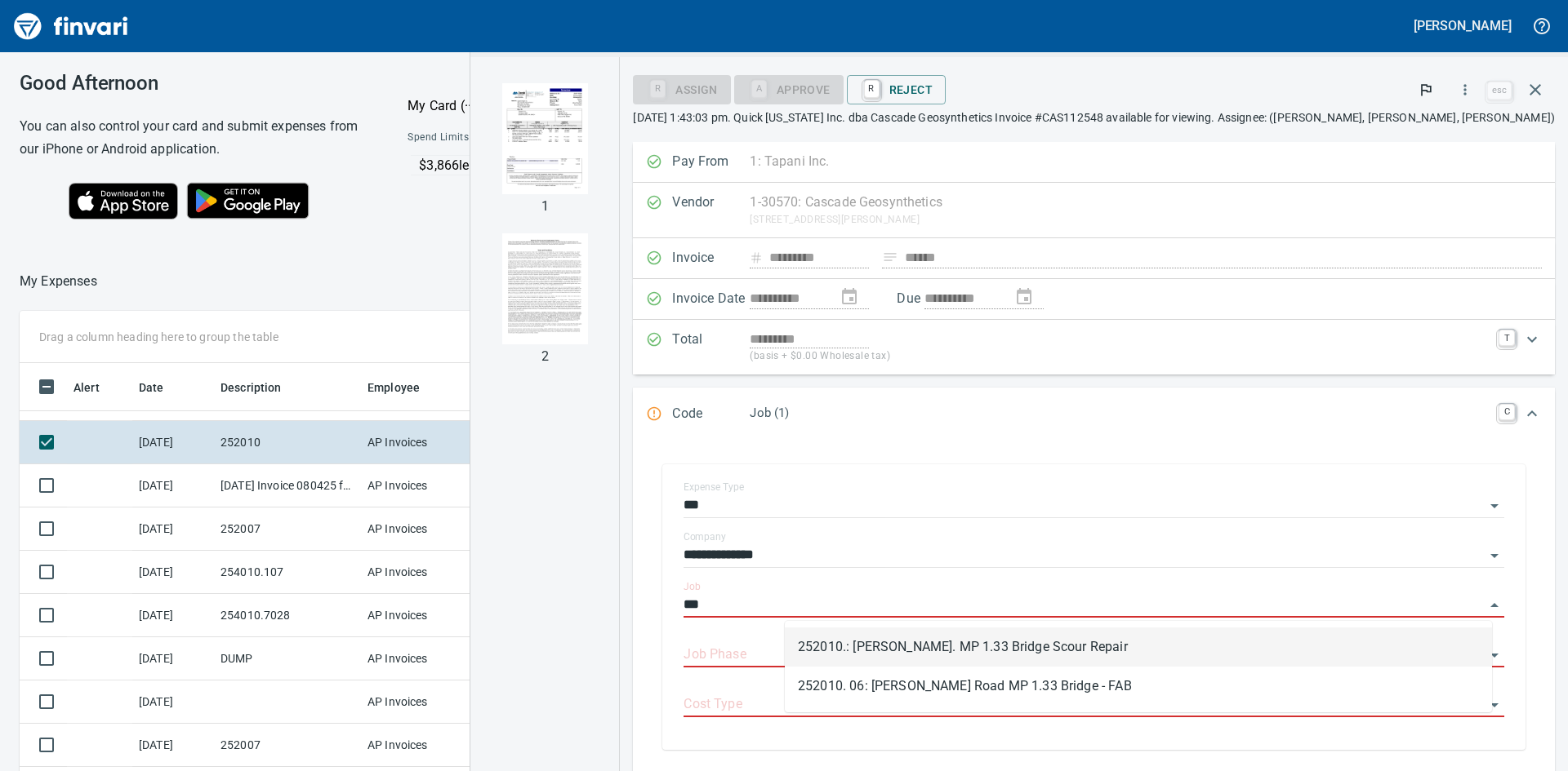
click at [910, 644] on li "252010.: [PERSON_NAME]. MP 1.33 Bridge Scour Repair" at bounding box center [1138, 647] width 707 height 39
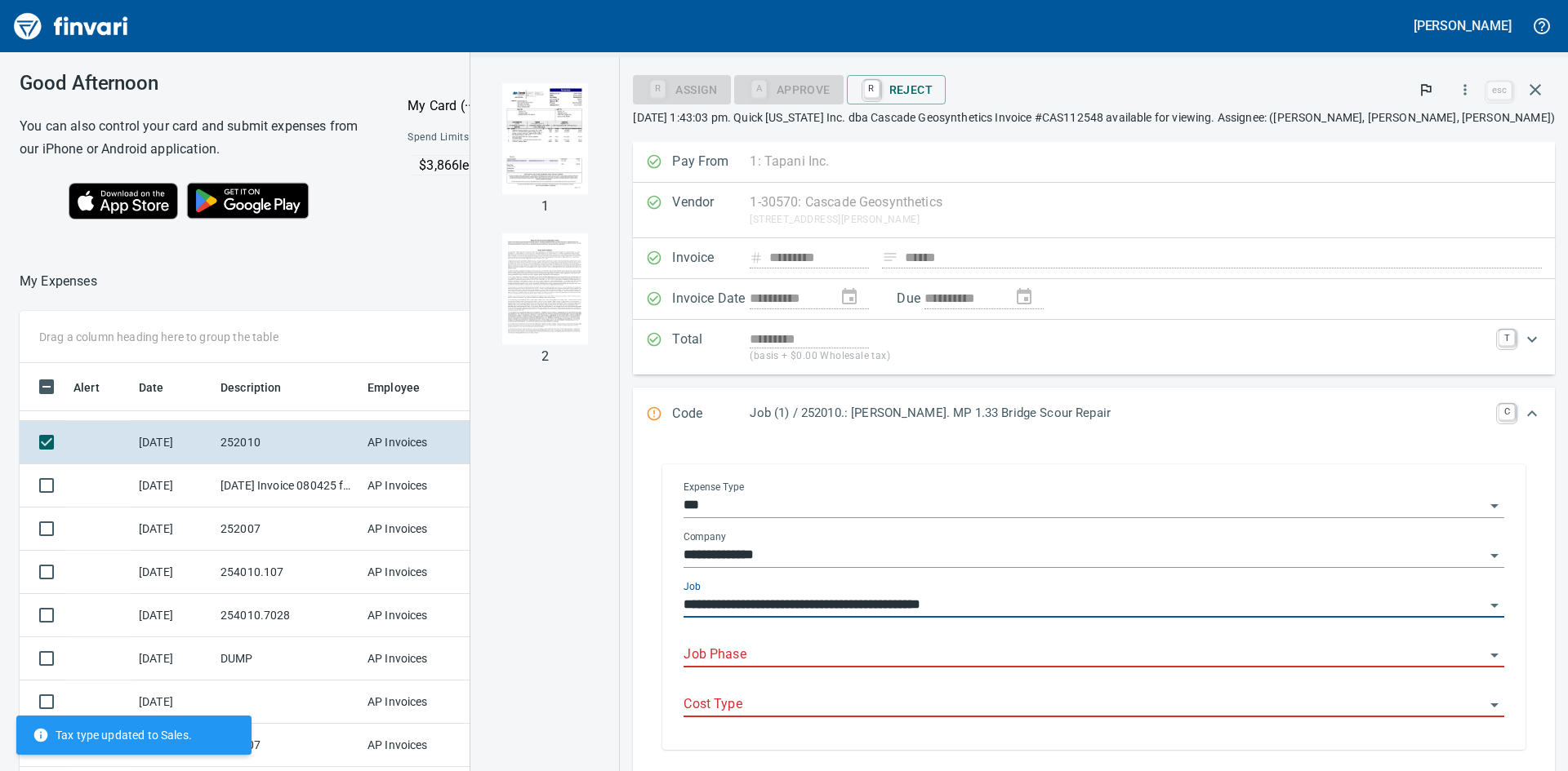
click at [899, 640] on div "Job Phase" at bounding box center [1094, 649] width 821 height 37
type input "**********"
click at [888, 647] on input "Job Phase" at bounding box center [1085, 655] width 801 height 23
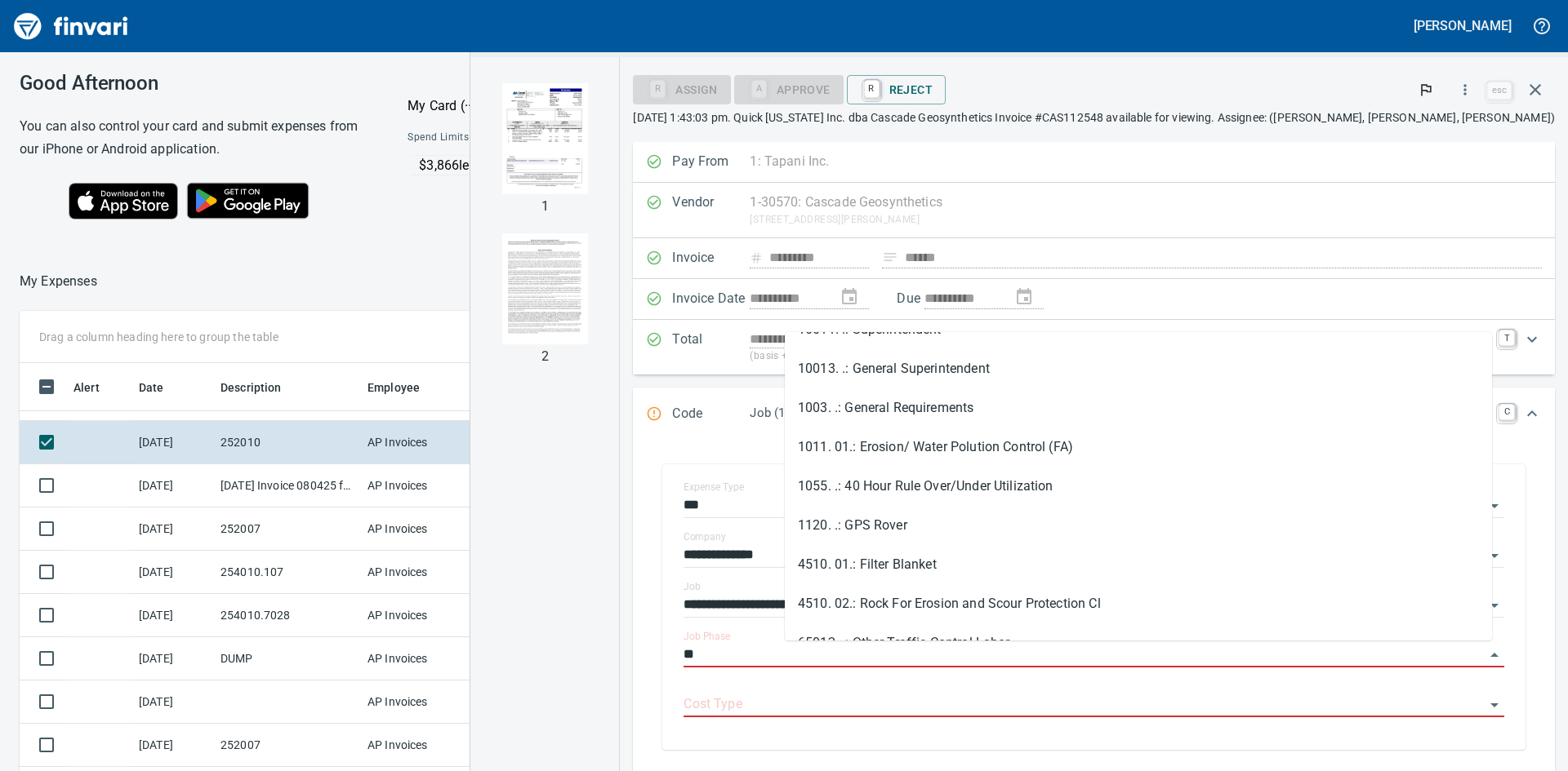
scroll to position [0, 0]
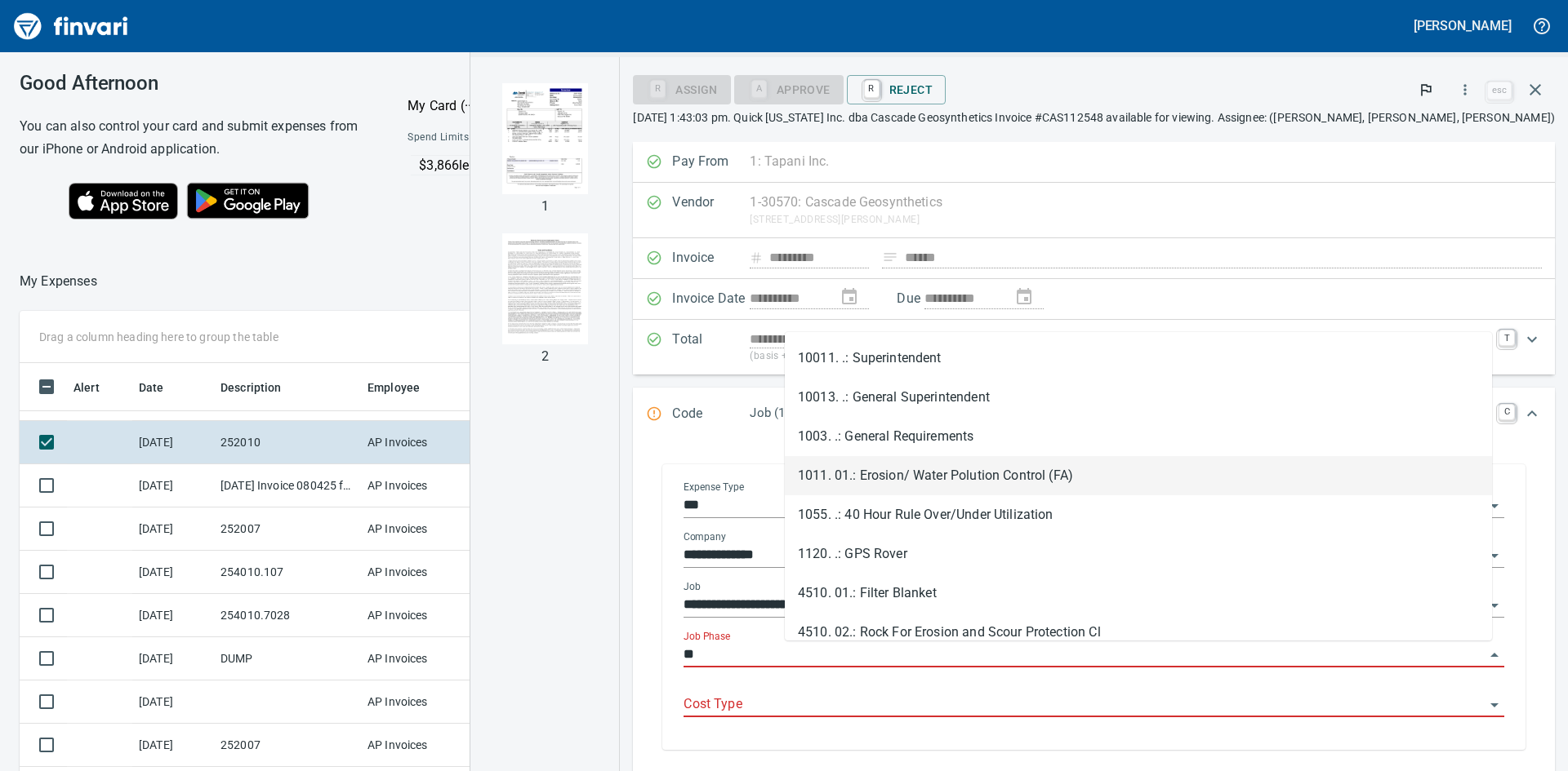
click at [910, 467] on li "1011. 01.: Erosion/ Water Polution Control (FA)" at bounding box center [1138, 475] width 707 height 39
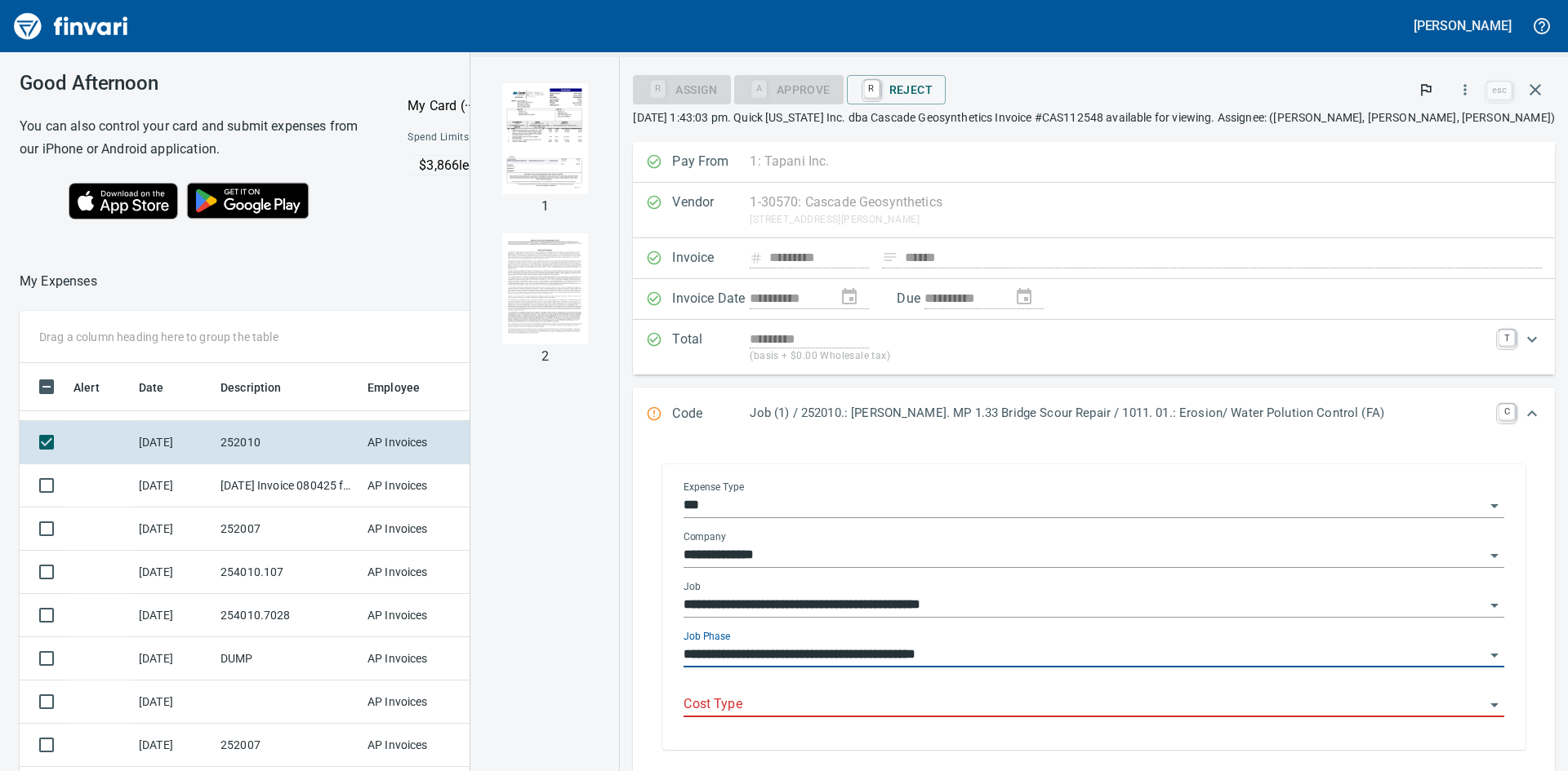
scroll to position [579, 1084]
click at [1098, 653] on input "**********" at bounding box center [1085, 655] width 801 height 23
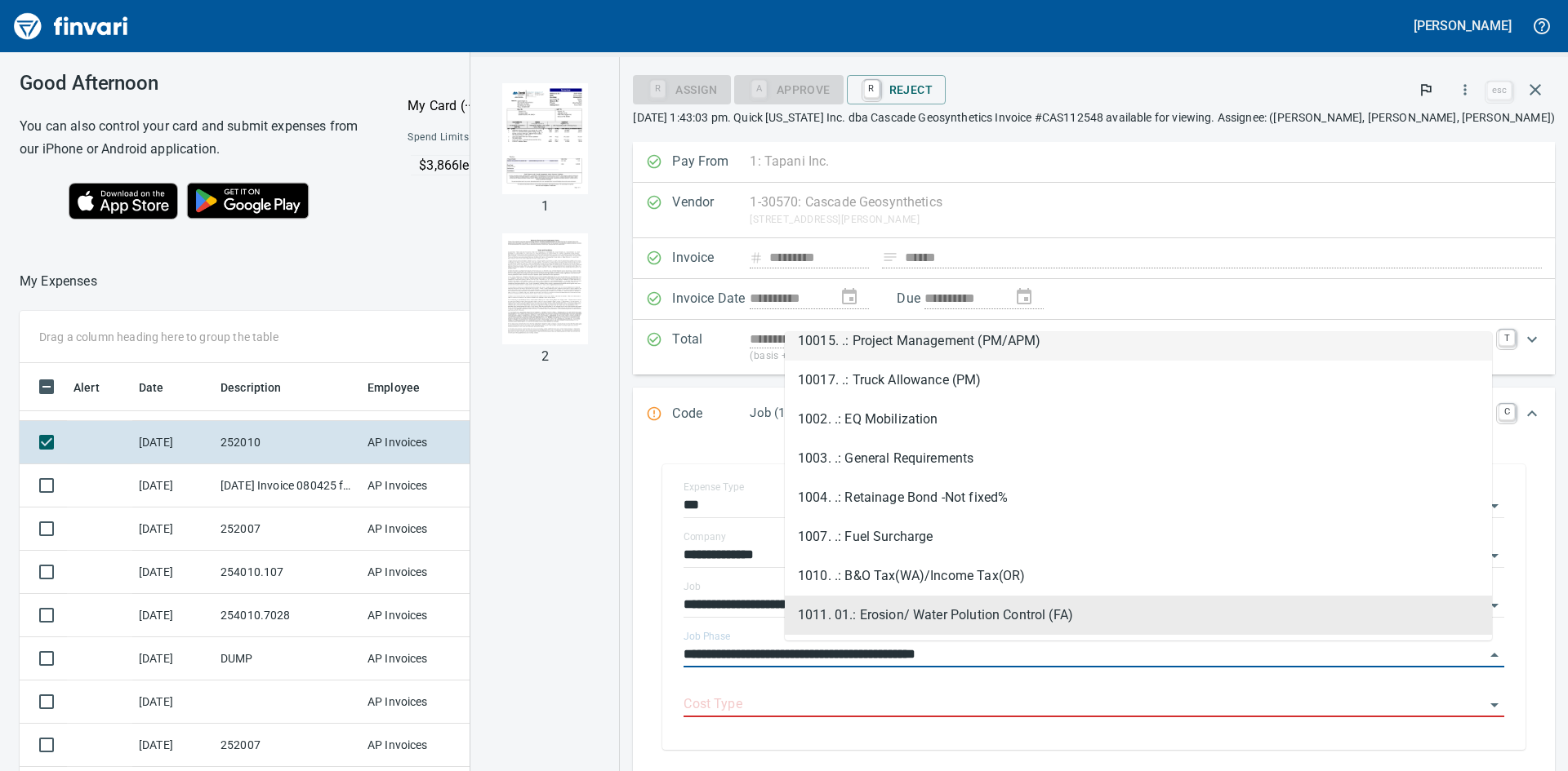
scroll to position [164, 0]
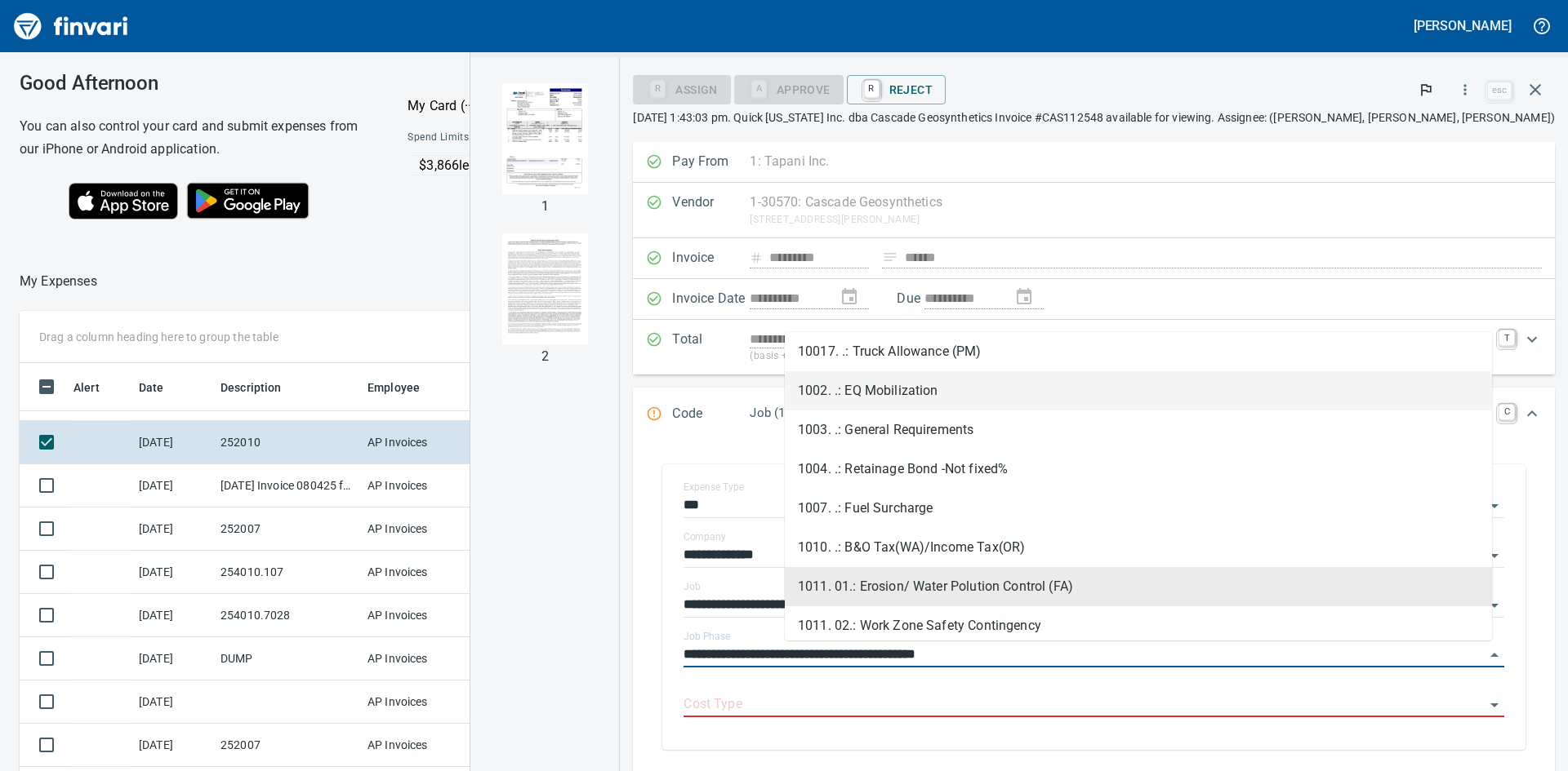
click at [588, 151] on img "button" at bounding box center [545, 138] width 87 height 111
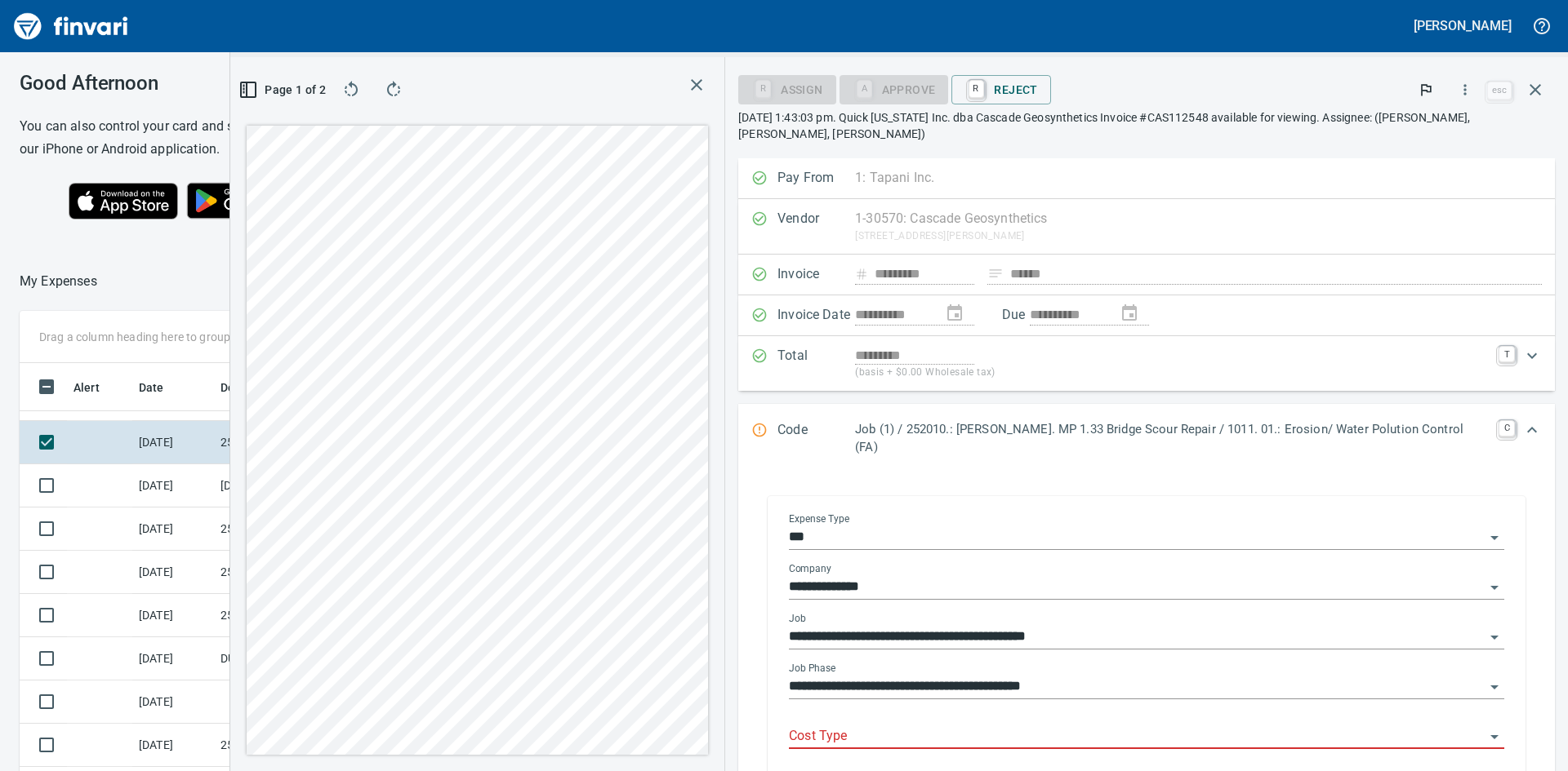
click at [1071, 676] on input "**********" at bounding box center [1137, 687] width 695 height 23
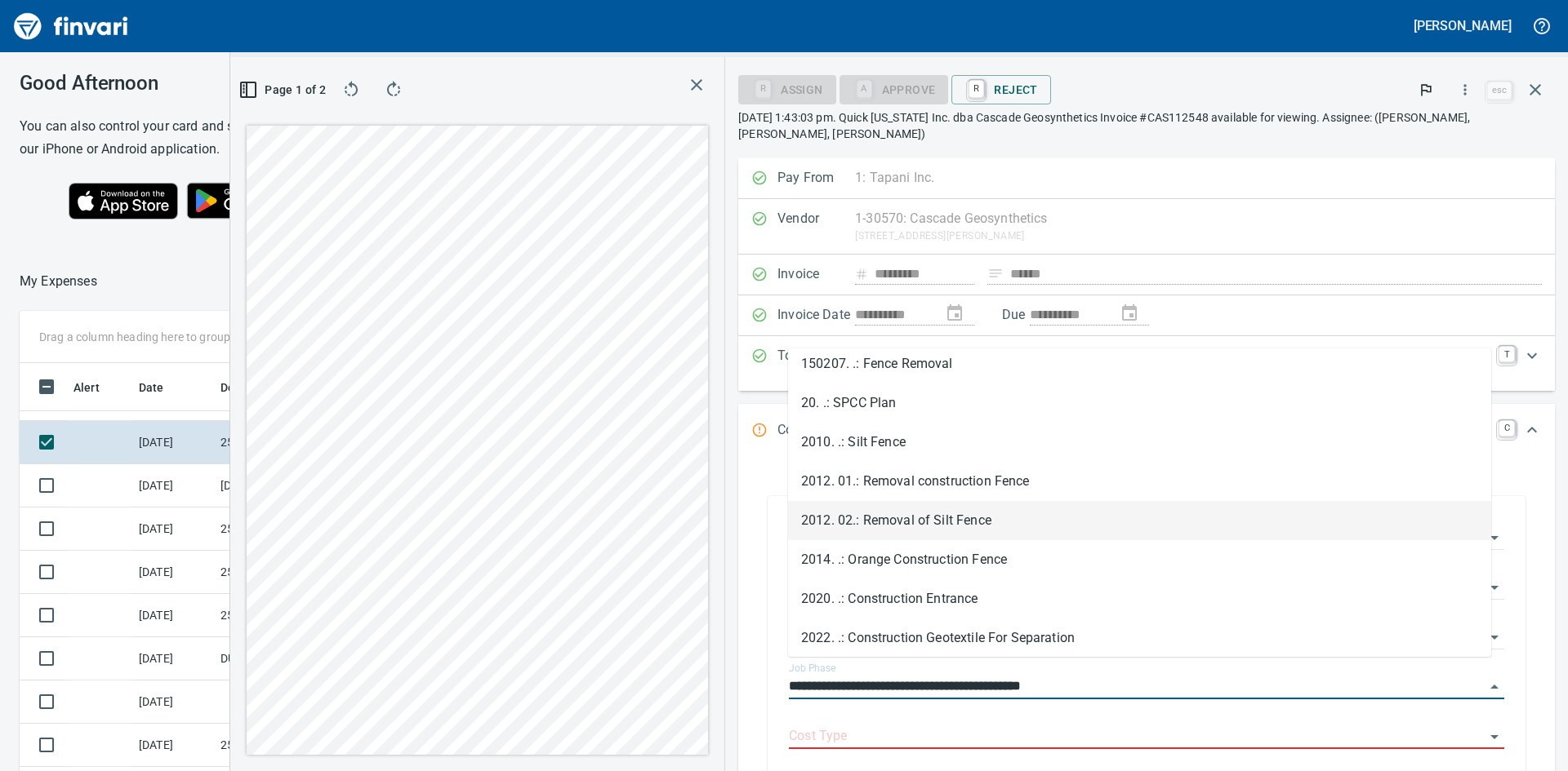
scroll to position [979, 0]
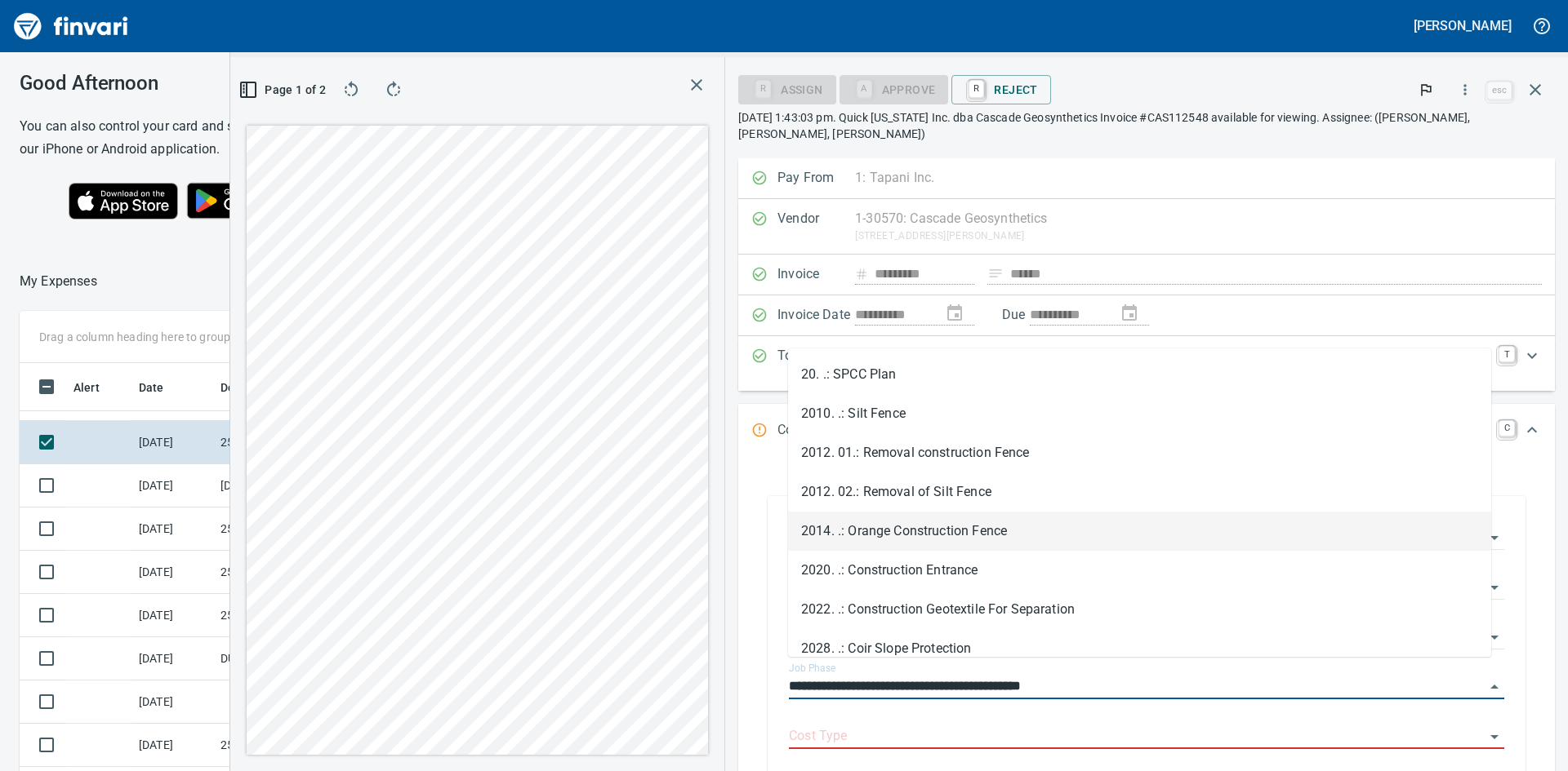
click at [947, 528] on li "2014. .: Orange Construction Fence" at bounding box center [1139, 531] width 703 height 39
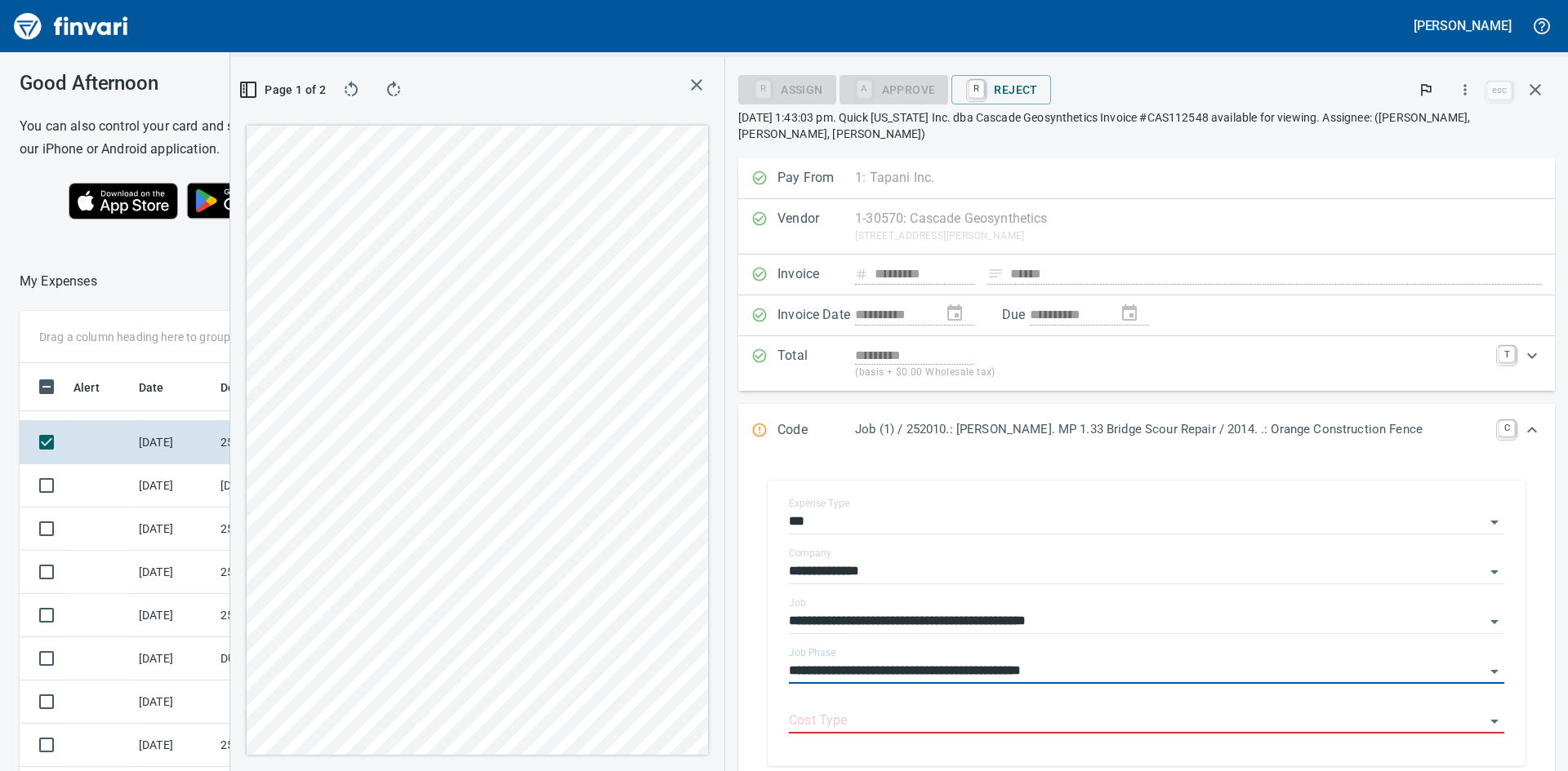
type input "**********"
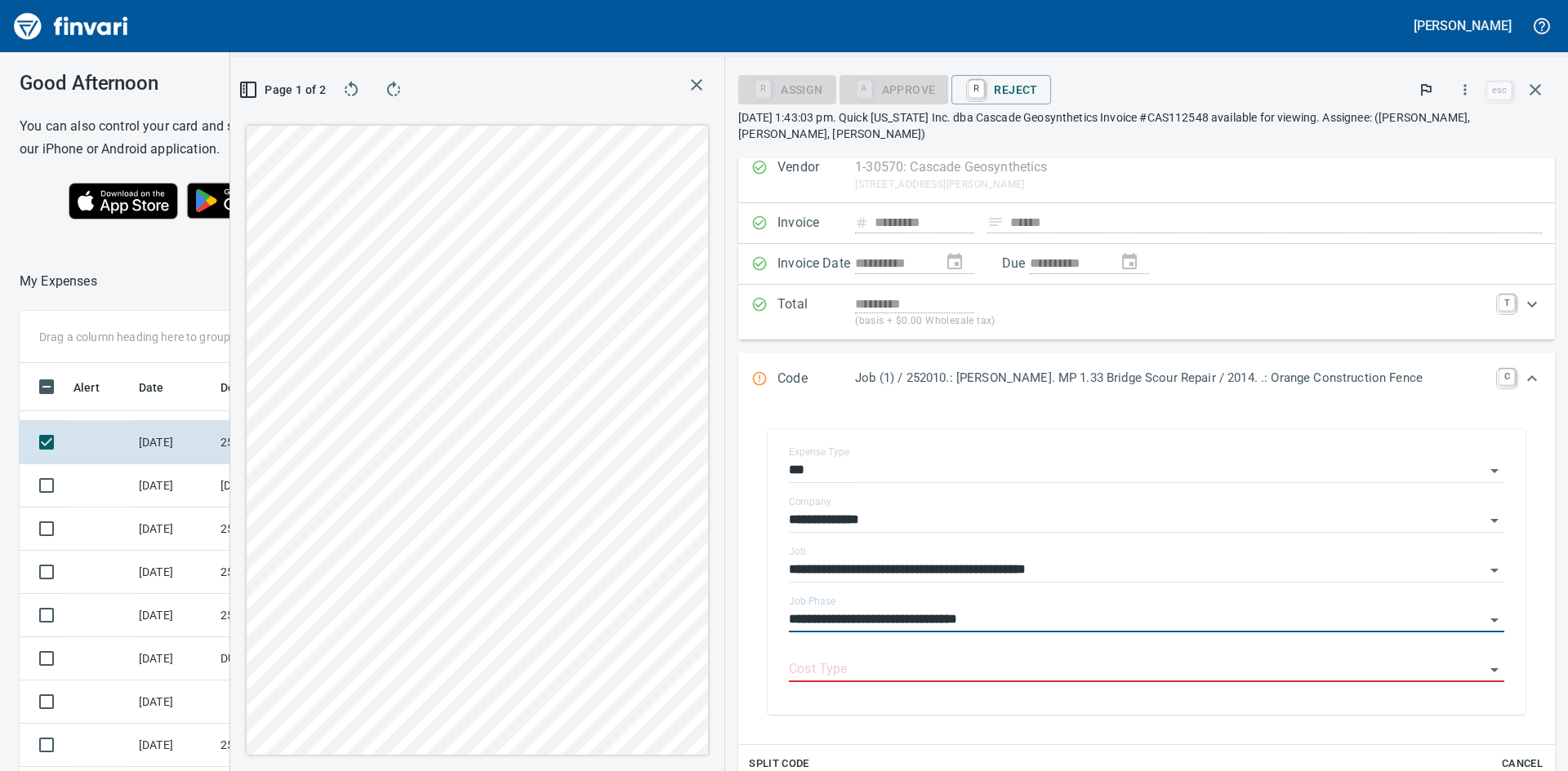
scroll to position [260, 0]
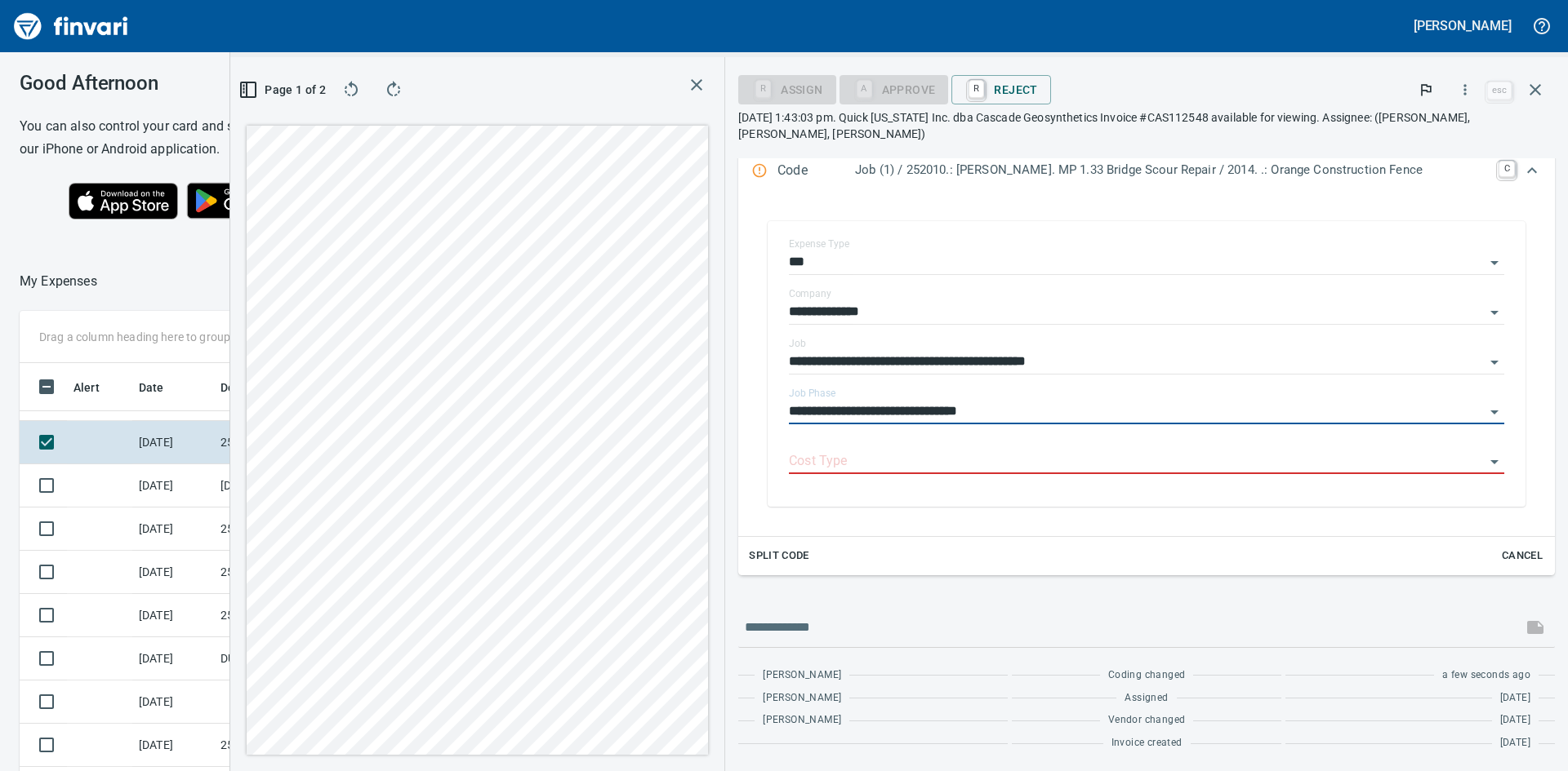
click at [778, 553] on span "Split Code" at bounding box center [778, 555] width 61 height 18
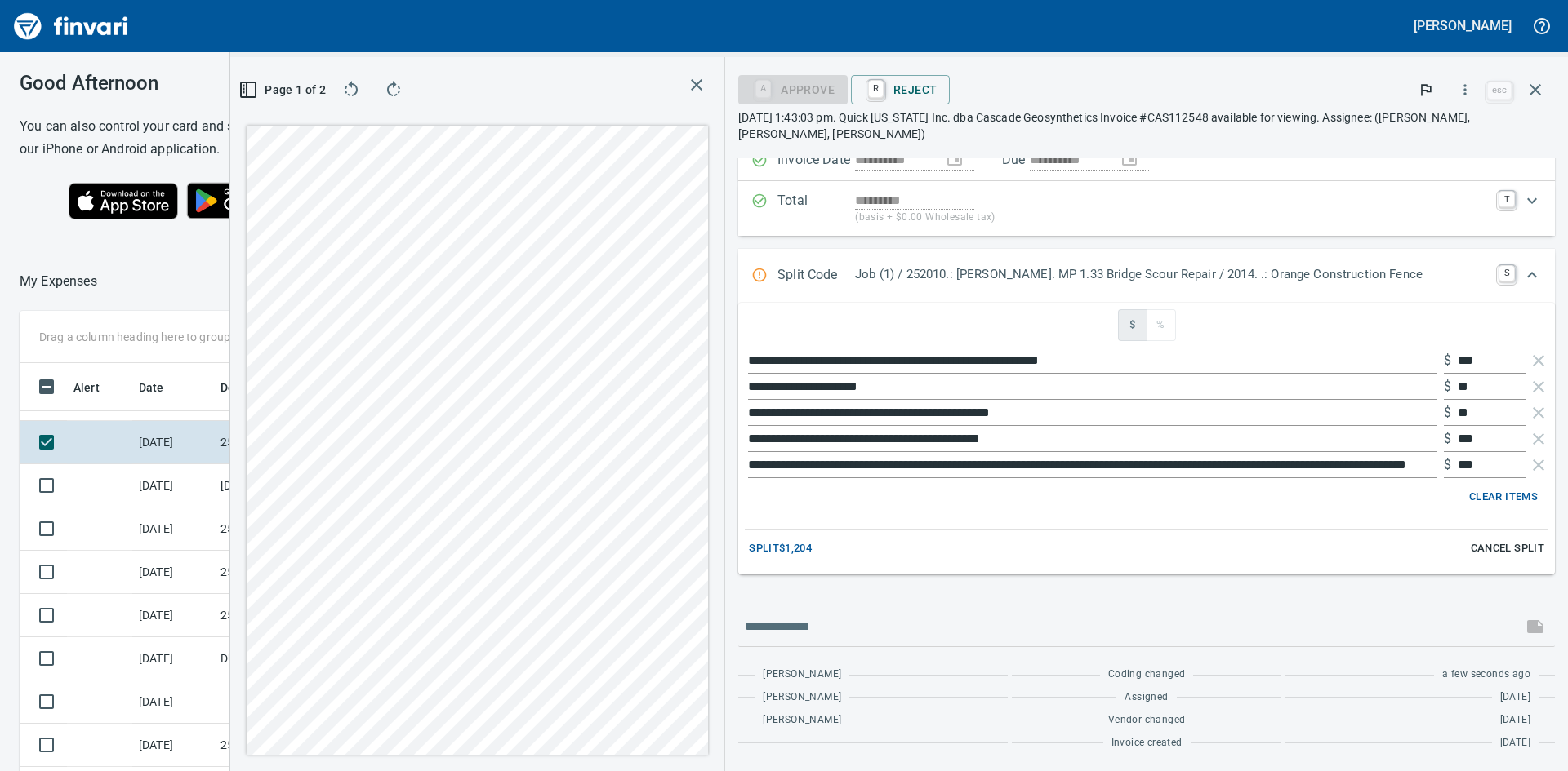
scroll to position [155, 0]
click at [856, 411] on input "**********" at bounding box center [1093, 412] width 690 height 26
click at [759, 413] on input "**********" at bounding box center [1093, 412] width 690 height 26
click at [1532, 466] on icon "button" at bounding box center [1538, 465] width 12 height 12
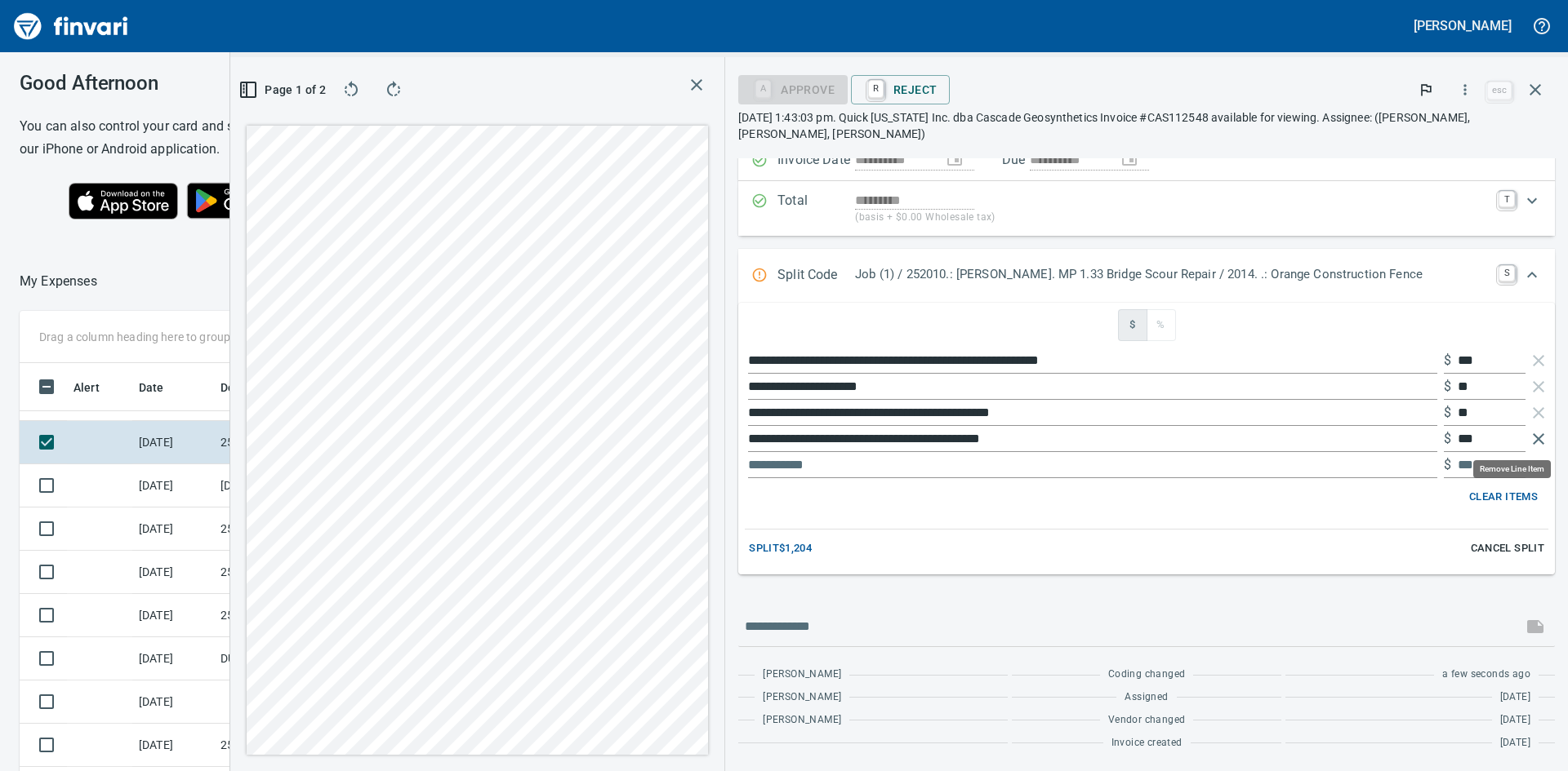
click at [1532, 438] on icon "button" at bounding box center [1538, 439] width 12 height 12
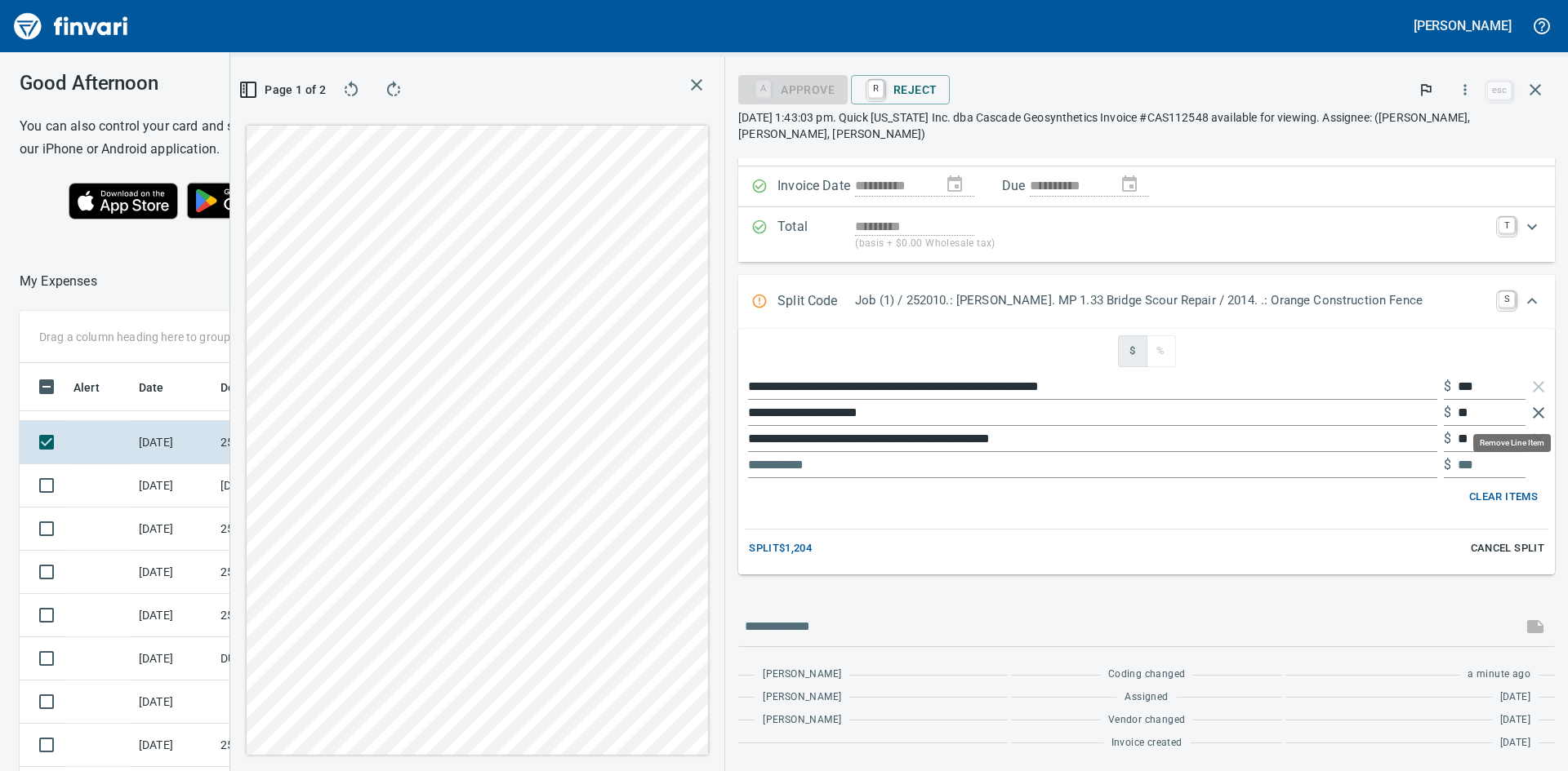
click at [1532, 413] on icon "button" at bounding box center [1538, 413] width 12 height 12
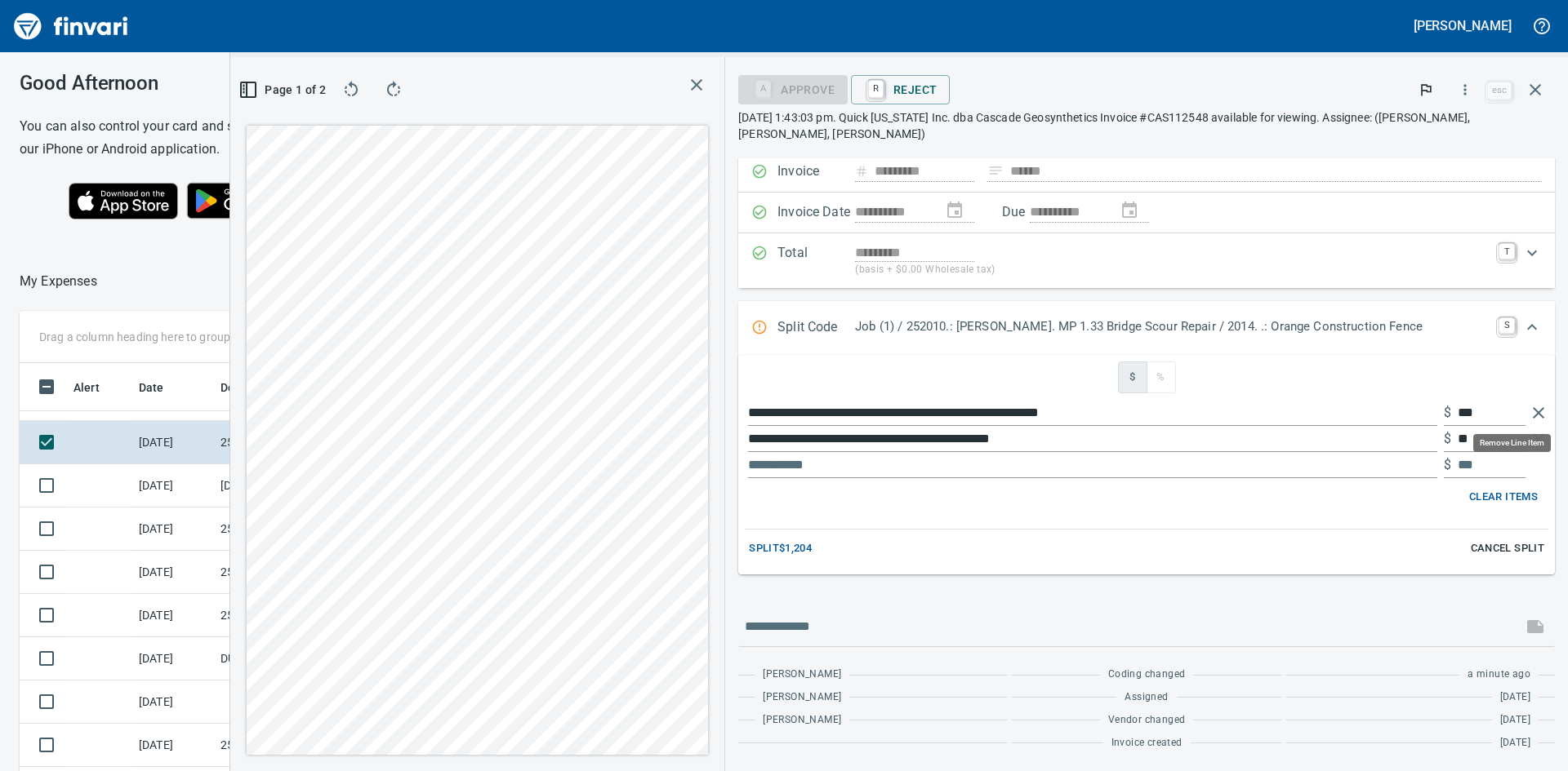
click at [1529, 409] on icon "button" at bounding box center [1538, 413] width 19 height 19
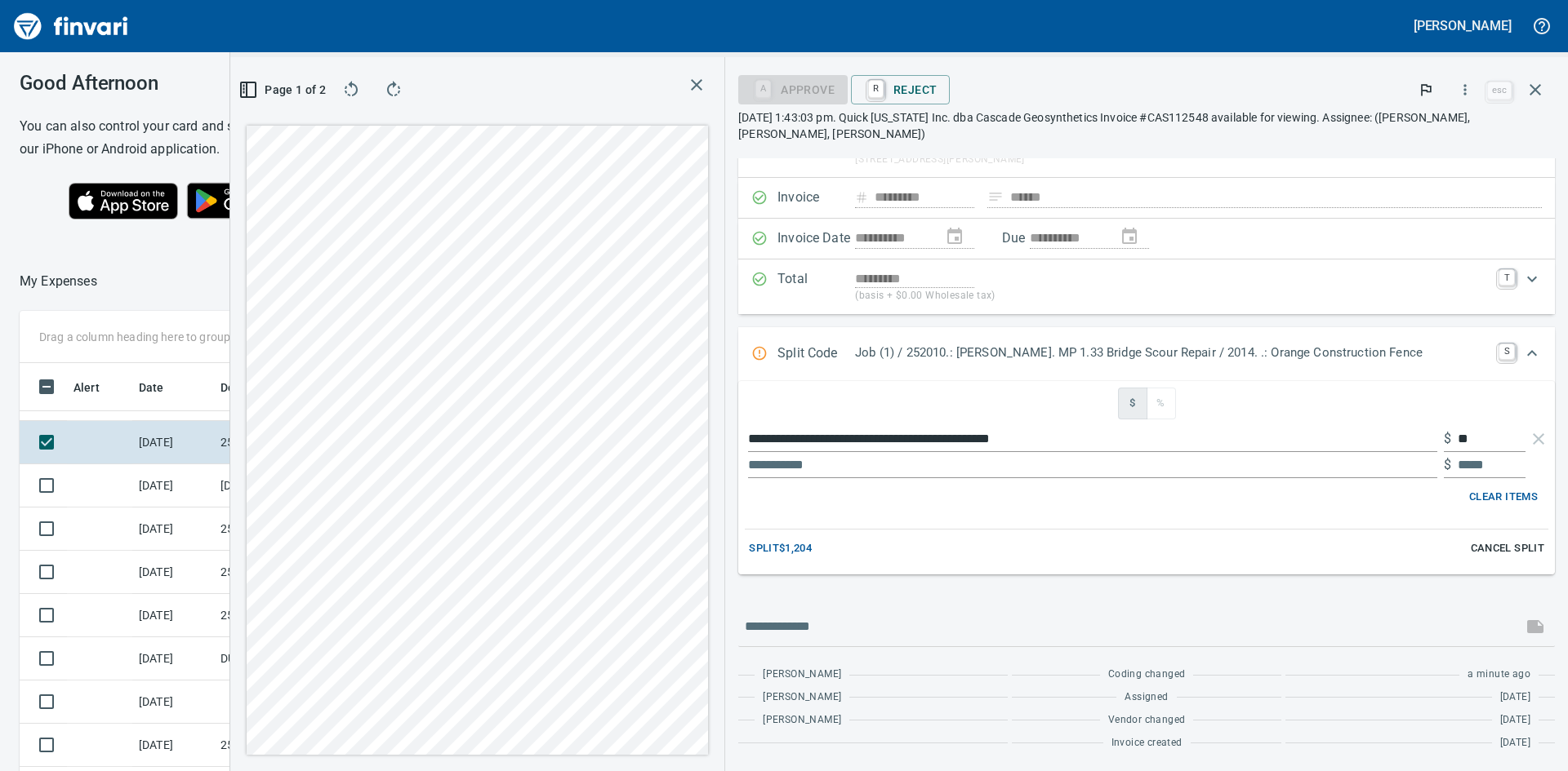
scroll to position [77, 0]
click at [1527, 351] on icon "Expand" at bounding box center [1531, 353] width 10 height 6
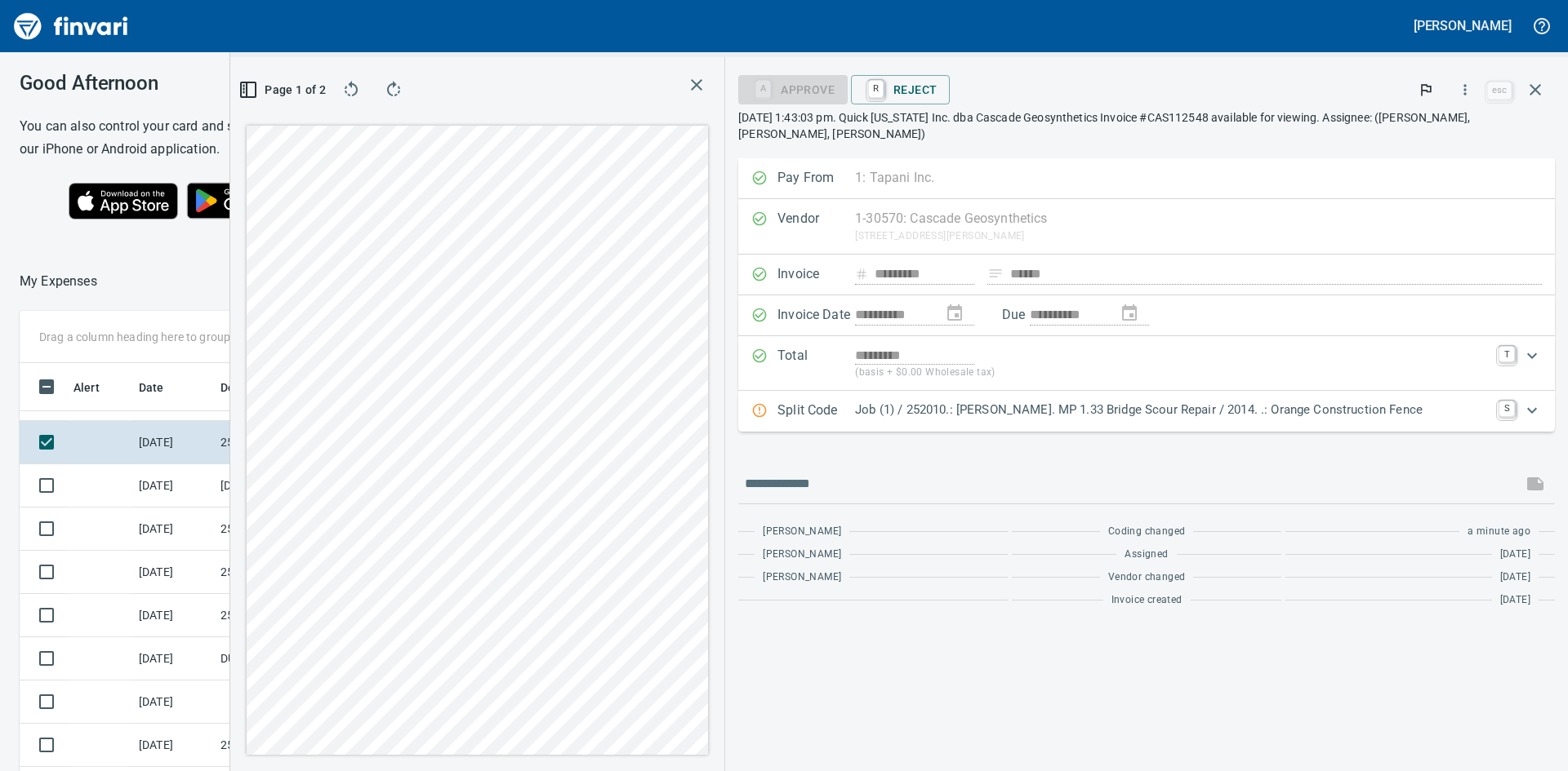
click at [1534, 411] on icon "Expand" at bounding box center [1531, 410] width 19 height 19
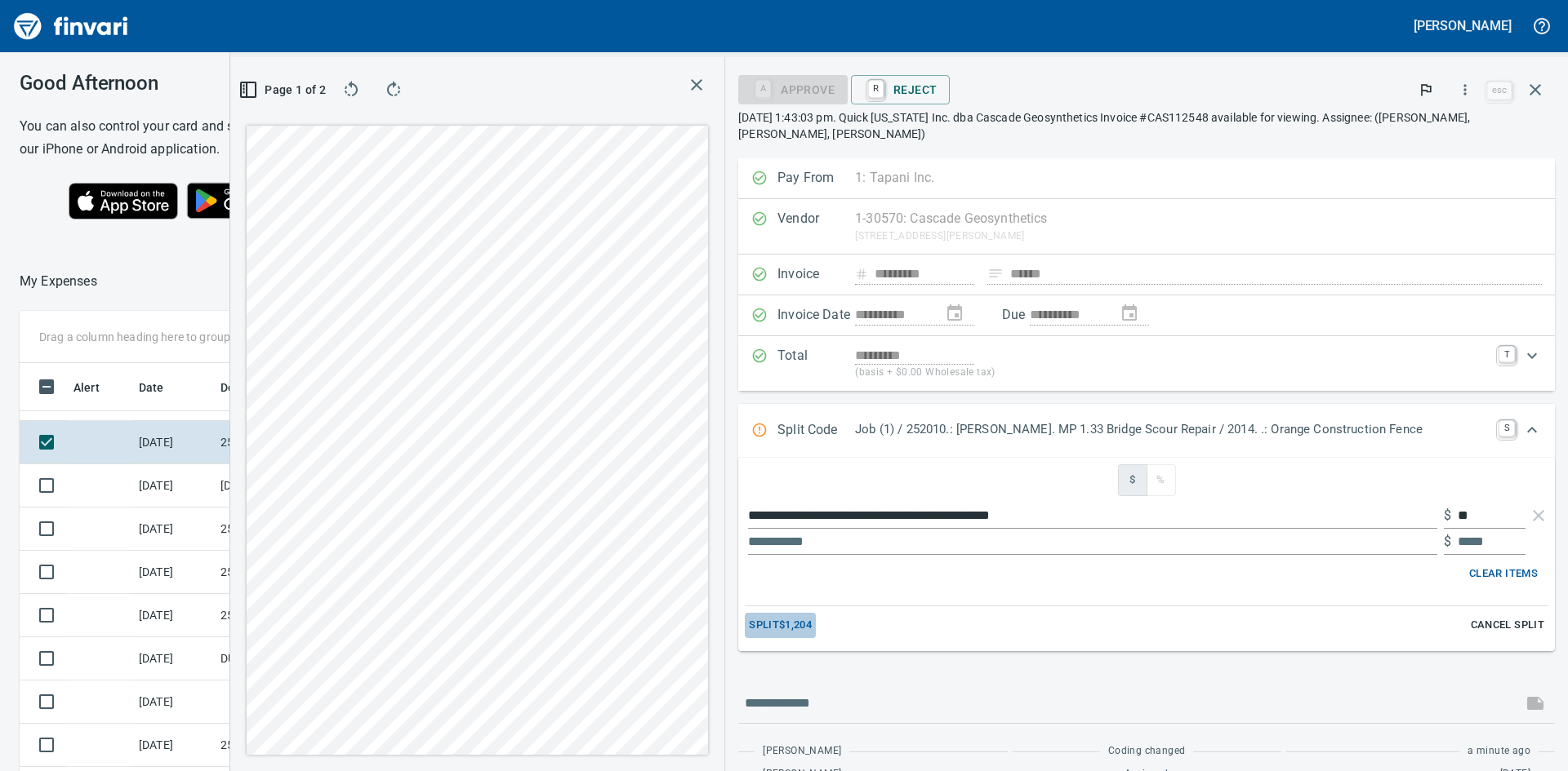
click at [788, 629] on span "Split $1,204" at bounding box center [779, 625] width 63 height 18
type input "*****"
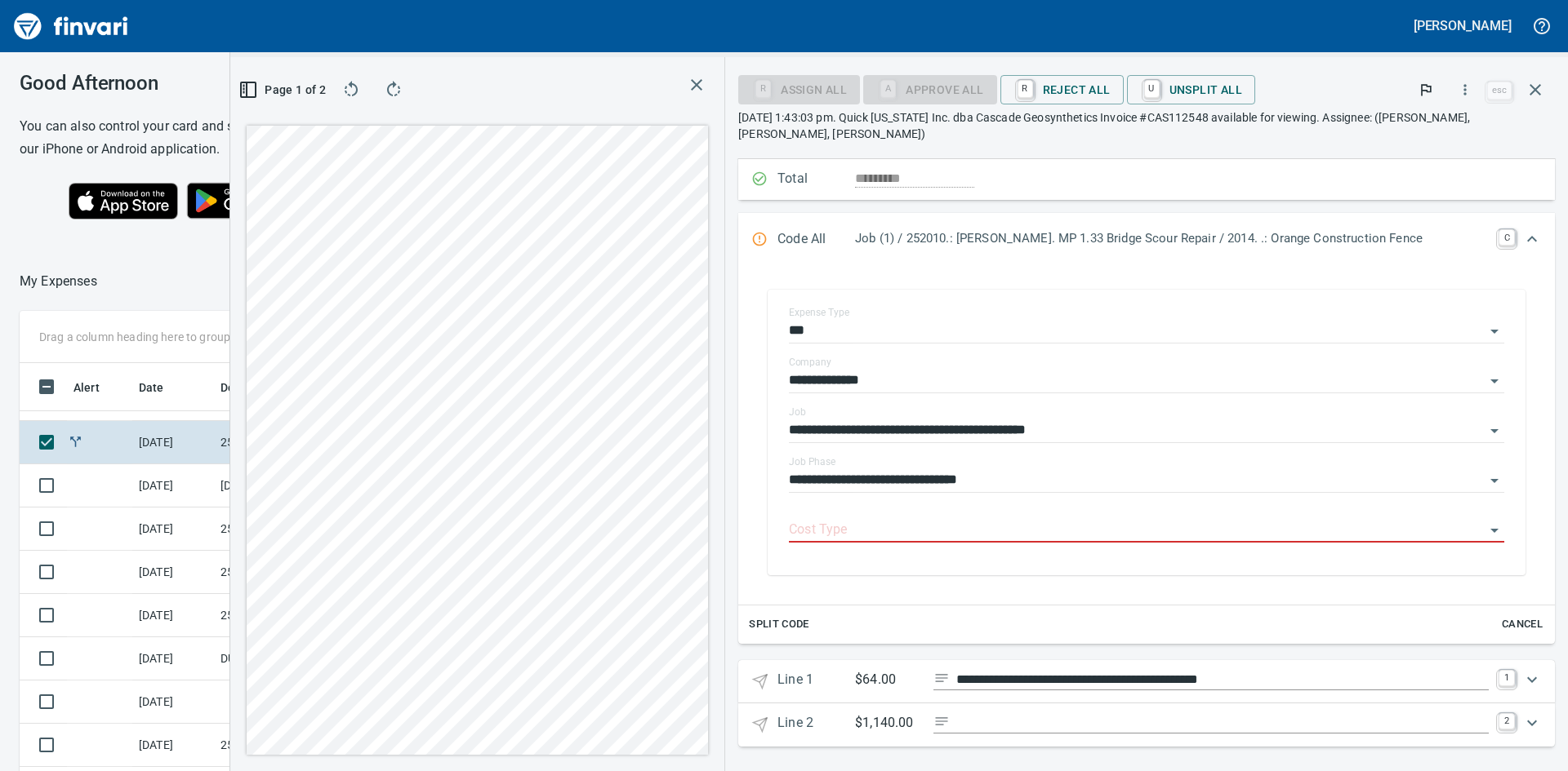
scroll to position [182, 0]
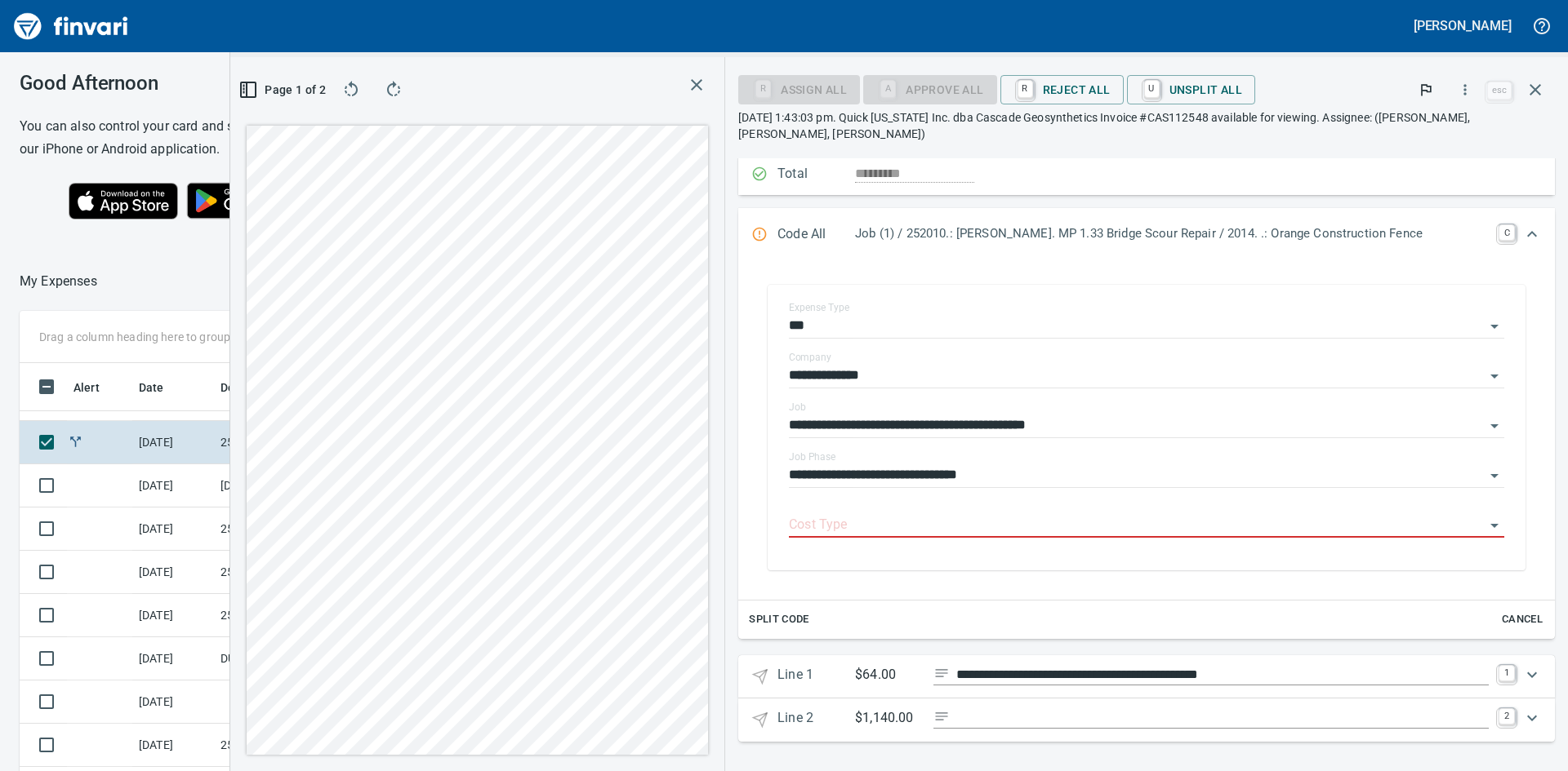
click at [793, 622] on span "Split Code" at bounding box center [778, 619] width 61 height 18
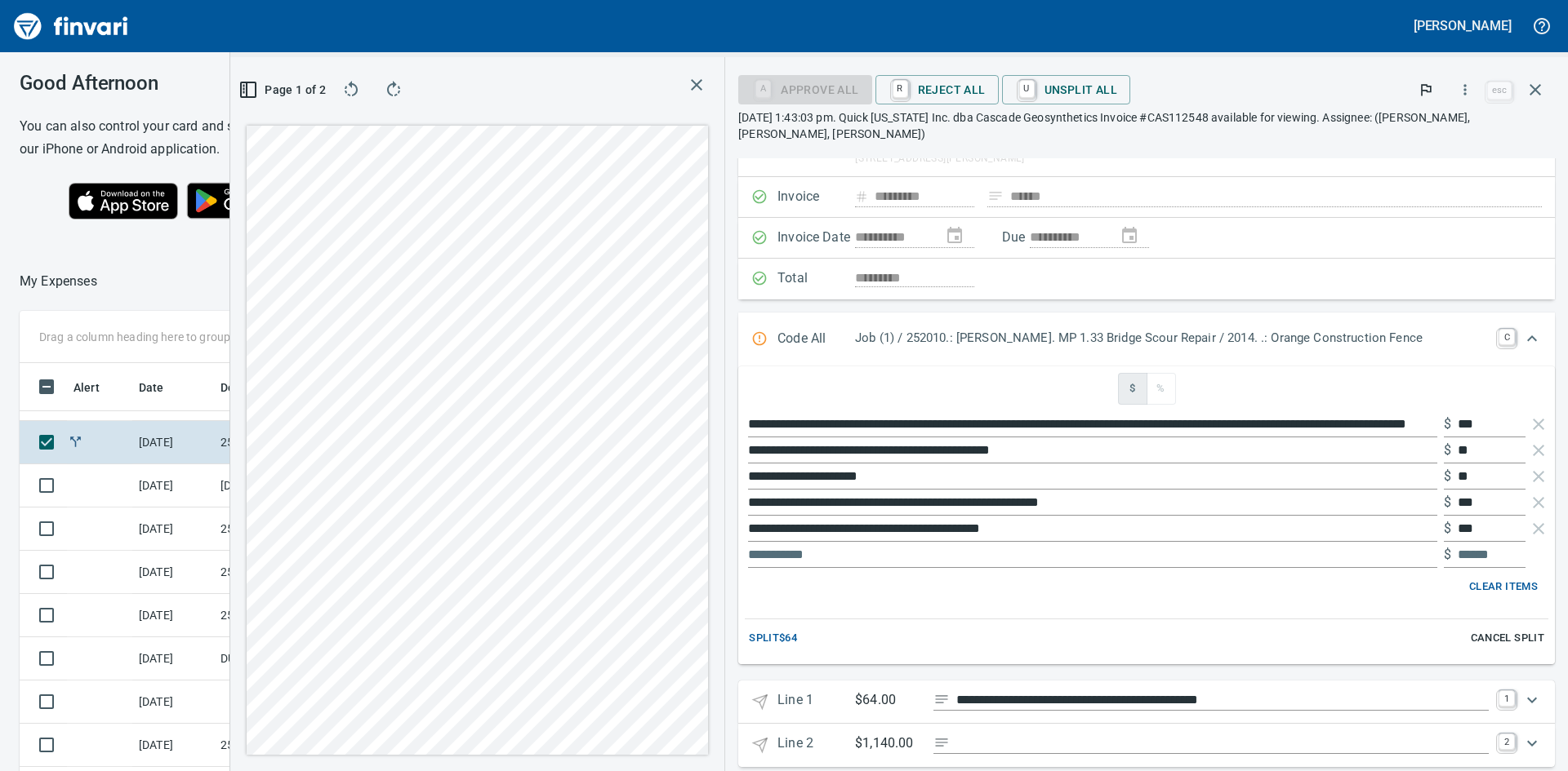
scroll to position [103, 0]
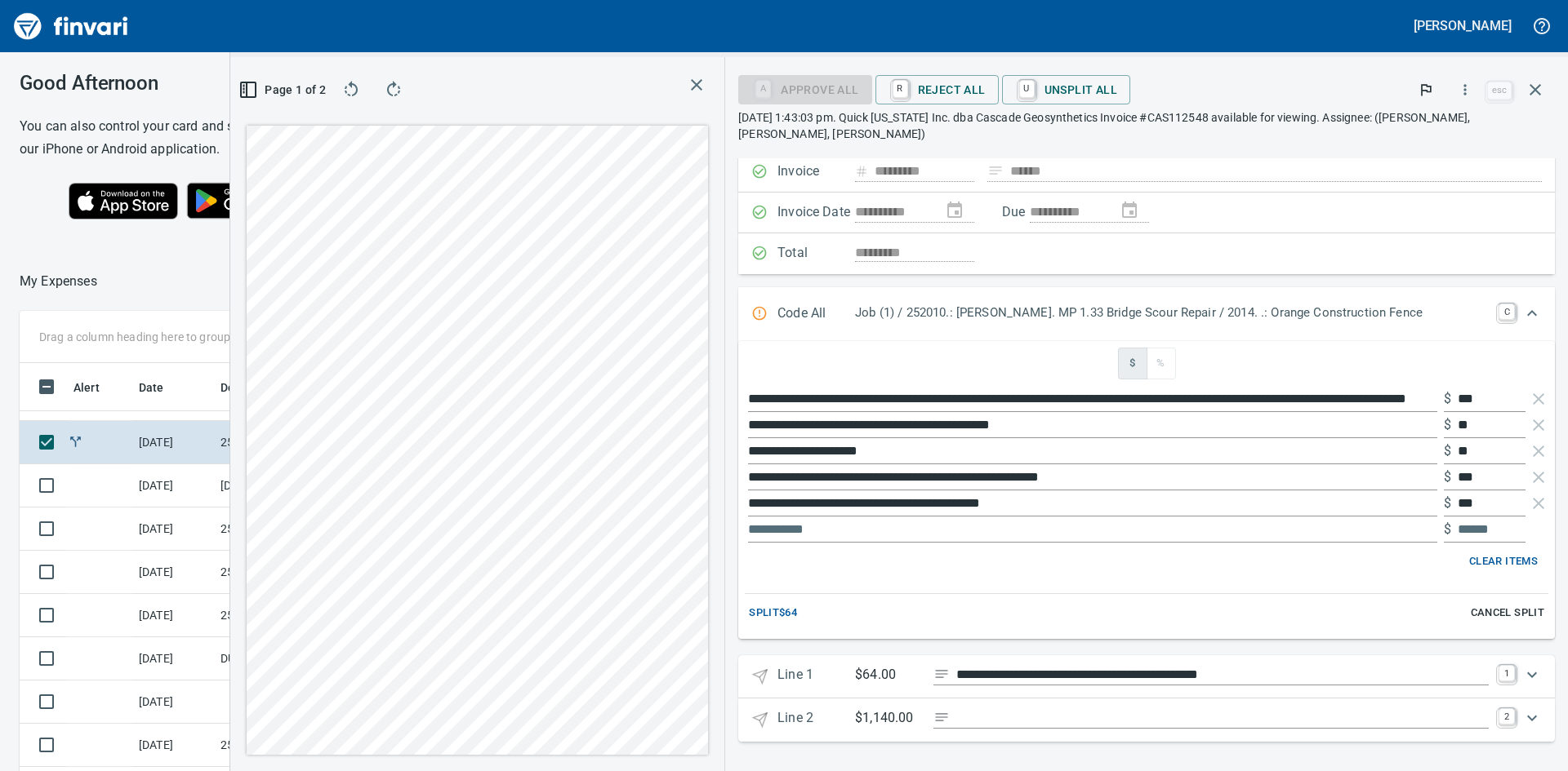
click at [1490, 611] on span "Cancel Split" at bounding box center [1507, 612] width 73 height 18
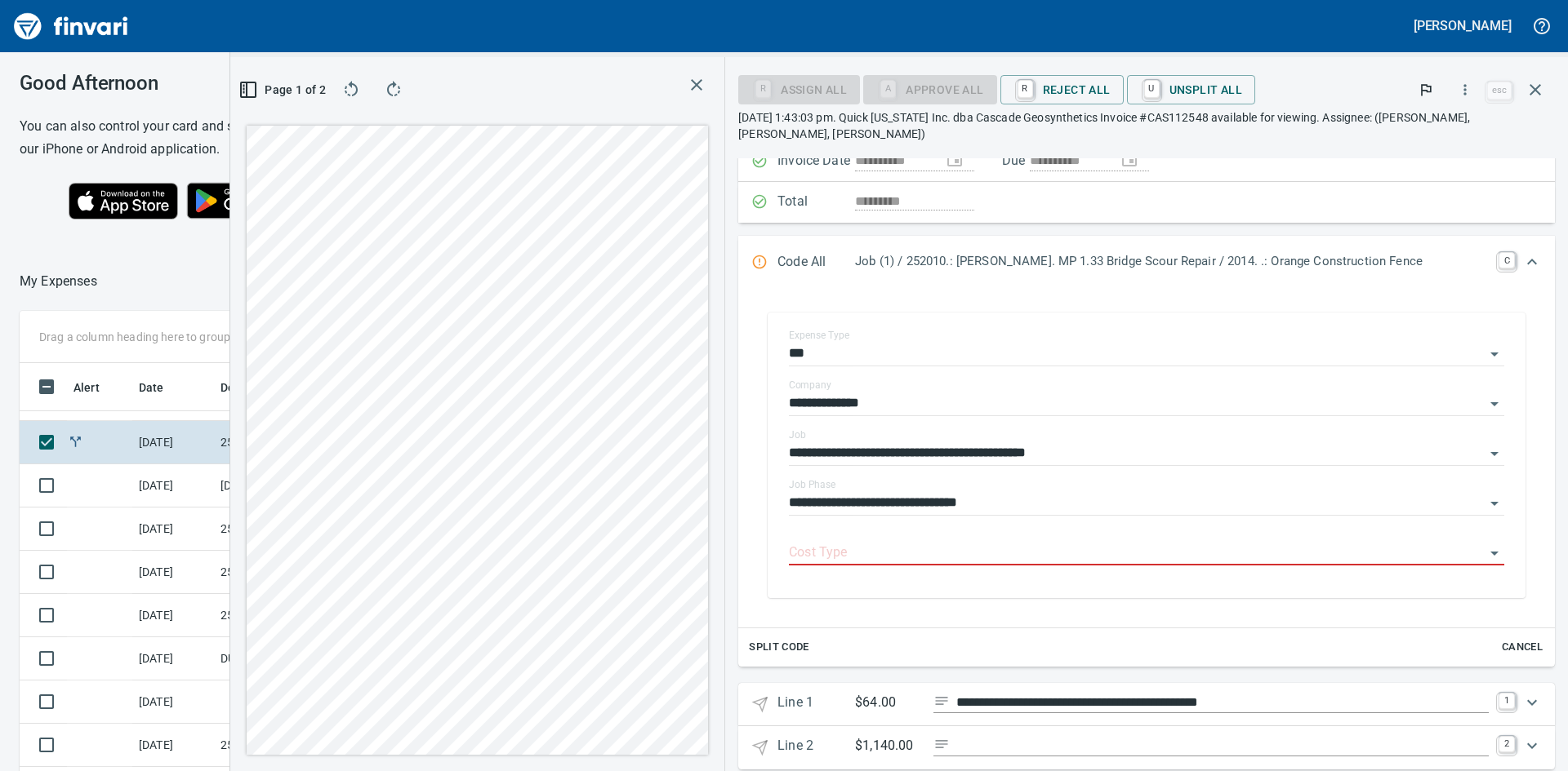
scroll to position [182, 0]
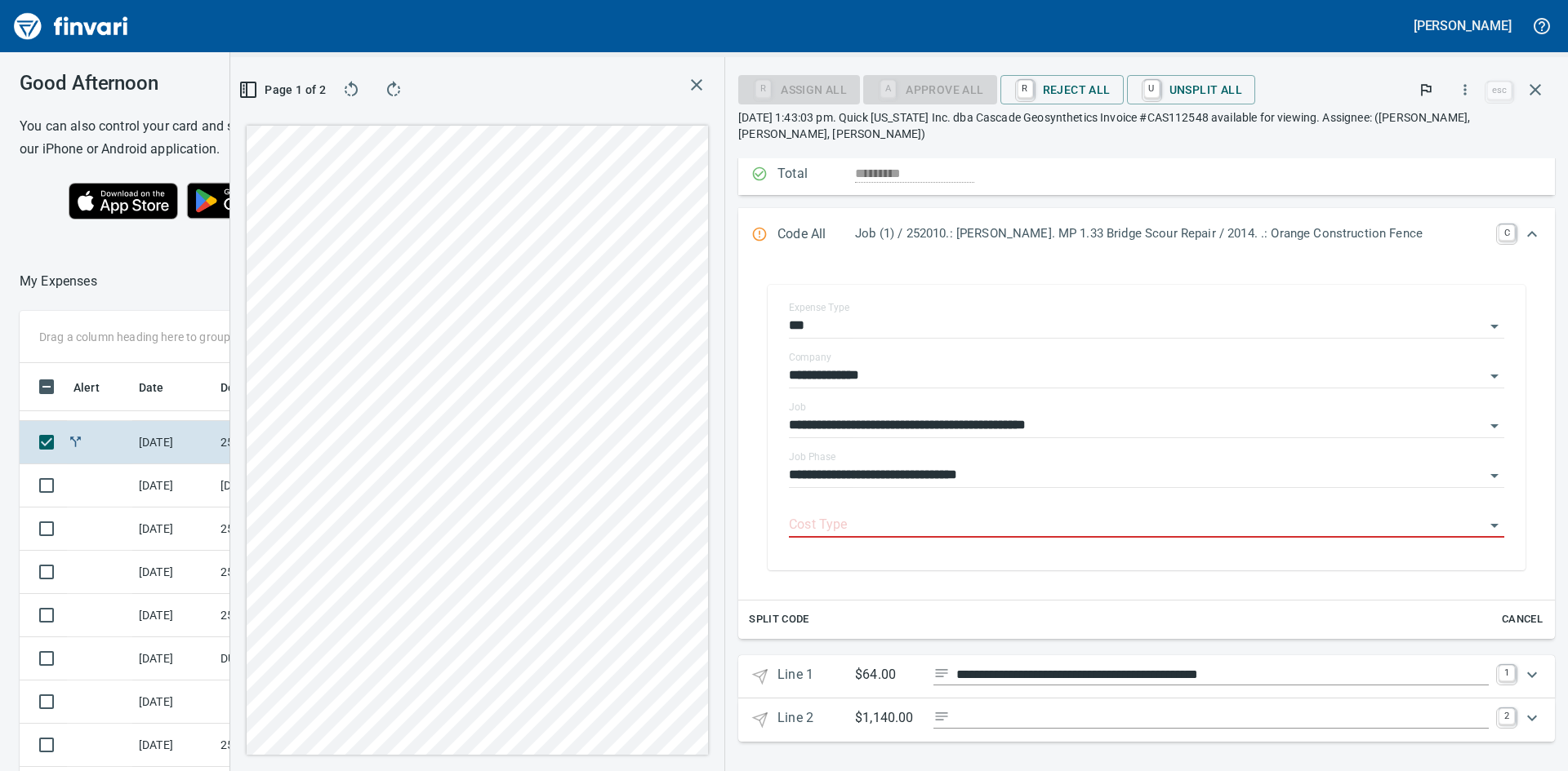
click at [1522, 678] on icon "Expand" at bounding box center [1531, 675] width 19 height 19
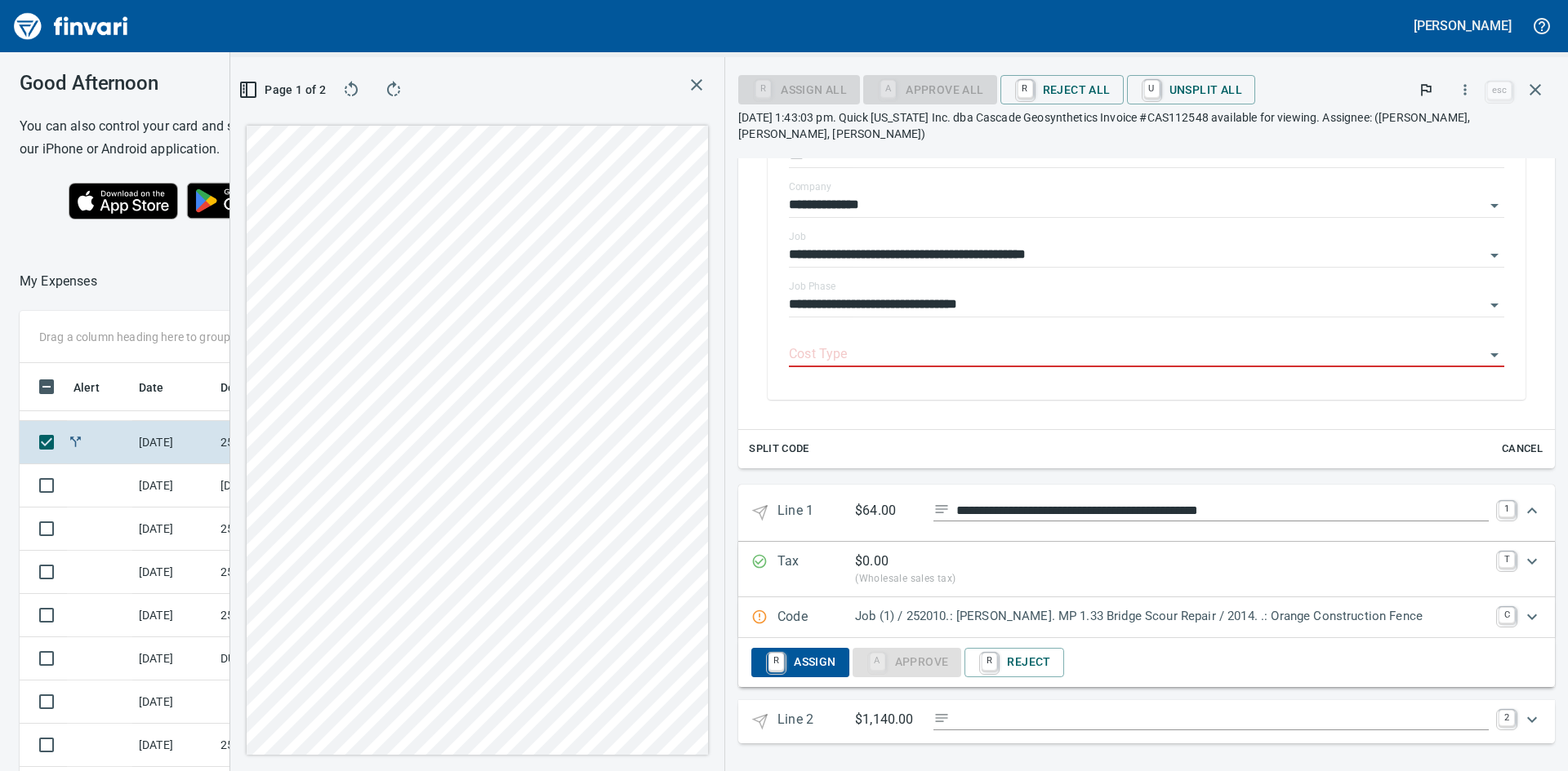
scroll to position [354, 0]
click at [1527, 718] on icon "Expand" at bounding box center [1531, 718] width 10 height 6
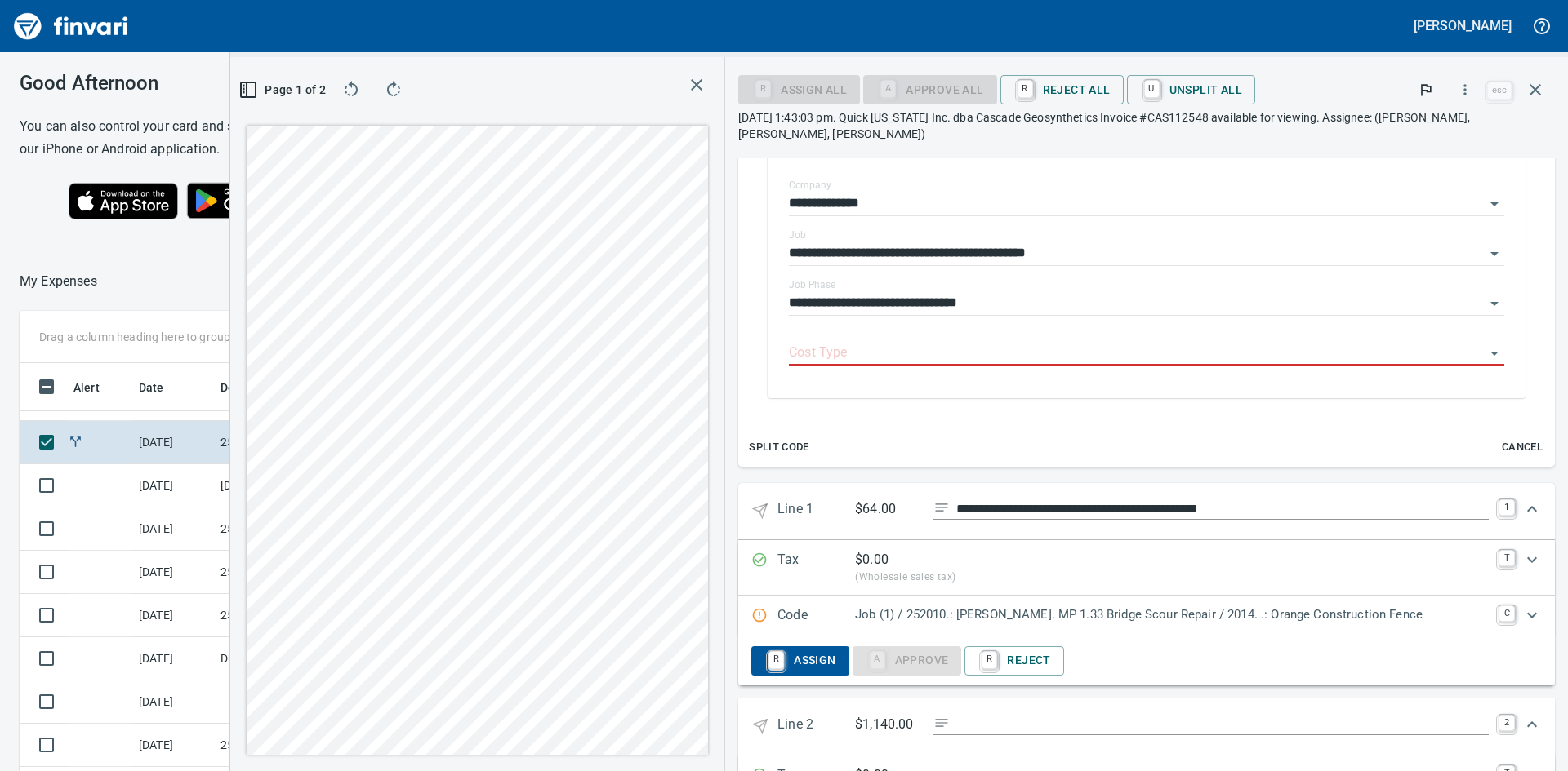
scroll to position [512, 0]
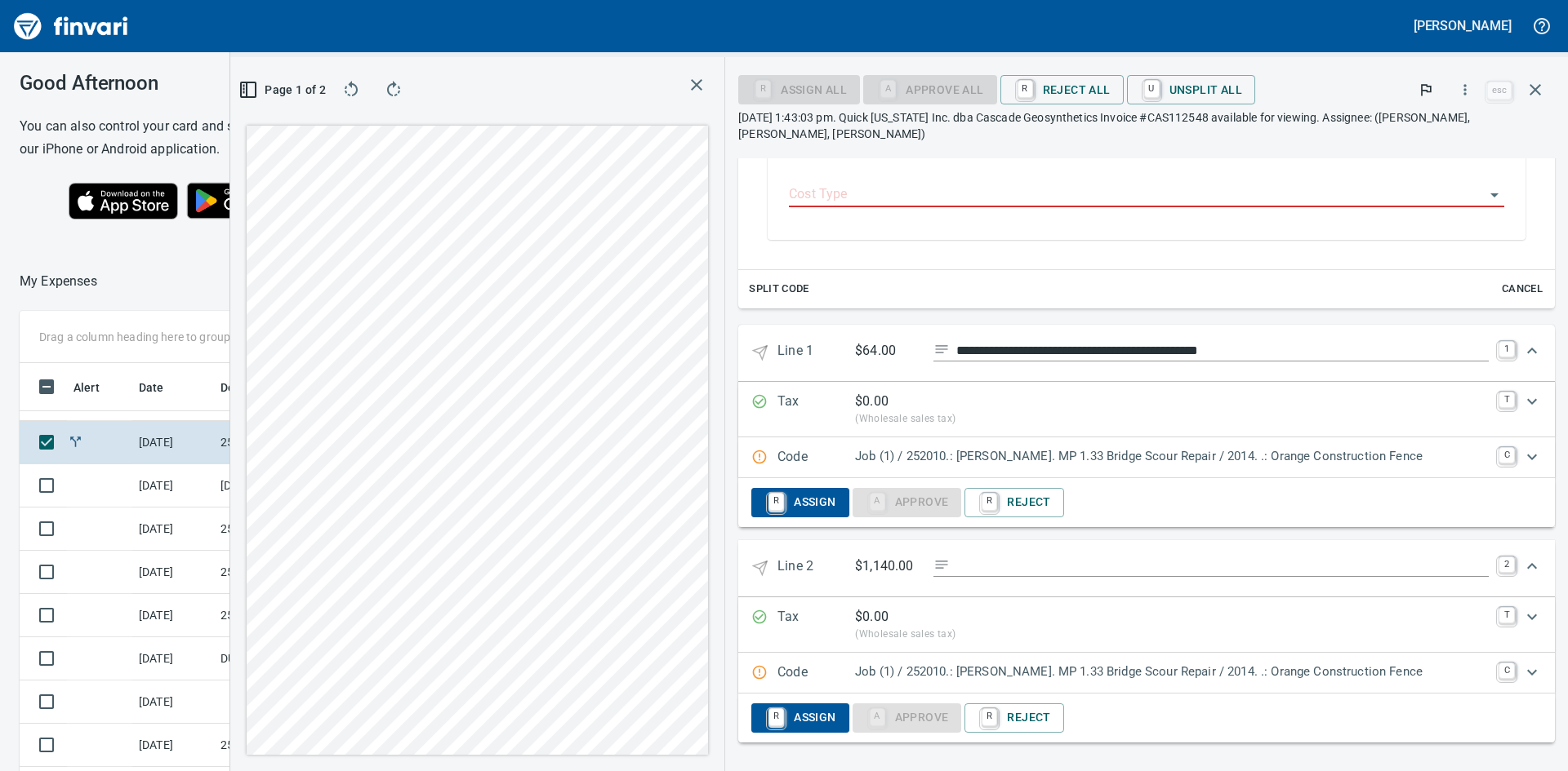
click at [1503, 286] on span "Cancel" at bounding box center [1522, 289] width 44 height 18
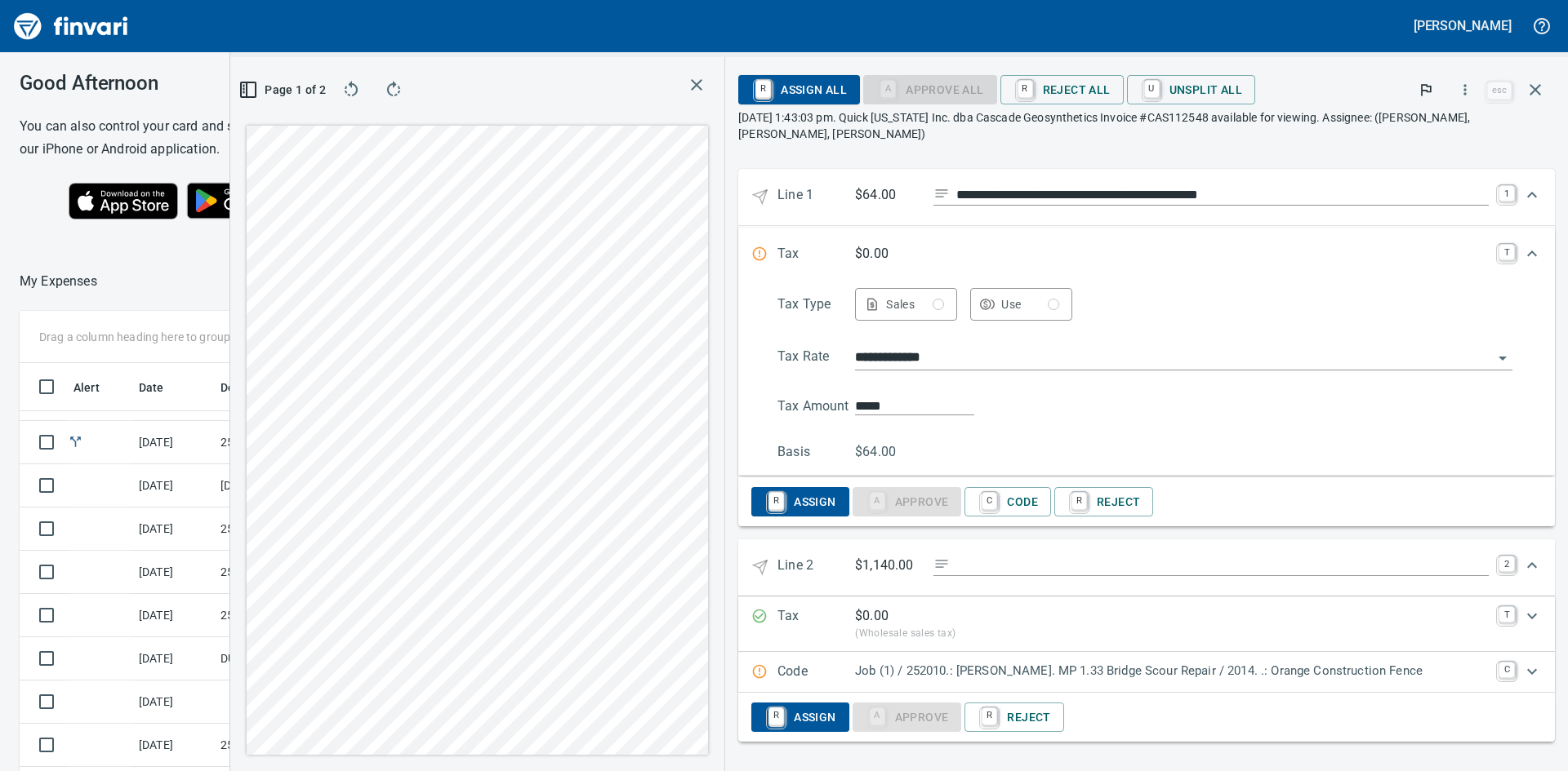
scroll to position [0, 0]
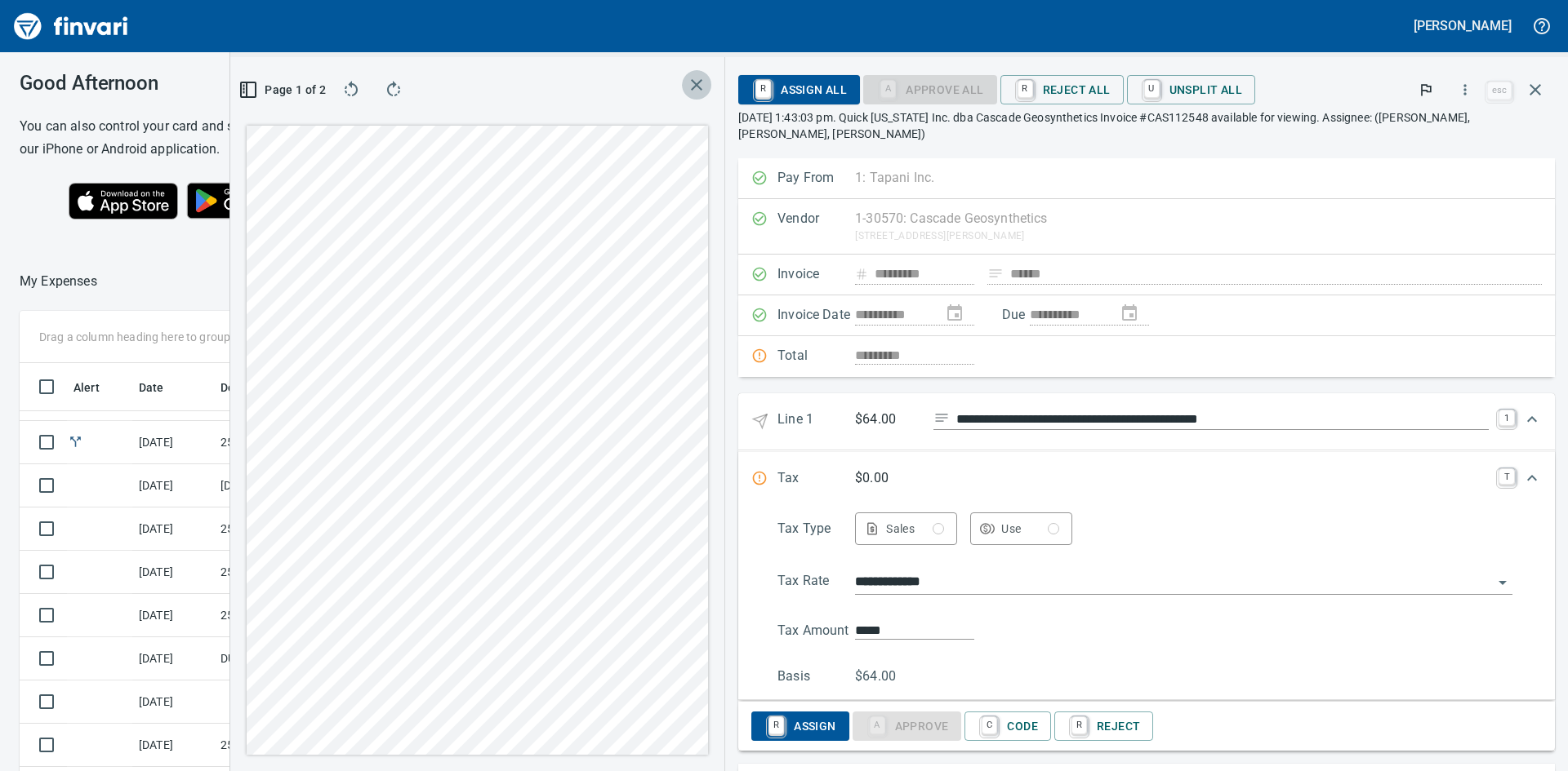
click at [693, 89] on icon "button" at bounding box center [696, 85] width 12 height 12
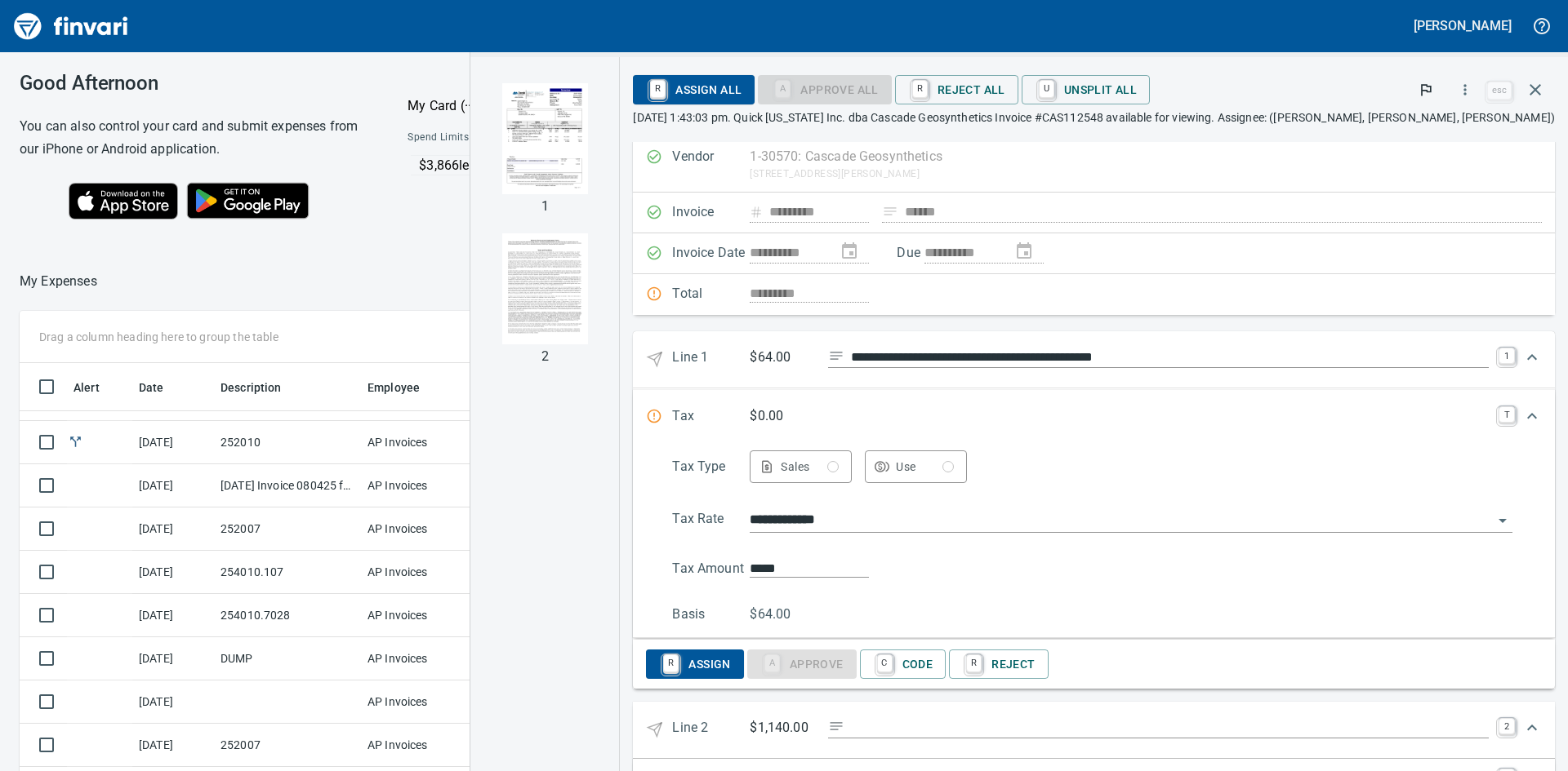
scroll to position [45, 0]
click at [893, 669] on link "C" at bounding box center [885, 665] width 15 height 18
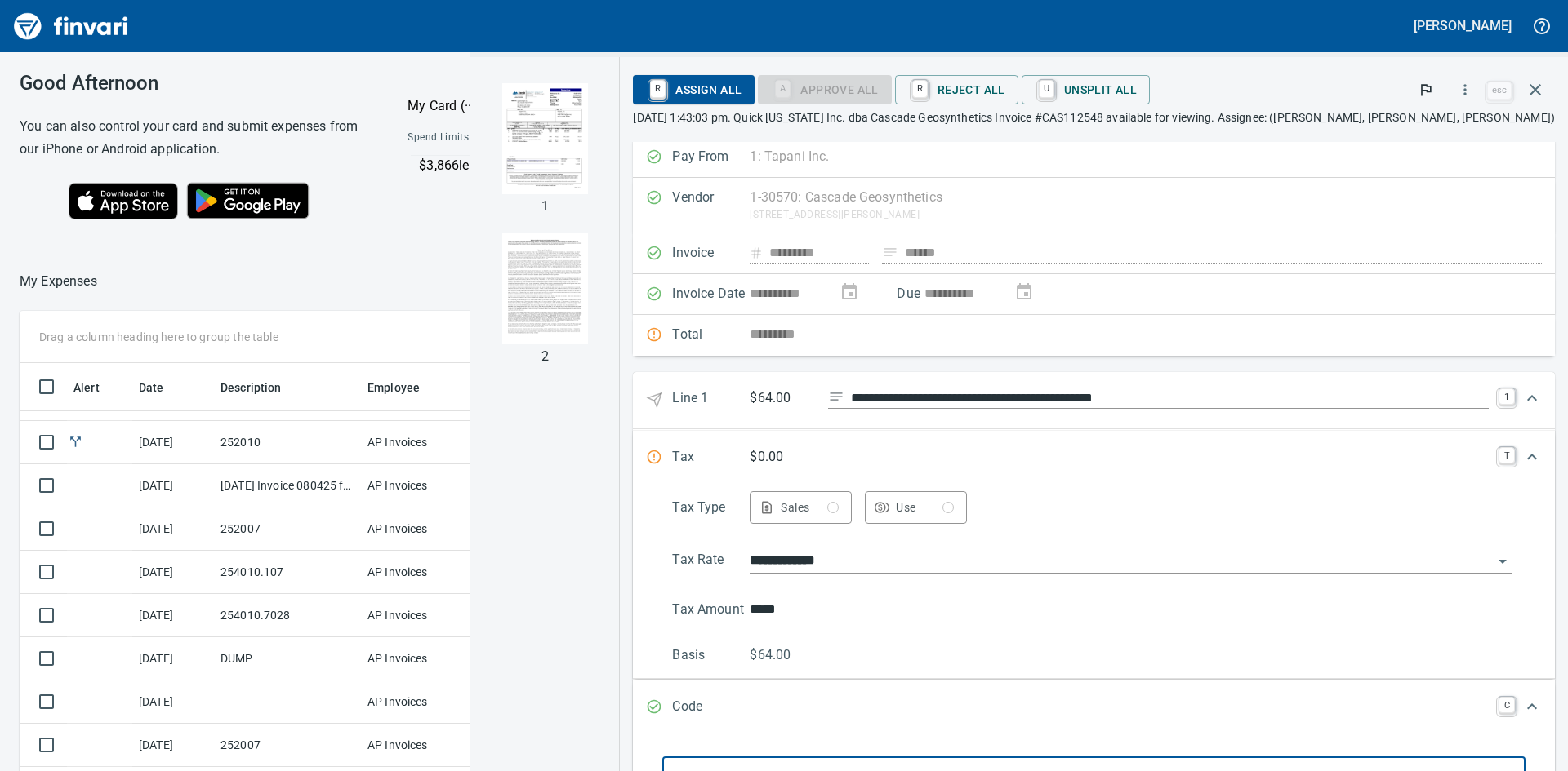
scroll to position [0, 0]
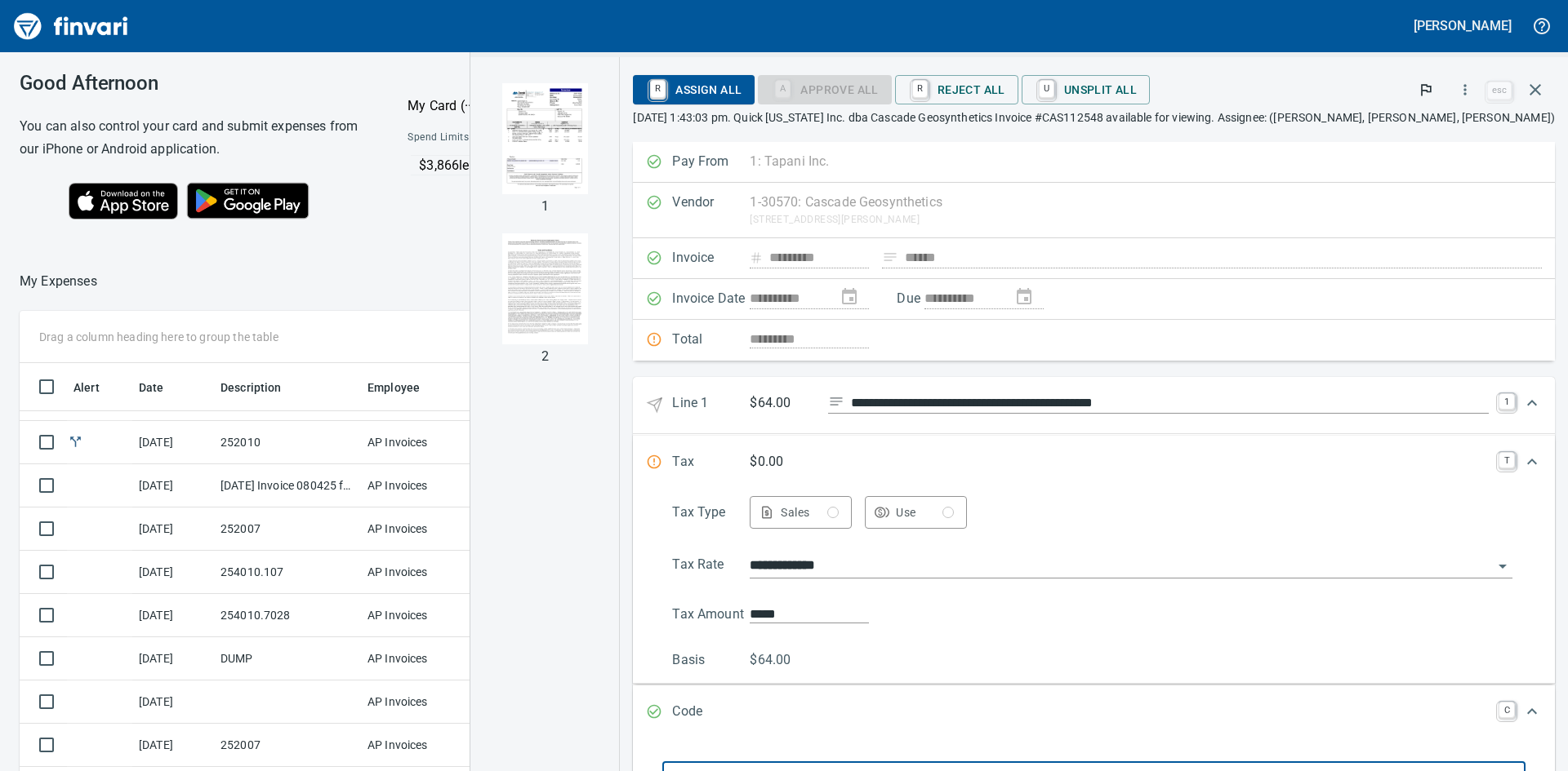
click at [1527, 400] on icon "Expand" at bounding box center [1531, 403] width 19 height 19
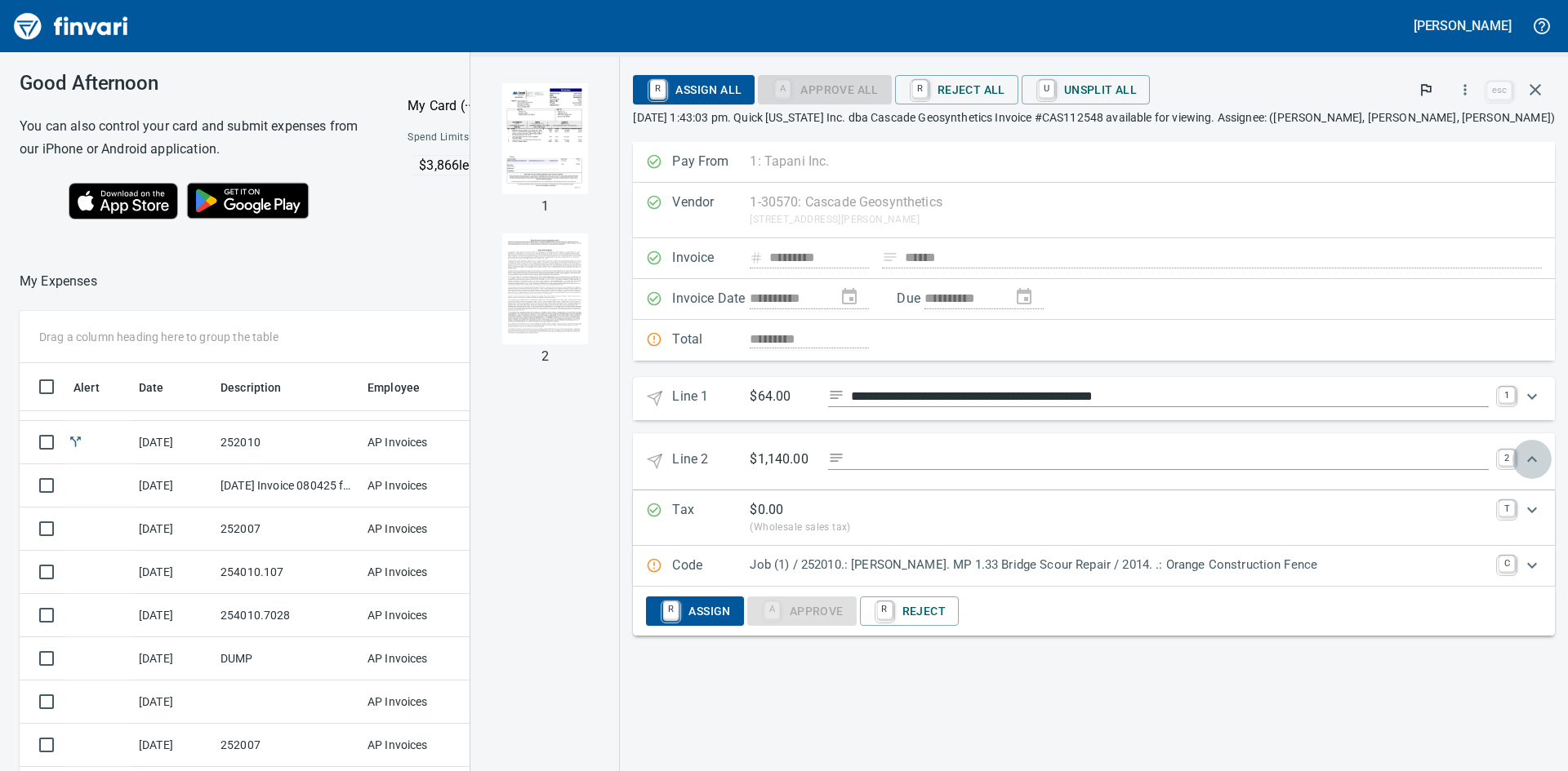
click at [1530, 458] on icon "Expand" at bounding box center [1531, 459] width 10 height 6
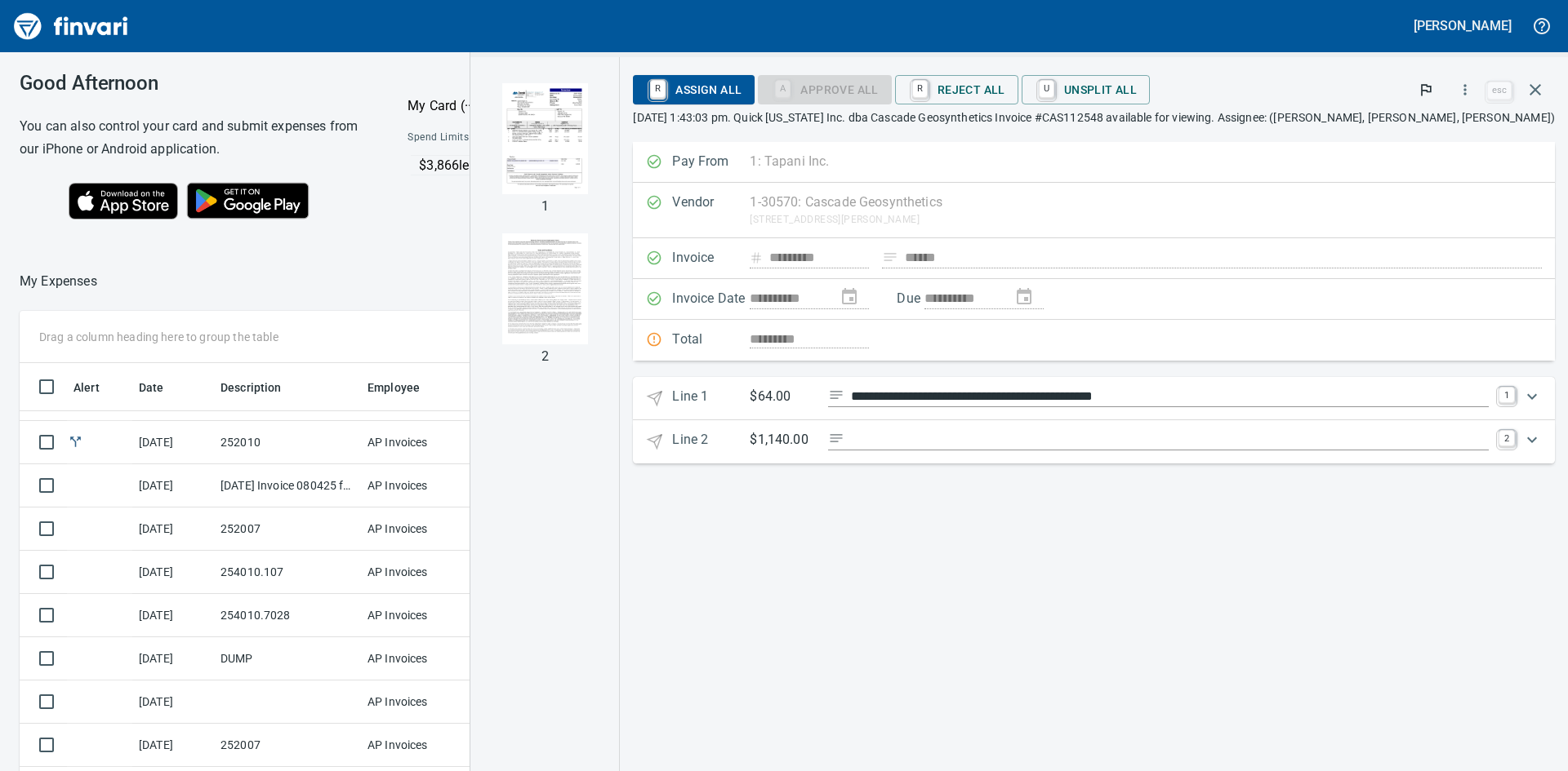
click at [588, 141] on img "button" at bounding box center [545, 138] width 87 height 111
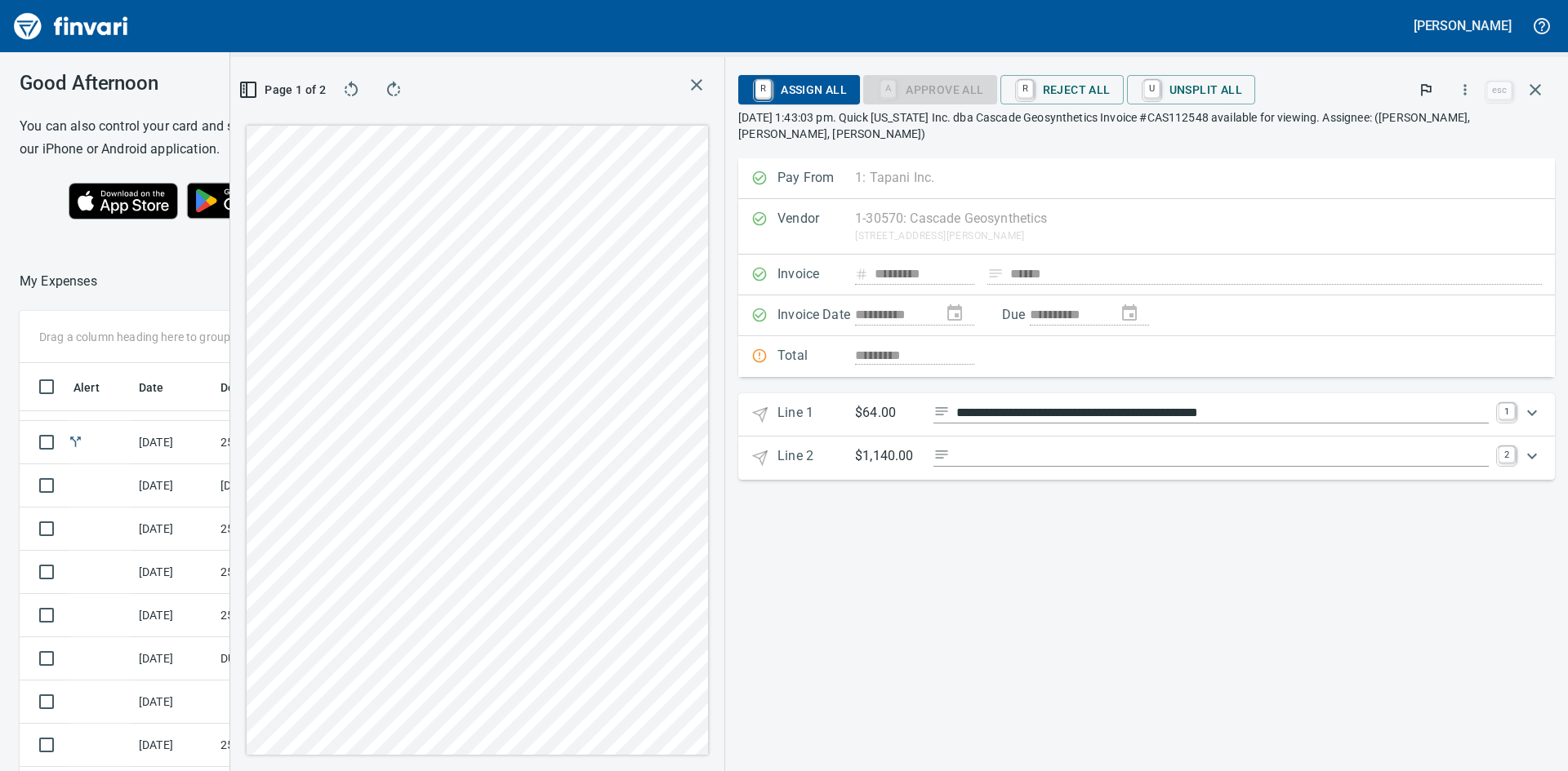
click at [1531, 412] on icon "Expand" at bounding box center [1531, 413] width 19 height 19
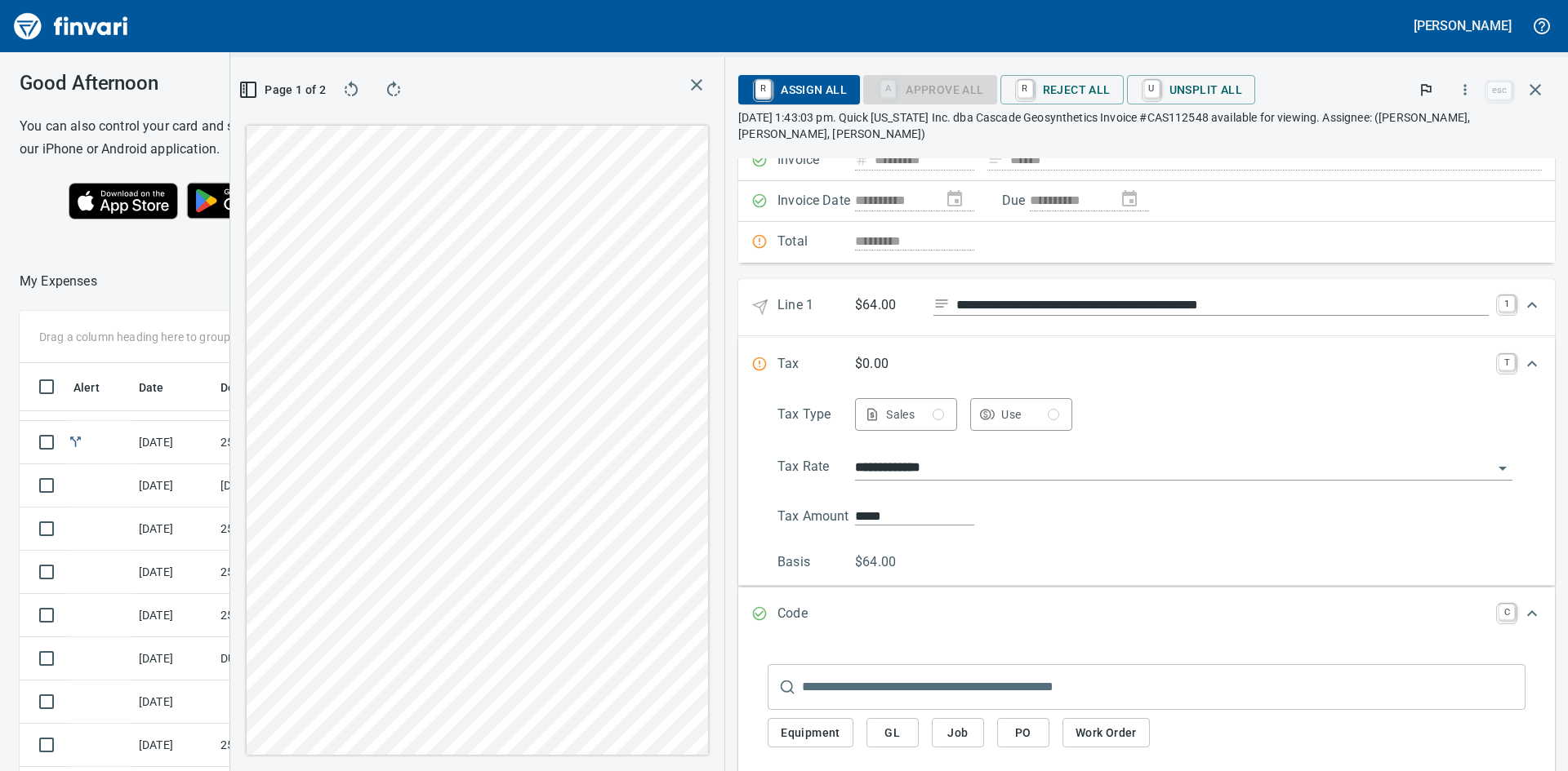
scroll to position [164, 0]
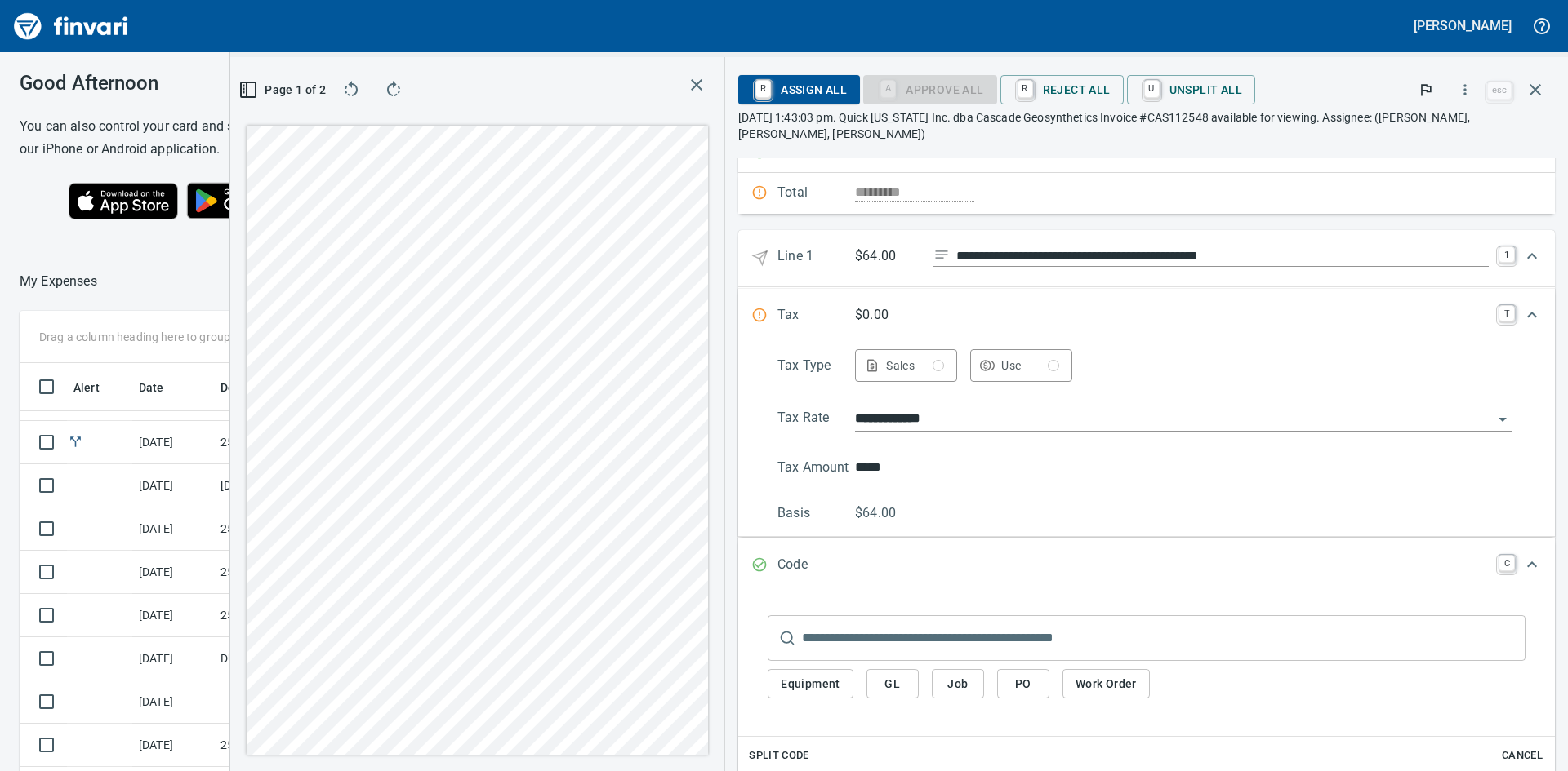
click at [953, 685] on span "Job" at bounding box center [957, 683] width 26 height 20
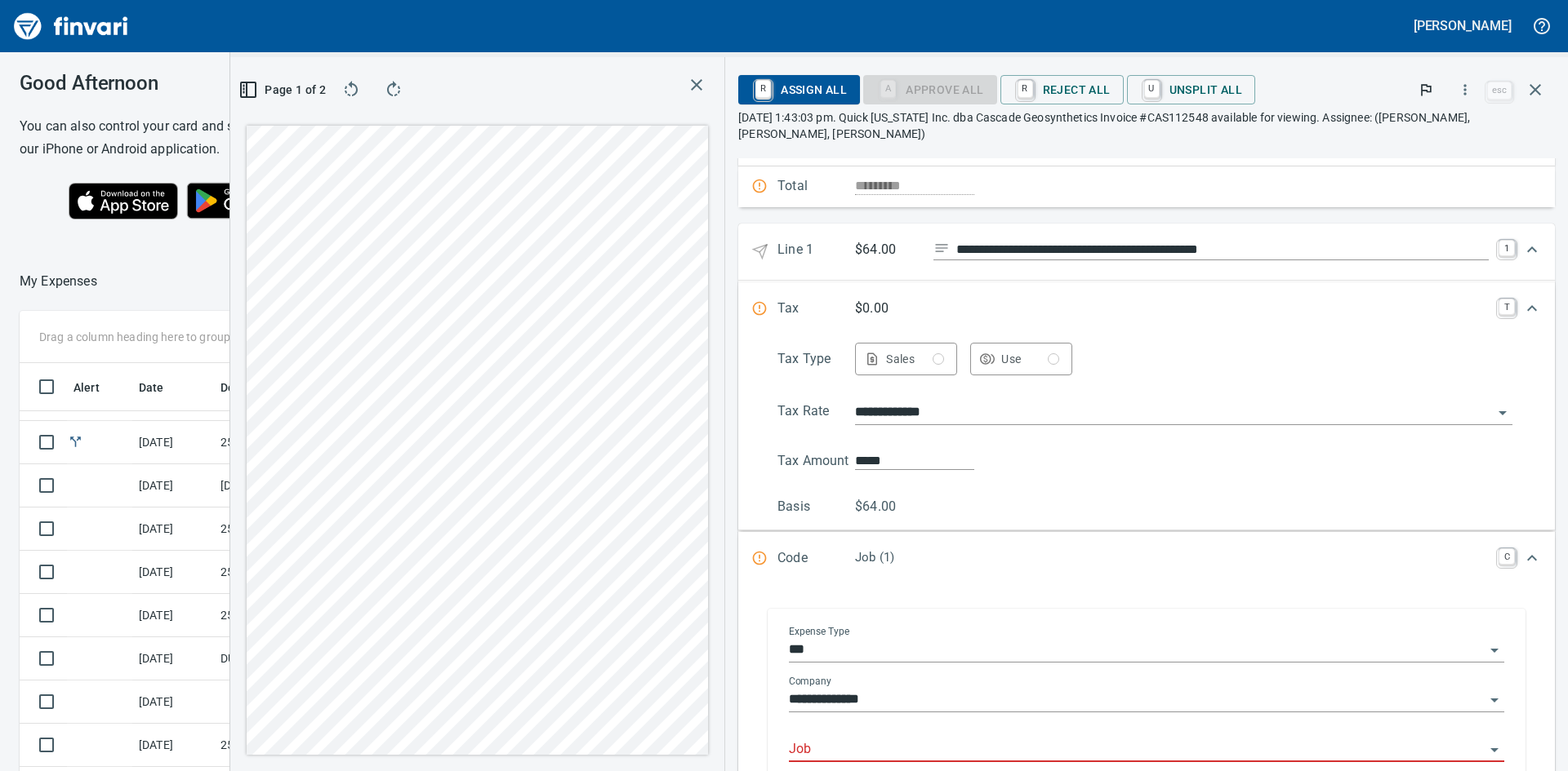
scroll to position [0, 0]
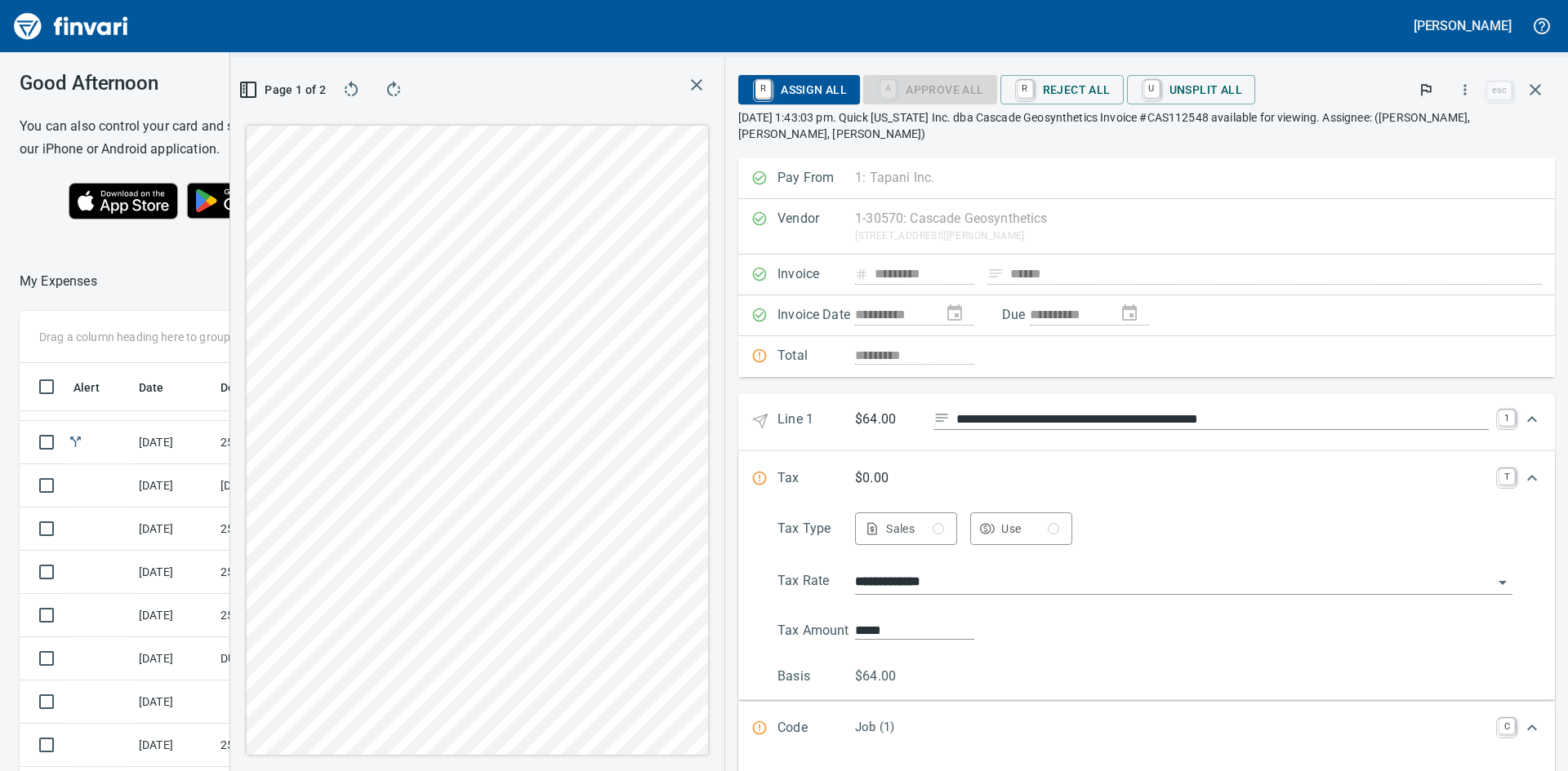
click at [698, 89] on icon "button" at bounding box center [696, 85] width 19 height 19
